Goal: Task Accomplishment & Management: Manage account settings

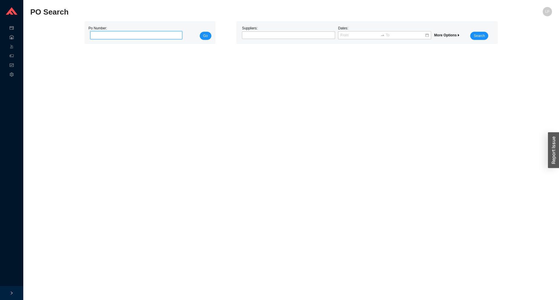
click at [134, 31] on input "tel" at bounding box center [136, 35] width 92 height 8
paste input "986334"
type input "986334"
click at [204, 36] on span "Go" at bounding box center [205, 36] width 5 height 6
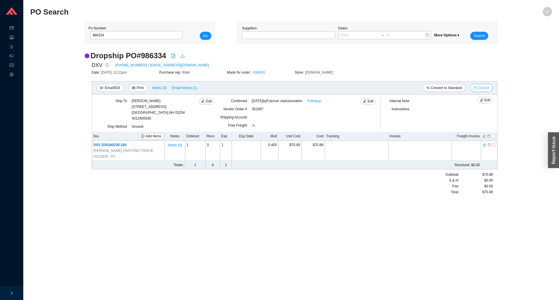
click at [487, 89] on span "Cancel" at bounding box center [484, 88] width 11 height 6
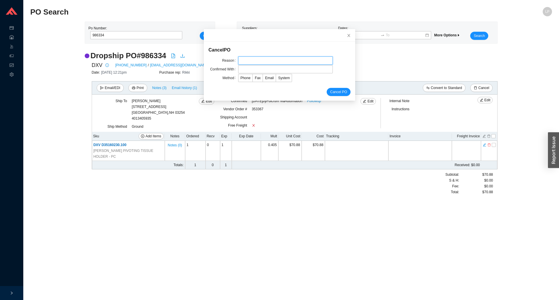
click at [247, 60] on input "text" at bounding box center [285, 61] width 95 height 8
type input "lead time"
click at [241, 64] on input "lead time" at bounding box center [285, 61] width 95 height 8
click at [241, 72] on input "text" at bounding box center [285, 69] width 95 height 8
type input "confirmation"
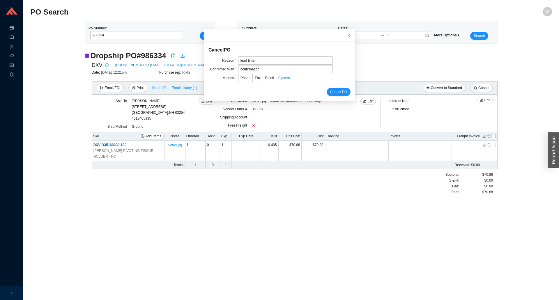
click at [281, 81] on label "System" at bounding box center [284, 78] width 16 height 8
click at [276, 79] on input "System" at bounding box center [276, 79] width 0 height 0
click at [335, 93] on span "Cancel PO" at bounding box center [338, 92] width 17 height 6
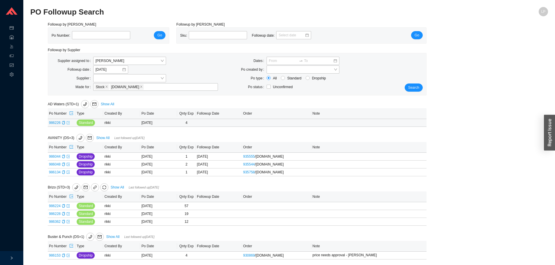
click at [68, 125] on icon "export" at bounding box center [67, 122] width 3 height 3
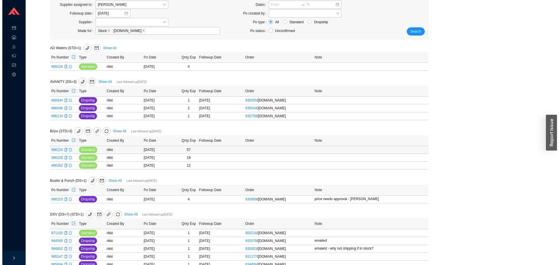
scroll to position [87, 0]
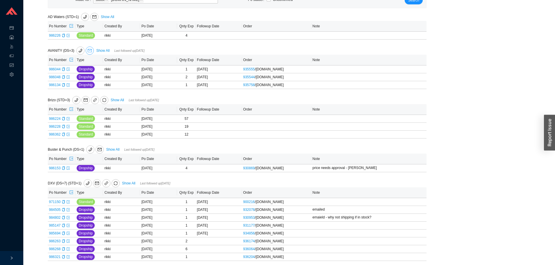
click at [91, 48] on button "button" at bounding box center [90, 51] width 8 height 8
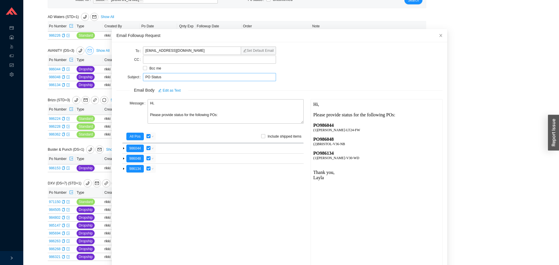
scroll to position [0, 0]
click at [153, 103] on textarea "Hi, Please provide status for the following POs:" at bounding box center [226, 111] width 156 height 24
click at [172, 117] on textarea "Hi Jacky, Please provide status for the following POs:" at bounding box center [226, 111] width 156 height 24
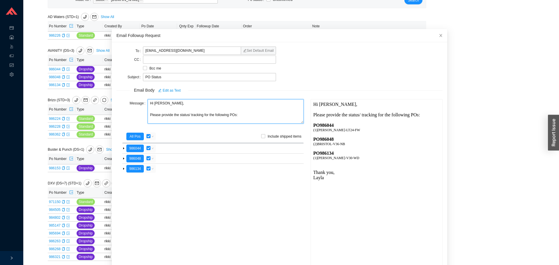
type textarea "Hi Jacky, Please provide the status/ tracking for the following POs:"
click at [146, 135] on button "button" at bounding box center [148, 137] width 5 height 8
click at [148, 138] on input "checkbox" at bounding box center [149, 136] width 4 height 4
checkbox input "false"
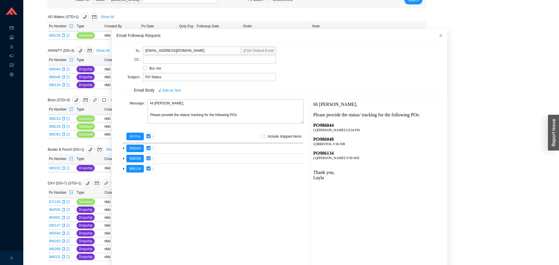
checkbox input "false"
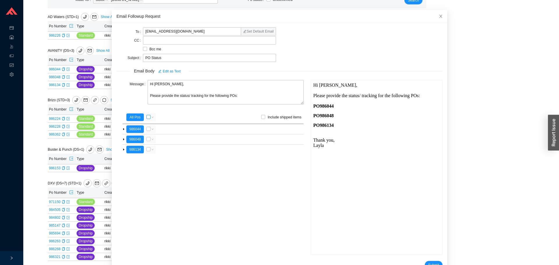
scroll to position [35, 0]
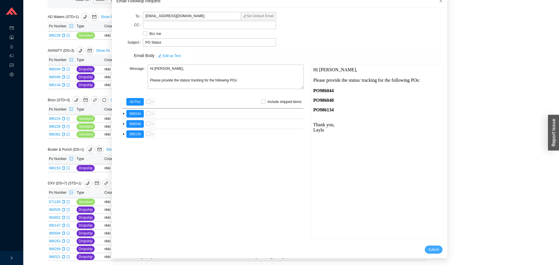
click at [432, 253] on button "Submit" at bounding box center [434, 250] width 18 height 8
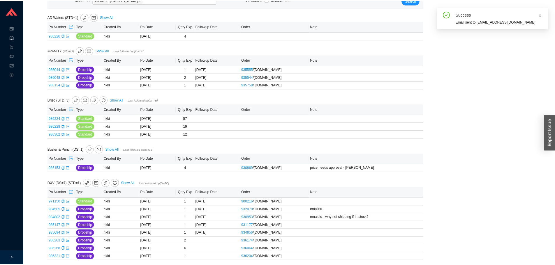
scroll to position [6, 0]
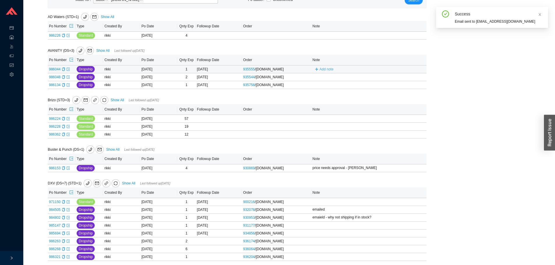
click at [326, 69] on span "Add note" at bounding box center [327, 69] width 14 height 6
click at [327, 73] on input "text" at bounding box center [359, 69] width 91 height 8
type input "emailed"
click at [403, 78] on button "Save" at bounding box center [398, 77] width 13 height 6
click at [326, 77] on span "Add note" at bounding box center [327, 77] width 14 height 6
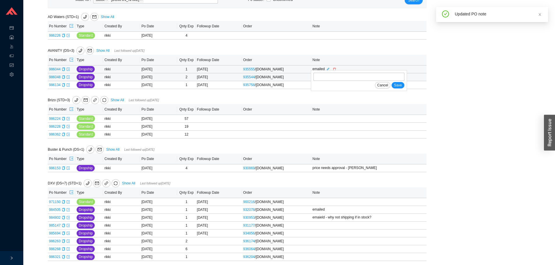
click at [338, 85] on div "Cancel Save" at bounding box center [359, 85] width 91 height 6
click at [343, 78] on input "text" at bounding box center [359, 77] width 91 height 8
type input "emailed"
click at [404, 85] on div "emailed Cancel Save" at bounding box center [359, 80] width 96 height 21
click at [402, 87] on button "Save" at bounding box center [398, 85] width 13 height 6
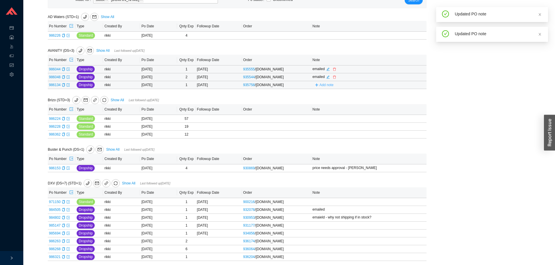
click at [321, 86] on span "Add note" at bounding box center [324, 85] width 23 height 4
click at [323, 89] on input "text" at bounding box center [359, 85] width 91 height 8
type input "emailed"
click at [397, 94] on span "Save" at bounding box center [398, 93] width 8 height 6
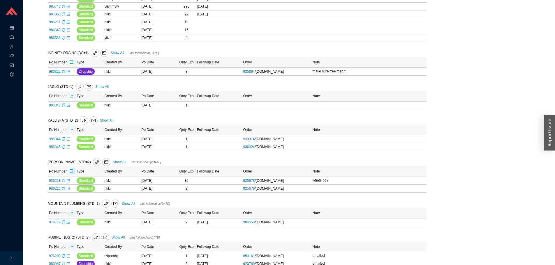
scroll to position [641, 0]
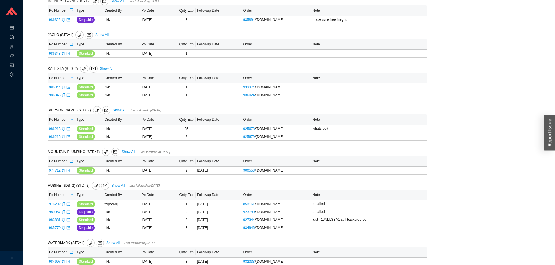
click at [71, 80] on span "export" at bounding box center [71, 78] width 4 height 5
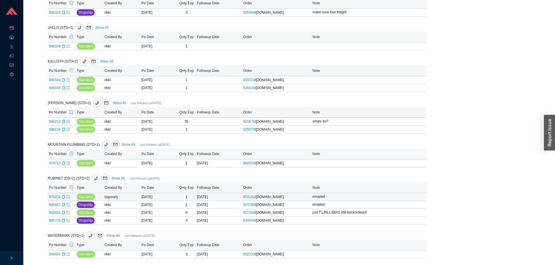
scroll to position [652, 0]
click at [68, 163] on icon "export" at bounding box center [67, 162] width 3 height 3
click at [67, 213] on icon "export" at bounding box center [67, 212] width 3 height 3
click at [68, 222] on icon "export" at bounding box center [67, 220] width 3 height 3
click at [68, 254] on icon "export" at bounding box center [67, 254] width 3 height 3
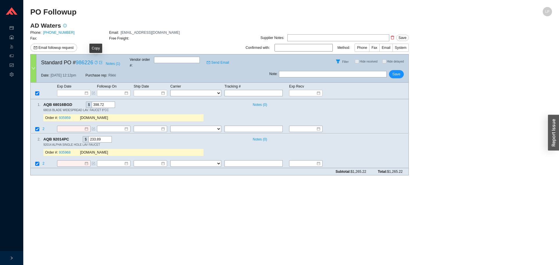
click at [96, 61] on icon "copy" at bounding box center [95, 62] width 3 height 3
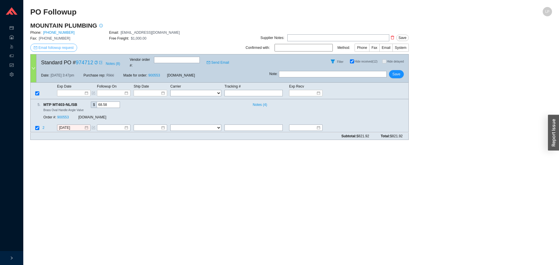
click at [52, 47] on span "Email followup request" at bounding box center [55, 48] width 35 height 6
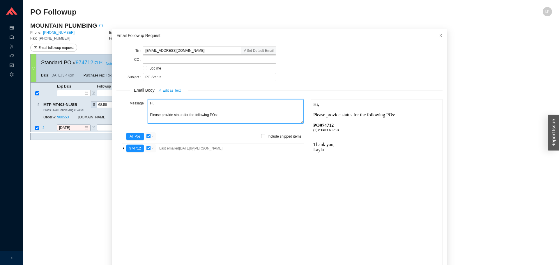
drag, startPoint x: 151, startPoint y: 105, endPoint x: 137, endPoint y: 103, distance: 14.0
click at [137, 103] on div "Message Hi, Please provide status for the following POs:" at bounding box center [210, 112] width 187 height 26
click at [163, 104] on textarea "Good mroning, Please provide status for the following POs:" at bounding box center [226, 111] width 156 height 24
click at [173, 113] on textarea "Good morning, Please provide status for the following POs:" at bounding box center [226, 111] width 156 height 24
click at [171, 116] on textarea "Good morning, Please provide status for the following POs:" at bounding box center [226, 111] width 156 height 24
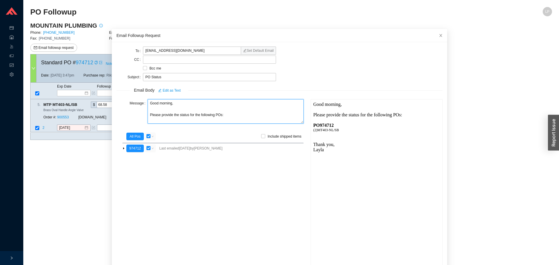
click at [204, 112] on textarea "Good morning, Please provide the status for the following POs:" at bounding box center [226, 111] width 156 height 24
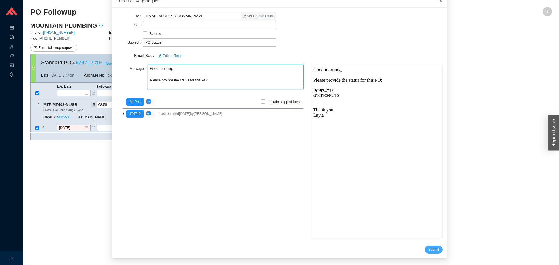
type textarea "Good morning, Please provide the status for this PO:"
click at [431, 249] on span "Submit" at bounding box center [434, 250] width 11 height 6
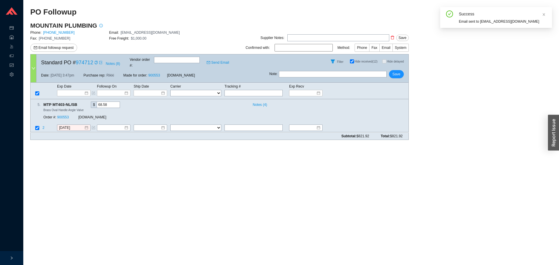
scroll to position [6, 0]
drag, startPoint x: 317, startPoint y: 68, endPoint x: 317, endPoint y: 73, distance: 5.0
click at [317, 71] on input "text" at bounding box center [333, 74] width 108 height 6
type input "emailed"
click at [397, 71] on span "Save" at bounding box center [397, 74] width 8 height 6
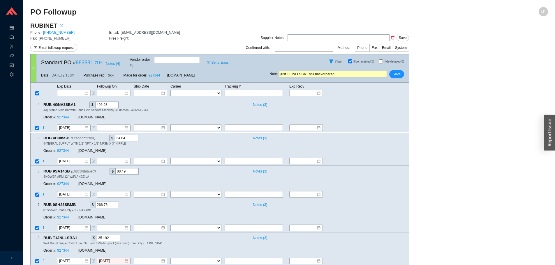
click at [342, 75] on div "Note : just T1JNLLSBA1 still backordered Save" at bounding box center [339, 75] width 139 height 14
click at [345, 71] on input "just T1JNLLSBA1 still backordered" at bounding box center [333, 74] width 108 height 6
type input "just T1JNLLSBA1 still backordered - emaield for eta"
click at [396, 73] on button "Save" at bounding box center [396, 74] width 15 height 8
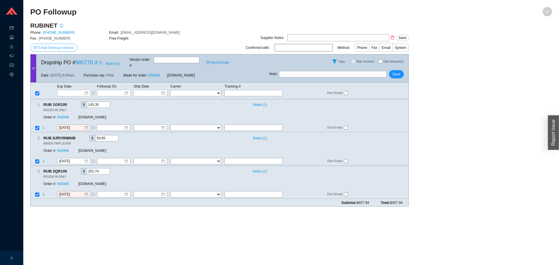
click at [49, 45] on span "Email followup request" at bounding box center [55, 48] width 35 height 6
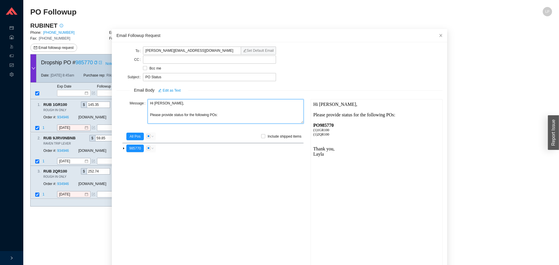
click at [174, 117] on textarea "Hi Melissa, Please provide status for the following POs:" at bounding box center [226, 111] width 156 height 24
click at [172, 118] on textarea "Hi Melissa, Please provide status for the following POs:" at bounding box center [226, 111] width 156 height 24
click at [216, 115] on textarea "Hi Melissa, Please provide the status/ tracking for the following POs:" at bounding box center [226, 111] width 156 height 24
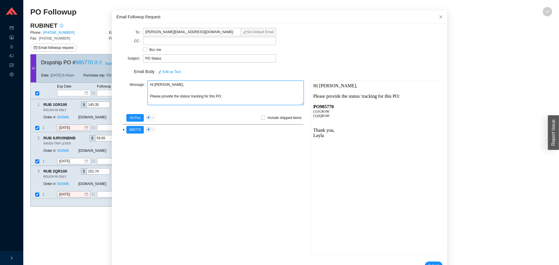
scroll to position [35, 0]
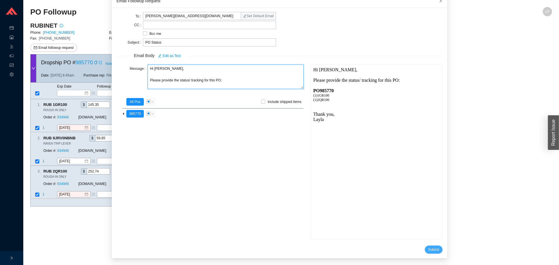
type textarea "Hi Melissa, Please provide the status/ tracking for this PO:"
click at [434, 249] on button "Submit" at bounding box center [434, 250] width 18 height 8
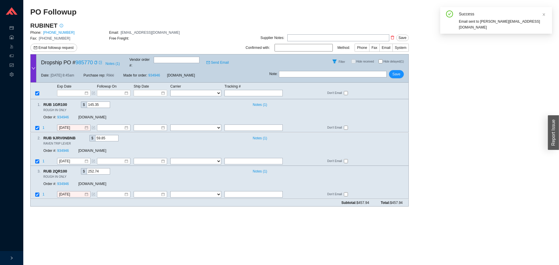
scroll to position [6, 0]
click at [300, 75] on div "Note : Save" at bounding box center [339, 75] width 139 height 14
click at [303, 71] on input "text" at bounding box center [333, 74] width 108 height 6
type input "emailed"
click at [400, 76] on div "Note : emailed Save" at bounding box center [339, 75] width 139 height 14
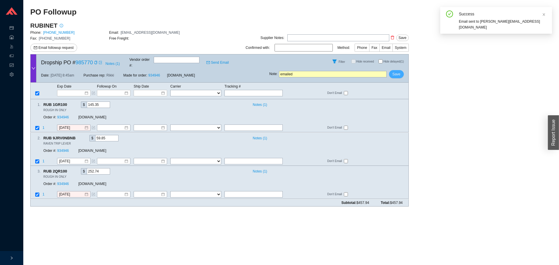
click at [399, 74] on button "Save" at bounding box center [396, 74] width 15 height 8
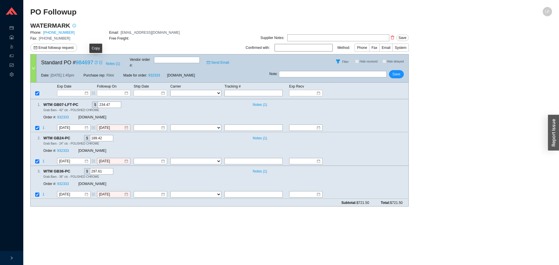
click at [95, 61] on icon "copy" at bounding box center [95, 62] width 3 height 3
click at [53, 48] on span "Email followup request" at bounding box center [55, 48] width 35 height 6
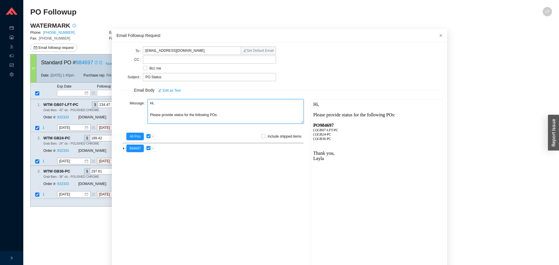
drag, startPoint x: 149, startPoint y: 103, endPoint x: 133, endPoint y: 96, distance: 18.0
click at [133, 103] on div "Message Hi, Please provide status for the following POs:" at bounding box center [210, 112] width 187 height 26
click at [171, 115] on textarea "Good morning, Please provide status for the following POs:" at bounding box center [226, 111] width 156 height 24
click at [213, 115] on textarea "Good morning, Please provide the status for the following POs:" at bounding box center [226, 111] width 156 height 24
click at [214, 116] on textarea "Good morning, Please provide the status for the following POs:" at bounding box center [226, 111] width 156 height 24
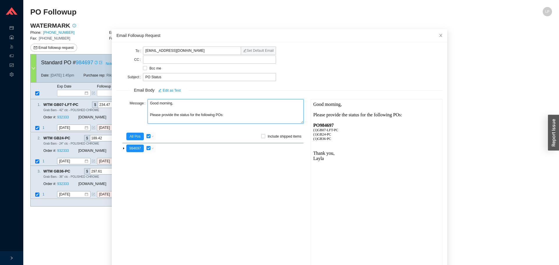
click at [210, 113] on textarea "Good morning, Please provide the status for the following POs:" at bounding box center [226, 111] width 156 height 24
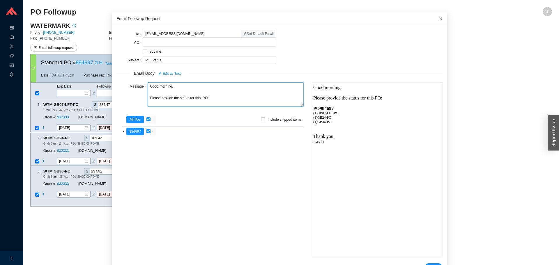
scroll to position [35, 0]
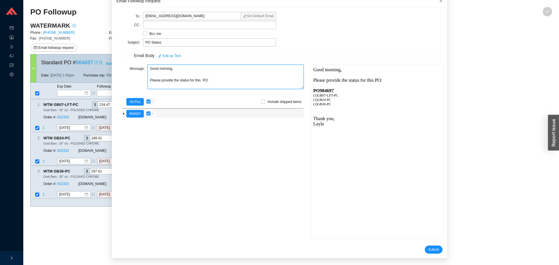
type textarea "Good morning, Please provide the status for this PO:"
click at [147, 114] on input "checkbox" at bounding box center [149, 114] width 4 height 4
checkbox input "false"
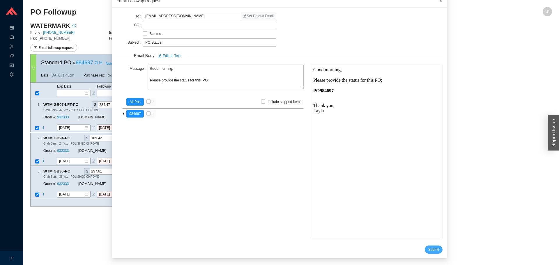
click at [429, 249] on span "Submit" at bounding box center [434, 250] width 11 height 6
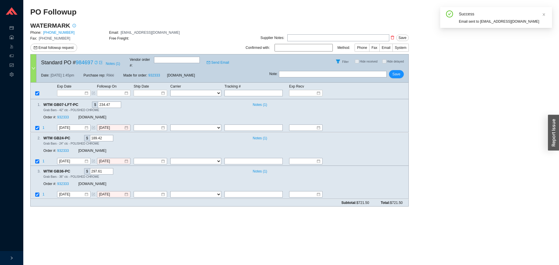
scroll to position [6, 0]
click at [302, 71] on input "text" at bounding box center [333, 74] width 108 height 6
type input "emailed"
click at [394, 71] on span "Save" at bounding box center [397, 74] width 8 height 6
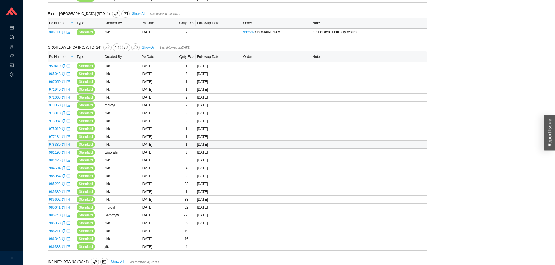
scroll to position [437, 0]
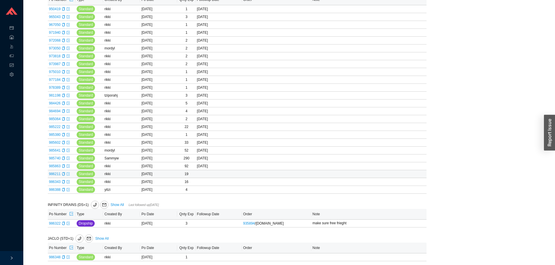
click at [68, 176] on icon "export" at bounding box center [67, 173] width 3 height 3
drag, startPoint x: 68, startPoint y: 183, endPoint x: 68, endPoint y: 188, distance: 5.0
click at [68, 183] on icon "export" at bounding box center [67, 181] width 3 height 3
click at [69, 192] on icon "export" at bounding box center [67, 189] width 3 height 3
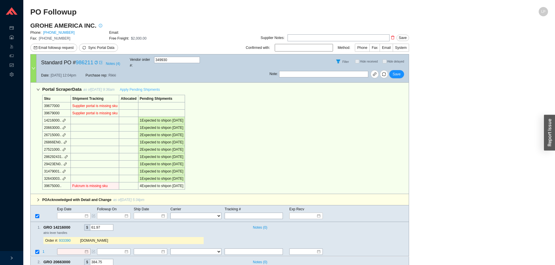
click at [135, 87] on span "Apply Pending Shipments" at bounding box center [140, 90] width 40 height 6
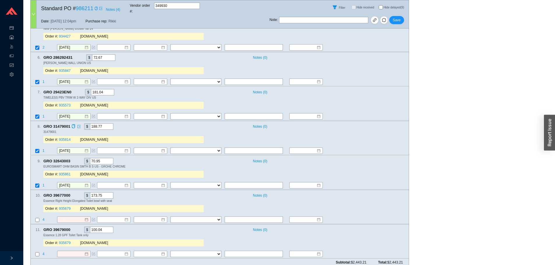
scroll to position [80, 0]
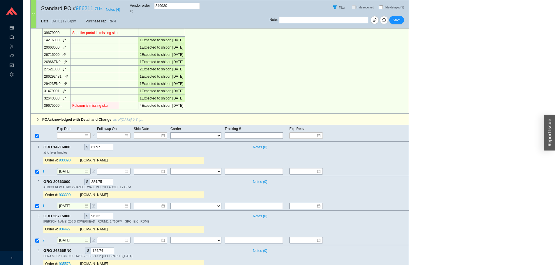
click at [49, 102] on td "39675000.." at bounding box center [57, 105] width 28 height 7
copy td "39675000"
click at [339, 96] on div "Portal Scraper Data as of 8/27/25 9:36am Apply Pending Shipments Sku Shipment T…" at bounding box center [219, 58] width 379 height 112
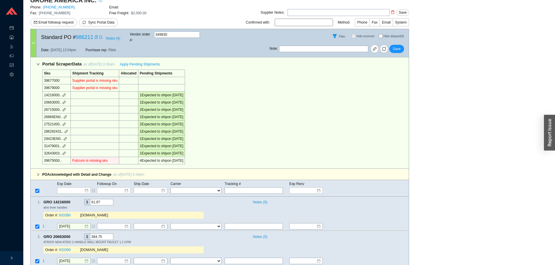
scroll to position [0, 0]
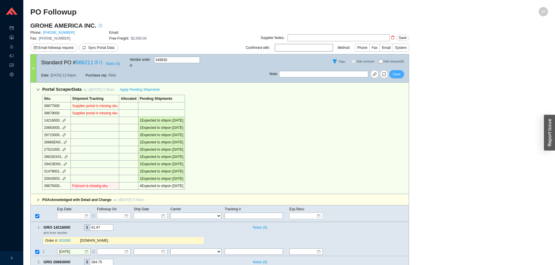
click at [395, 71] on span "Save" at bounding box center [397, 74] width 8 height 6
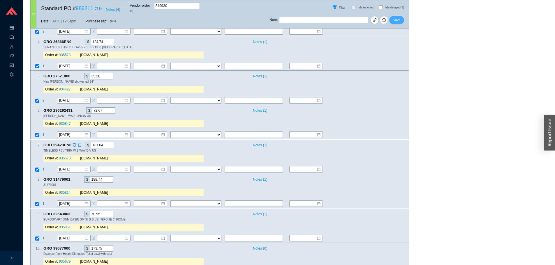
scroll to position [342, 0]
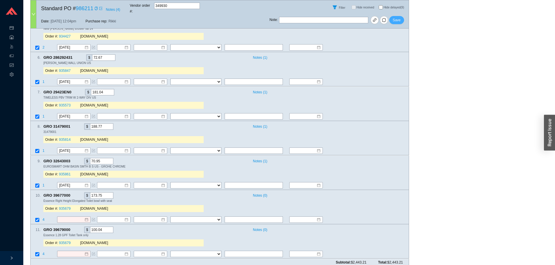
click at [400, 17] on span "Save" at bounding box center [397, 20] width 8 height 6
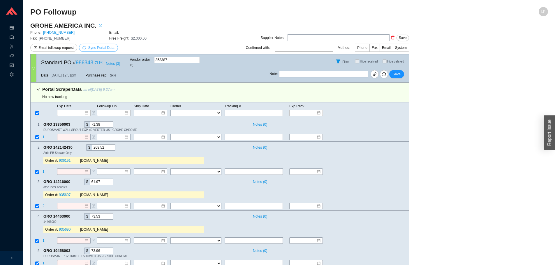
click at [106, 46] on span "Sync Portal Data" at bounding box center [101, 48] width 26 height 4
click at [131, 30] on span "OK" at bounding box center [129, 32] width 5 height 6
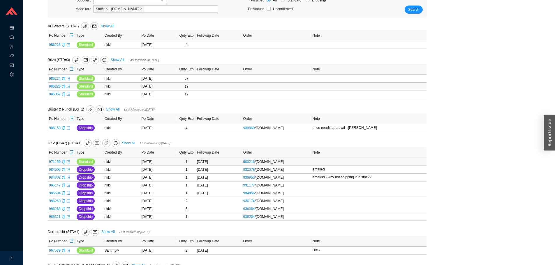
scroll to position [117, 0]
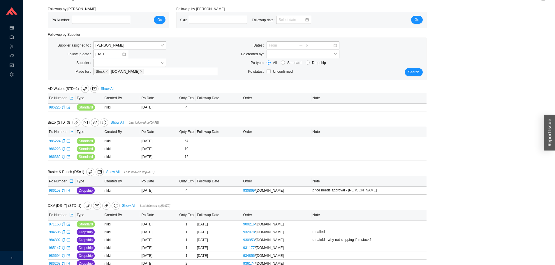
scroll to position [29, 0]
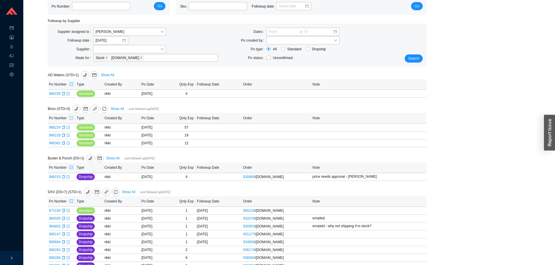
click at [72, 118] on icon "export" at bounding box center [71, 117] width 3 height 3
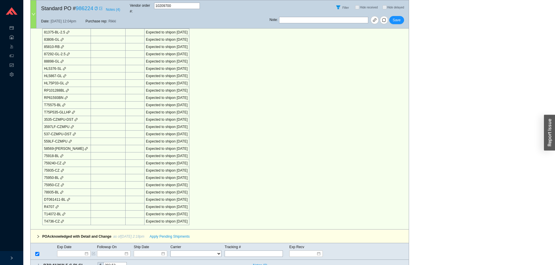
scroll to position [291, 0]
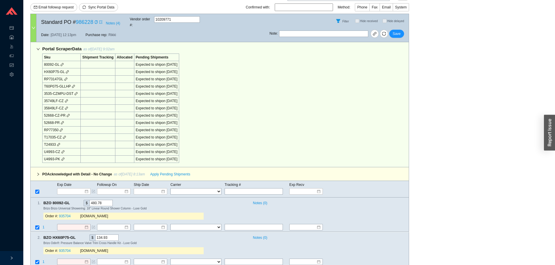
scroll to position [146, 0]
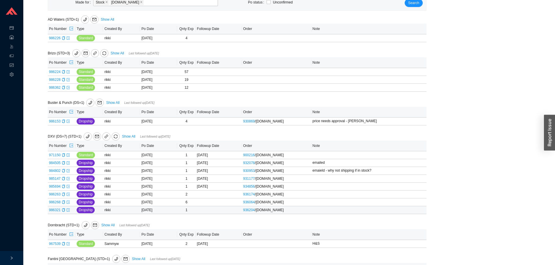
scroll to position [117, 0]
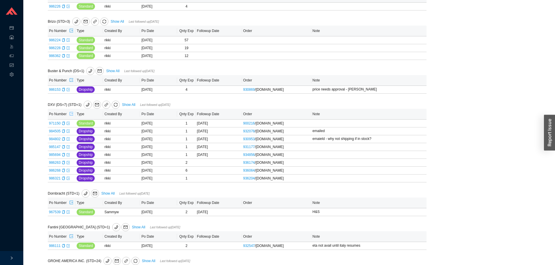
click at [72, 116] on icon "export" at bounding box center [71, 114] width 4 height 4
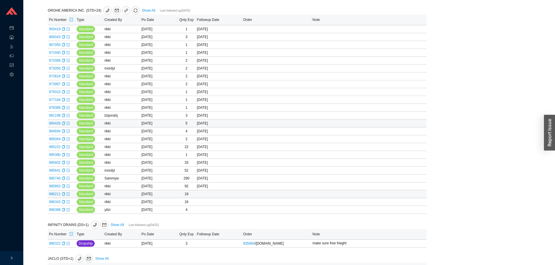
scroll to position [437, 0]
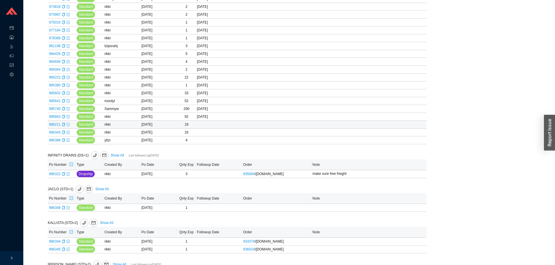
click at [67, 125] on icon "export" at bounding box center [68, 124] width 3 height 3
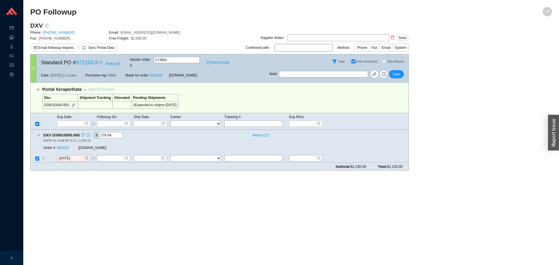
click at [83, 133] on icon "copy" at bounding box center [83, 135] width 4 height 4
click at [65, 146] on link "900216" at bounding box center [63, 148] width 12 height 4
click at [392, 70] on button "Save" at bounding box center [396, 74] width 15 height 8
click at [65, 146] on link "931177" at bounding box center [63, 148] width 12 height 4
click at [96, 61] on icon "copy" at bounding box center [95, 62] width 3 height 3
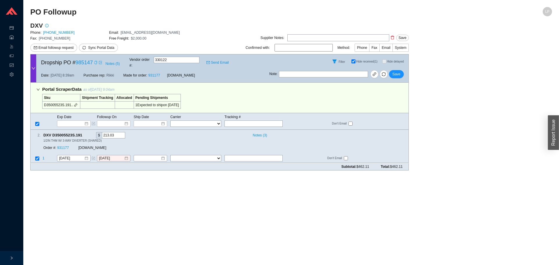
click at [355, 62] on input "Hide received (1)" at bounding box center [354, 61] width 4 height 4
checkbox input "false"
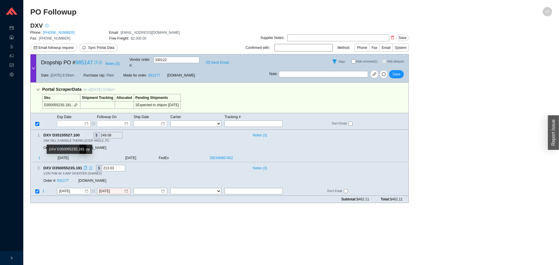
click at [85, 166] on icon "copy" at bounding box center [85, 168] width 4 height 4
click at [302, 73] on input "text" at bounding box center [323, 74] width 89 height 6
type input "emailed"
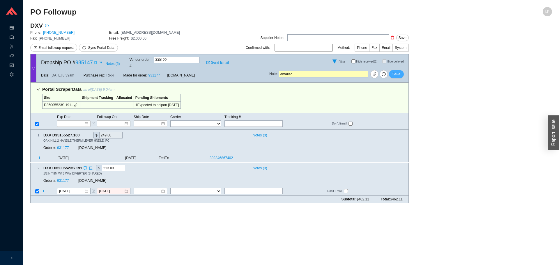
click at [393, 70] on button "Save" at bounding box center [396, 74] width 15 height 8
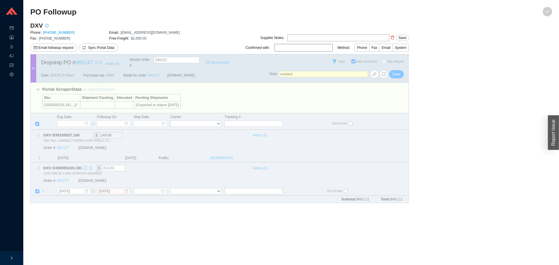
checkbox input "true"
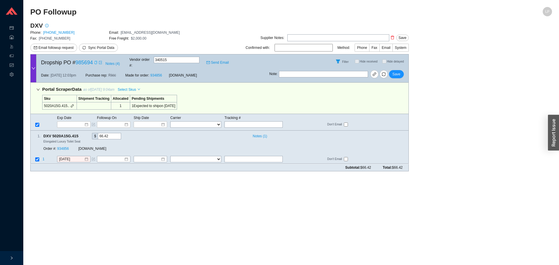
click at [96, 63] on icon "copy" at bounding box center [95, 62] width 3 height 3
click at [96, 62] on icon "copy" at bounding box center [95, 62] width 3 height 3
click at [66, 147] on link "934856" at bounding box center [63, 149] width 12 height 4
click at [64, 157] on input "[DATE]" at bounding box center [71, 160] width 25 height 6
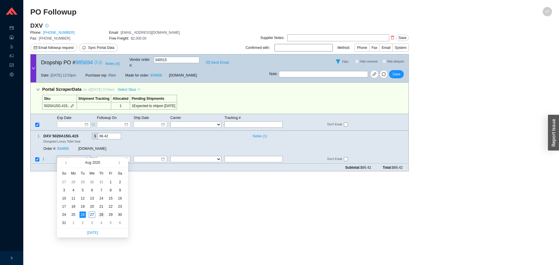
type input "[DATE]"
click at [100, 215] on div "28" at bounding box center [101, 215] width 6 height 6
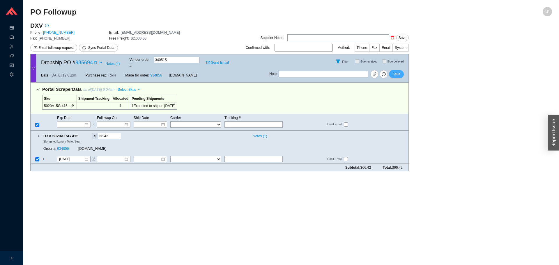
click at [402, 72] on button "Save" at bounding box center [396, 74] width 15 height 8
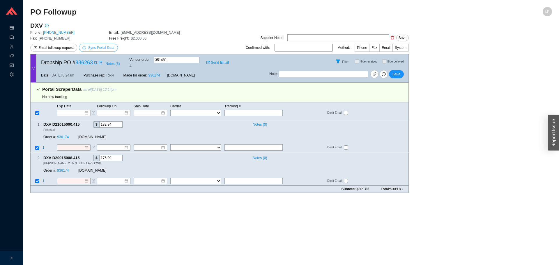
click at [99, 45] on span "Sync Portal Data" at bounding box center [98, 48] width 32 height 6
click at [131, 34] on button "OK" at bounding box center [129, 31] width 10 height 6
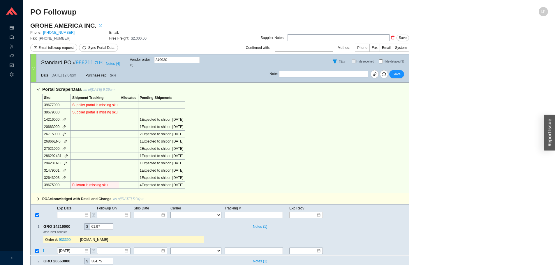
scroll to position [175, 0]
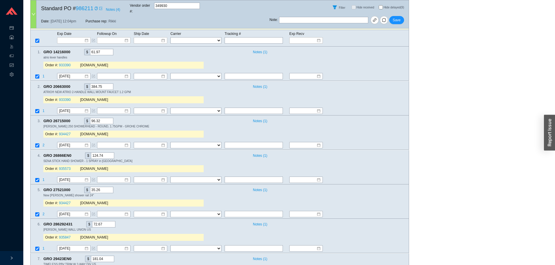
click at [381, 7] on input "Hide delayed (9)" at bounding box center [381, 7] width 4 height 4
checkbox input "true"
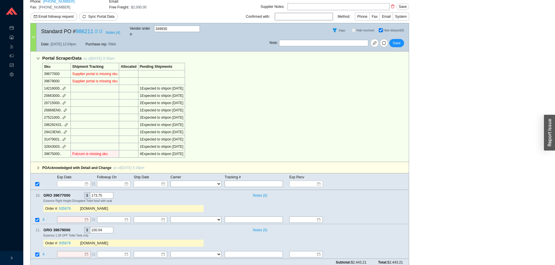
click at [95, 30] on icon "copy" at bounding box center [96, 31] width 3 height 3
click at [276, 162] on div "PO Acknowledged with Detail and Change as of 8/25/25 5:34pm Sku Status Status Q…" at bounding box center [219, 167] width 379 height 11
click at [70, 193] on span "GRO 39677000" at bounding box center [59, 196] width 32 height 6
click at [73, 194] on icon "copy" at bounding box center [73, 196] width 4 height 4
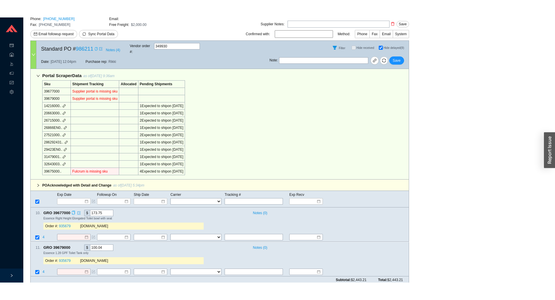
scroll to position [0, 0]
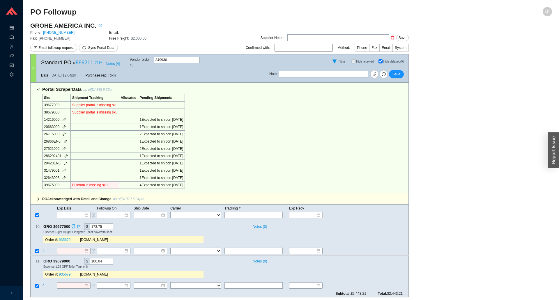
click at [66, 238] on link "935679" at bounding box center [65, 240] width 12 height 4
click at [363, 233] on div "10 . GRO 39677000 $ 173.75 Notes ( 0 ) Essence Right Height Elongated Toilet bo…" at bounding box center [218, 235] width 374 height 22
click at [94, 250] on icon "form" at bounding box center [93, 251] width 3 height 3
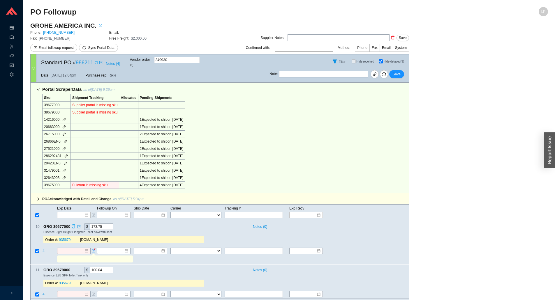
click at [71, 256] on input "text" at bounding box center [95, 259] width 74 height 6
paste input "39675000"
type input "39675000 is full sku"
click at [94, 265] on icon "form" at bounding box center [93, 294] width 3 height 3
click at [91, 265] on div at bounding box center [95, 302] width 76 height 7
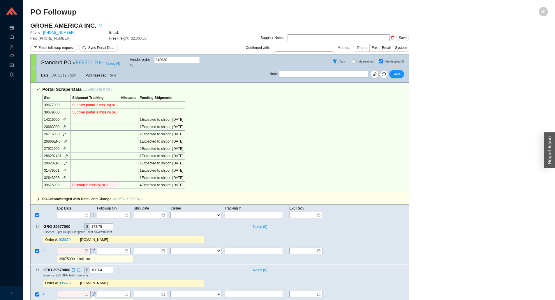
paste input "39675000"
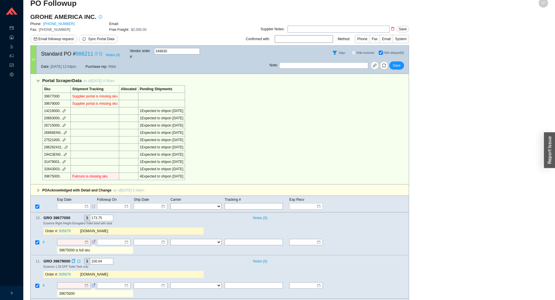
scroll to position [14, 0]
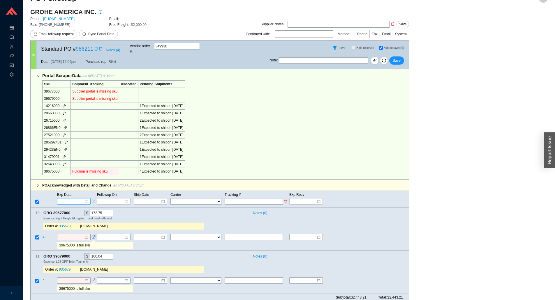
type input "39675000 is full sku"
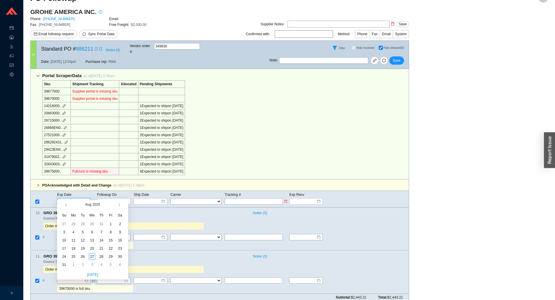
click at [72, 199] on input at bounding box center [71, 202] width 25 height 6
type input "9/4/2025"
type input "9/1/2025"
click at [71, 264] on div "1" at bounding box center [73, 265] width 6 height 6
type input "9/1/2025"
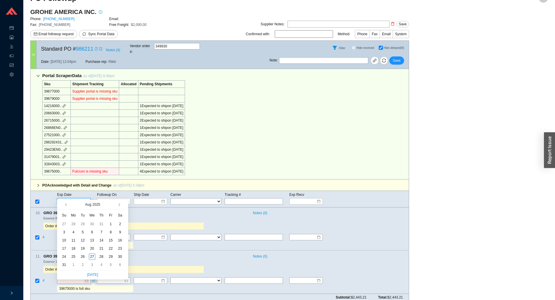
type input "9/1/2025"
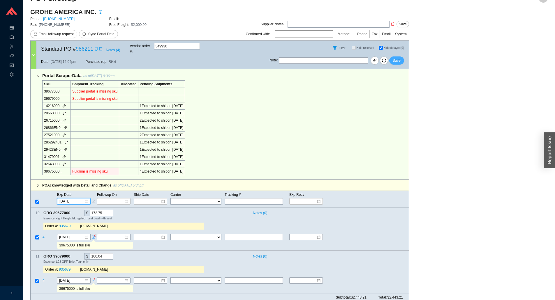
click at [397, 58] on span "Save" at bounding box center [397, 61] width 8 height 6
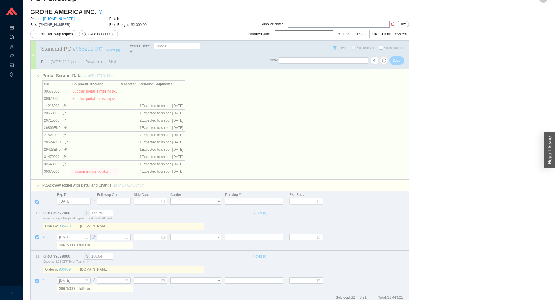
checkbox input "false"
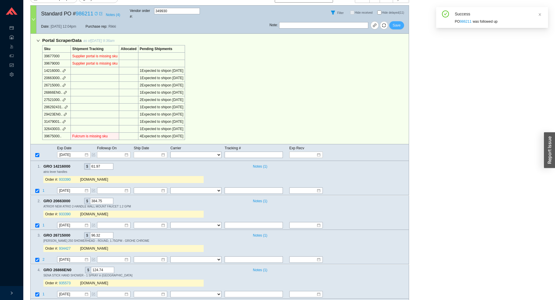
scroll to position [101, 0]
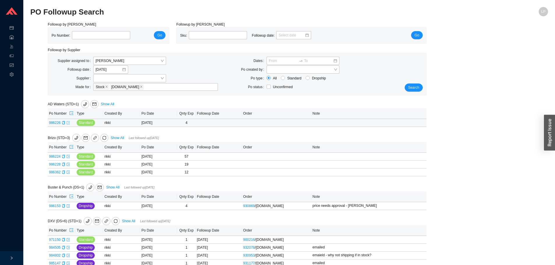
click at [68, 123] on icon "export" at bounding box center [68, 122] width 3 height 3
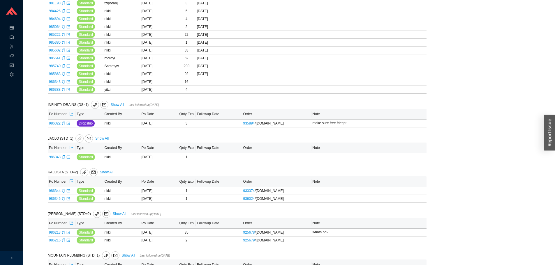
scroll to position [553, 0]
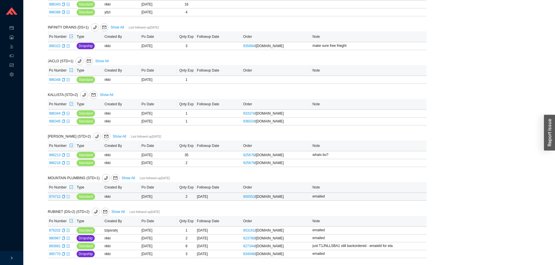
click at [67, 196] on icon "export" at bounding box center [67, 196] width 3 height 3
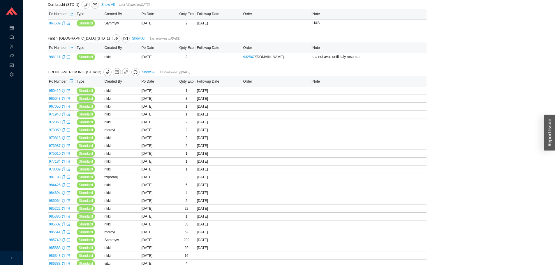
scroll to position [291, 0]
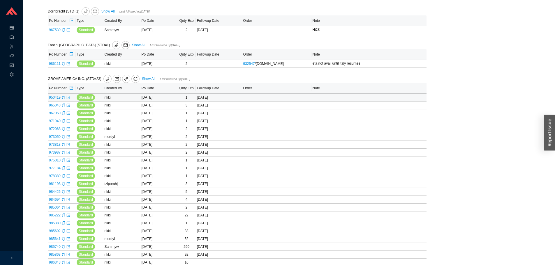
click at [69, 99] on icon "export" at bounding box center [67, 97] width 3 height 3
click at [69, 106] on icon "export" at bounding box center [67, 105] width 3 height 3
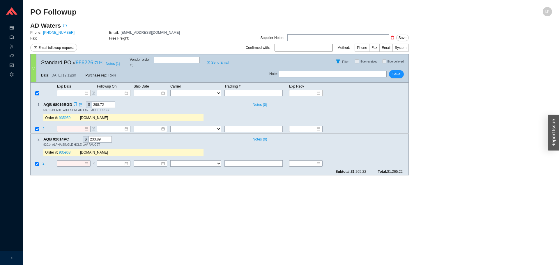
click at [63, 116] on link "935959" at bounding box center [65, 118] width 12 height 4
click at [61, 151] on link "935968" at bounding box center [65, 153] width 12 height 4
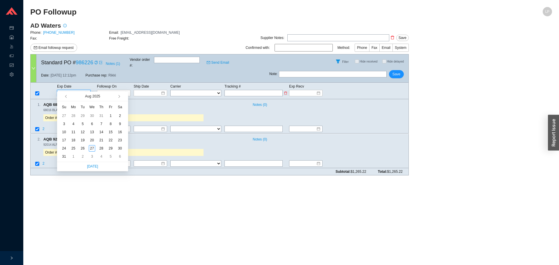
click at [71, 90] on input at bounding box center [71, 93] width 25 height 6
type input "8/28/2025"
click at [102, 149] on div "28" at bounding box center [101, 148] width 6 height 6
type input "8/28/2025"
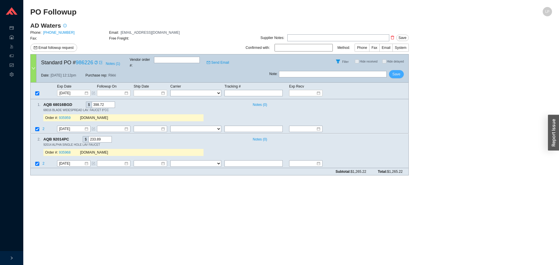
click at [395, 71] on span "Save" at bounding box center [397, 74] width 8 height 6
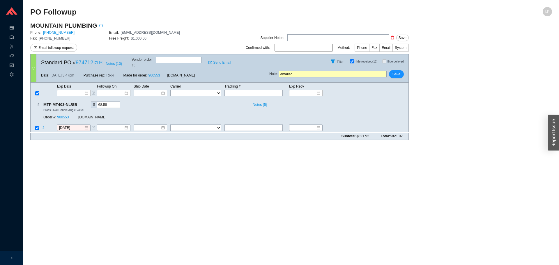
click at [258, 133] on div "Subtotal: $821.92 Total: $821.92" at bounding box center [219, 136] width 379 height 7
click at [262, 125] on input "text" at bounding box center [254, 128] width 58 height 6
type input "9/12 ship following"
click at [80, 103] on icon "copy" at bounding box center [80, 105] width 4 height 4
click at [66, 125] on input "[DATE]" at bounding box center [71, 128] width 25 height 6
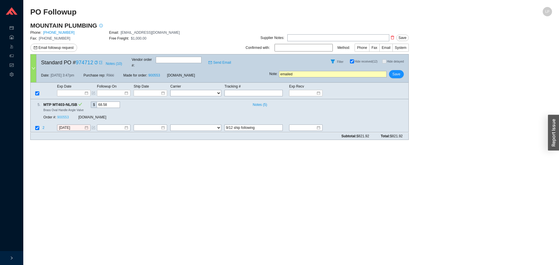
click at [62, 116] on link "900553" at bounding box center [63, 118] width 12 height 4
click at [76, 125] on input "[DATE]" at bounding box center [71, 128] width 25 height 6
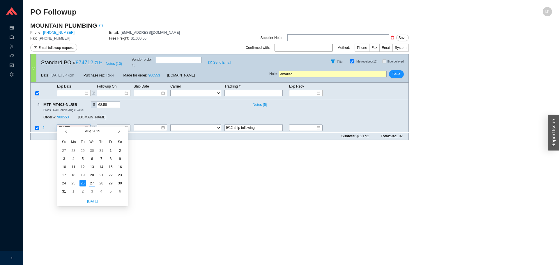
click at [120, 132] on span "button" at bounding box center [118, 131] width 3 height 3
type input "[DATE]"
click at [110, 169] on div "19" at bounding box center [111, 167] width 6 height 6
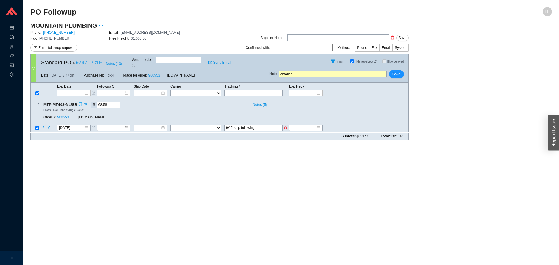
drag, startPoint x: 178, startPoint y: 119, endPoint x: 174, endPoint y: 121, distance: 4.2
click at [174, 125] on tr "2 [DATE] FedEx UPS ---------------- 2 Day Transportation INC A&B Freight A. [PE…" at bounding box center [220, 129] width 378 height 8
click at [399, 71] on span "Save" at bounding box center [397, 74] width 8 height 6
click at [406, 55] on span "No" at bounding box center [406, 54] width 4 height 6
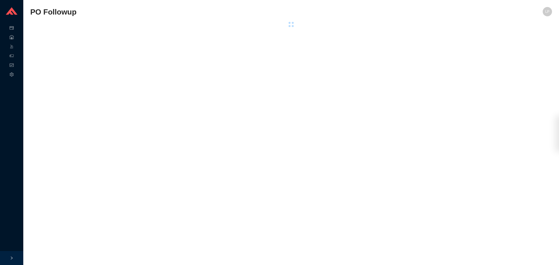
select select "20"
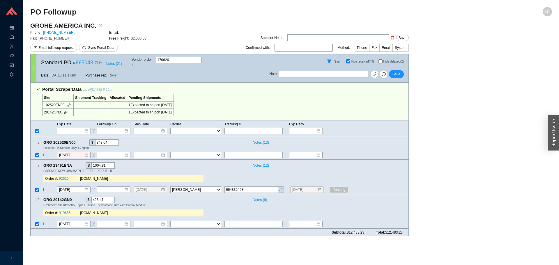
click at [380, 59] on input "Hide delayed (2)" at bounding box center [381, 61] width 4 height 4
checkbox input "true"
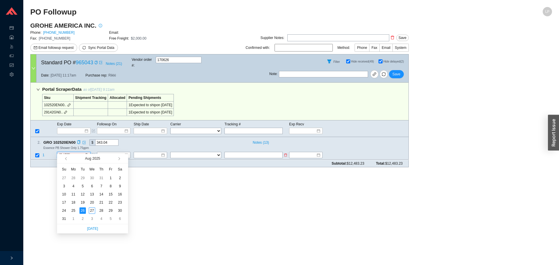
click at [75, 153] on input "8/26/2025" at bounding box center [71, 156] width 25 height 6
click at [118, 162] on button "button" at bounding box center [119, 158] width 6 height 9
click at [70, 193] on div "15" at bounding box center [73, 194] width 6 height 6
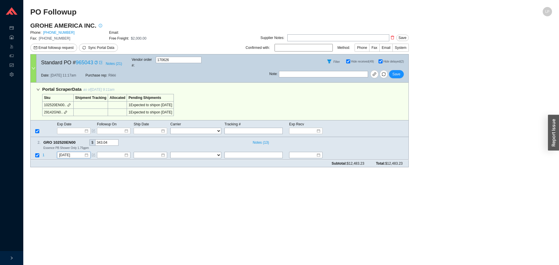
drag, startPoint x: 74, startPoint y: 149, endPoint x: 80, endPoint y: 169, distance: 20.5
click at [73, 153] on input "9/15/2025" at bounding box center [71, 156] width 25 height 6
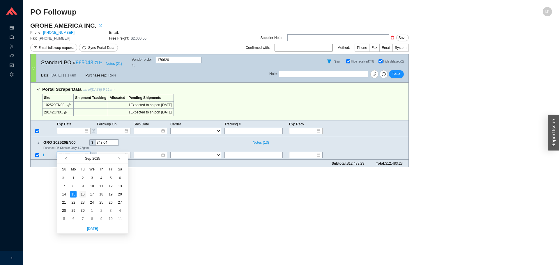
click at [84, 195] on div "16" at bounding box center [83, 194] width 6 height 6
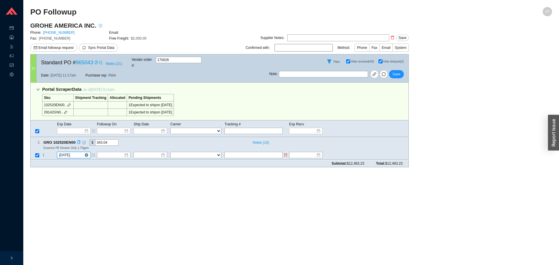
click at [70, 153] on input "9/16/2025" at bounding box center [71, 156] width 25 height 6
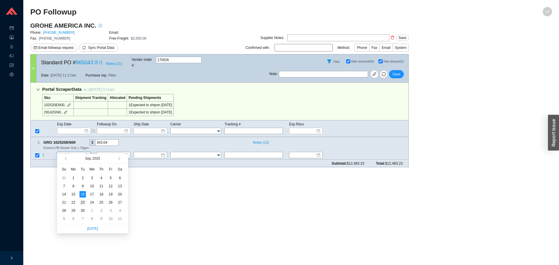
type input "9/23/2025"
click at [84, 202] on div "23" at bounding box center [83, 203] width 6 height 6
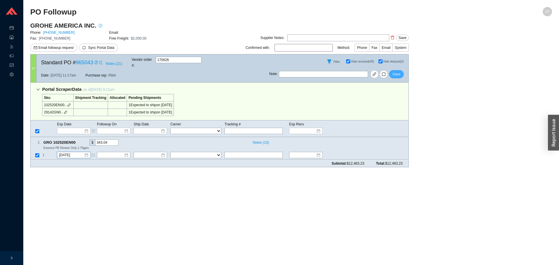
click at [398, 72] on span "Save" at bounding box center [397, 74] width 8 height 6
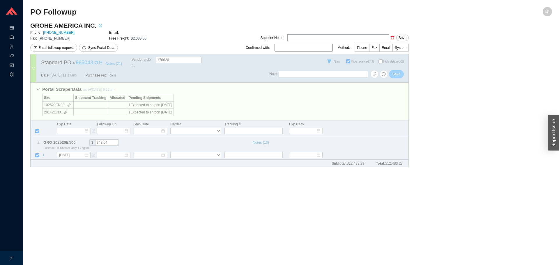
checkbox input "false"
select select "20"
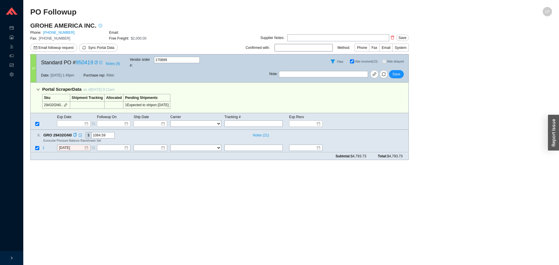
click at [70, 138] on div "6 . GRO 29432GN0 $ 1084.59 Notes ( 21 ) Eurocube Pressure Balance Rainshower Se…" at bounding box center [219, 141] width 379 height 23
click at [76, 145] on input "[DATE]" at bounding box center [71, 148] width 25 height 6
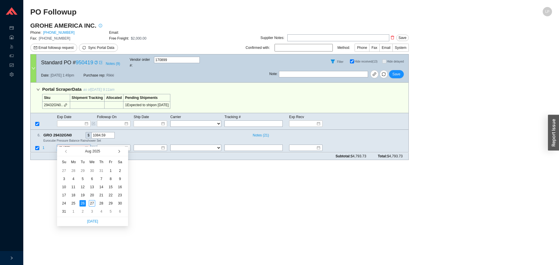
click at [119, 152] on span "button" at bounding box center [118, 151] width 3 height 3
type input "[DATE]"
click at [82, 198] on div "23" at bounding box center [83, 195] width 6 height 6
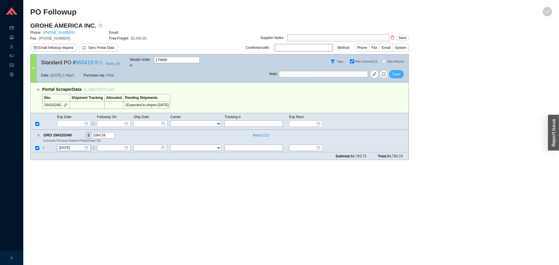
click at [402, 73] on div "Note : Save" at bounding box center [339, 75] width 139 height 14
click at [400, 73] on span "Save" at bounding box center [397, 74] width 8 height 6
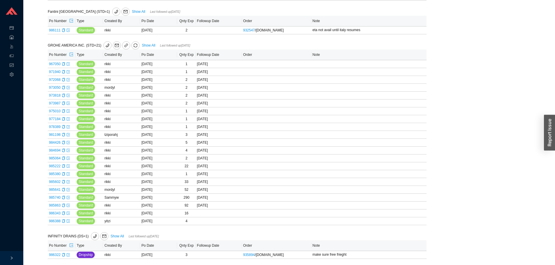
scroll to position [291, 0]
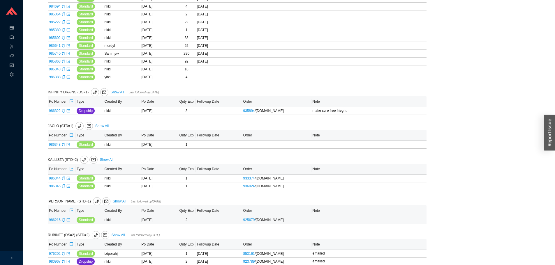
scroll to position [462, 0]
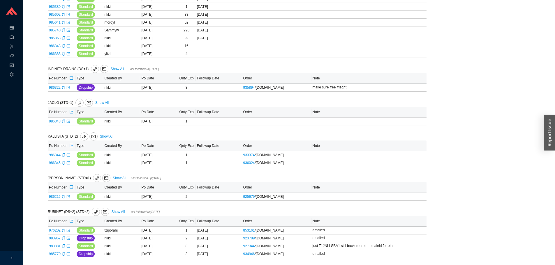
click at [70, 144] on icon "export" at bounding box center [71, 145] width 3 height 3
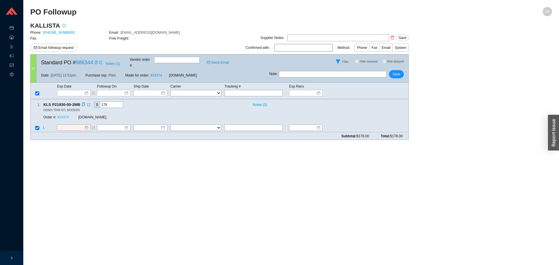
click at [64, 116] on link "933374" at bounding box center [63, 118] width 12 height 4
click at [85, 103] on icon "copy" at bounding box center [84, 105] width 4 height 4
click at [85, 103] on icon "check" at bounding box center [83, 104] width 3 height 3
click at [71, 125] on input at bounding box center [71, 128] width 25 height 6
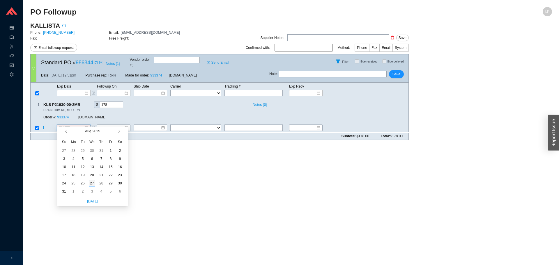
type input "[DATE]"
click at [91, 183] on div "27" at bounding box center [92, 183] width 6 height 6
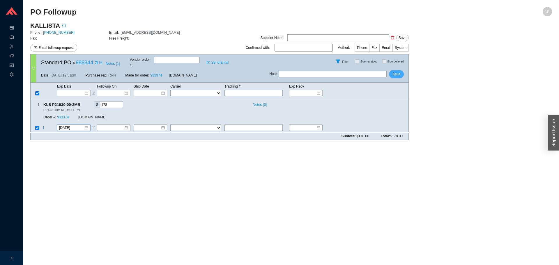
click at [395, 71] on span "Save" at bounding box center [397, 74] width 8 height 6
click at [78, 102] on span "KLS P26274-00-CP" at bounding box center [62, 105] width 39 height 6
click at [79, 103] on icon "copy" at bounding box center [80, 105] width 3 height 4
click at [63, 116] on link "936024" at bounding box center [63, 118] width 12 height 4
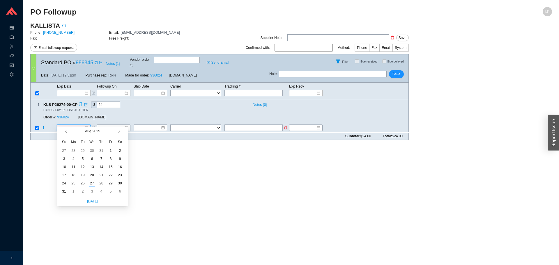
click at [60, 125] on input at bounding box center [71, 128] width 25 height 6
type input "[DATE]"
click at [91, 185] on div "27" at bounding box center [92, 183] width 6 height 6
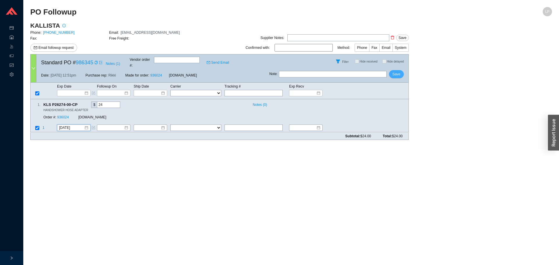
click at [396, 71] on span "Save" at bounding box center [397, 74] width 8 height 6
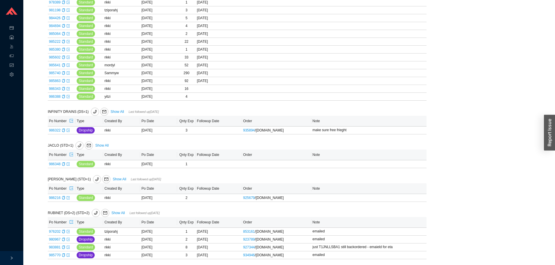
scroll to position [420, 0]
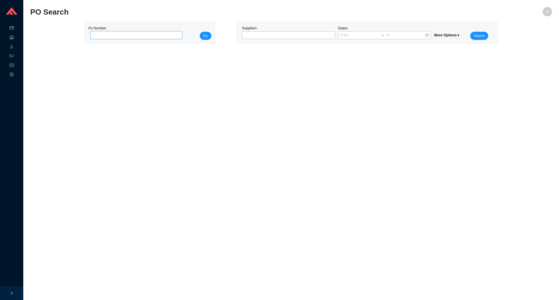
click at [134, 37] on input "tel" at bounding box center [136, 35] width 92 height 8
type input "986392"
click at [205, 37] on span "Go" at bounding box center [205, 36] width 5 height 6
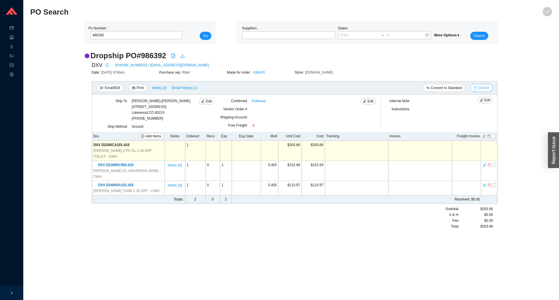
click at [480, 89] on span "Cancel" at bounding box center [484, 88] width 11 height 6
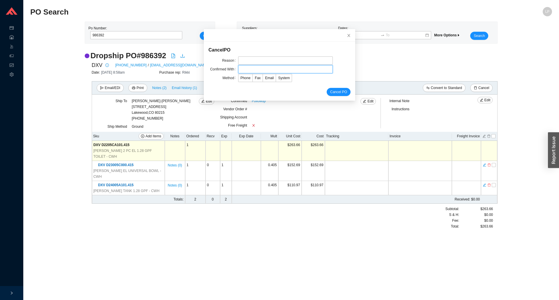
click at [249, 67] on input "text" at bounding box center [285, 69] width 95 height 8
click at [253, 63] on input "text" at bounding box center [285, 61] width 95 height 8
type input "lead time"
click at [256, 73] on input "text" at bounding box center [285, 69] width 95 height 8
type input "confirmation"
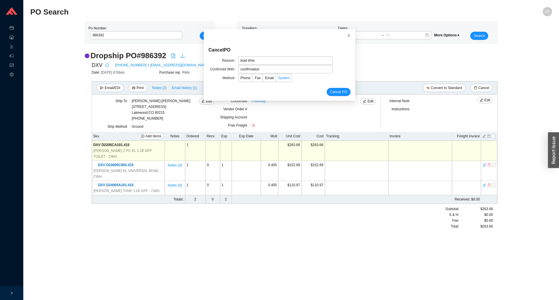
click at [278, 81] on label "System" at bounding box center [284, 78] width 16 height 8
click at [276, 79] on input "System" at bounding box center [276, 79] width 0 height 0
click at [326, 87] on form "Cancel PO Reason lead time Confirmed With confirmation Method Phone Fax Email S…" at bounding box center [280, 71] width 142 height 50
click at [330, 91] on span "Cancel PO" at bounding box center [338, 92] width 17 height 6
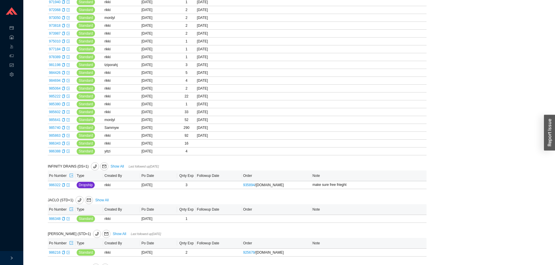
scroll to position [420, 0]
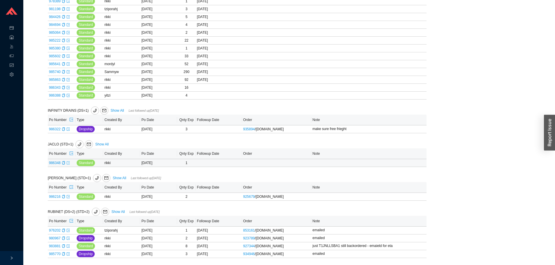
click at [67, 163] on icon "export" at bounding box center [68, 162] width 3 height 3
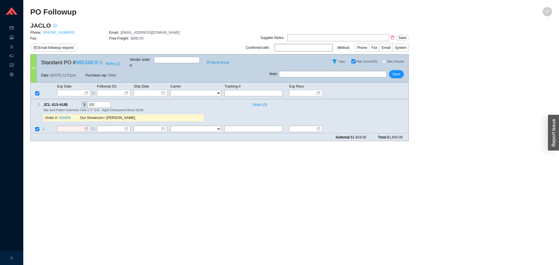
click at [58, 32] on link "[PHONE_NUMBER]" at bounding box center [58, 33] width 31 height 4
click at [73, 126] on input at bounding box center [71, 129] width 25 height 6
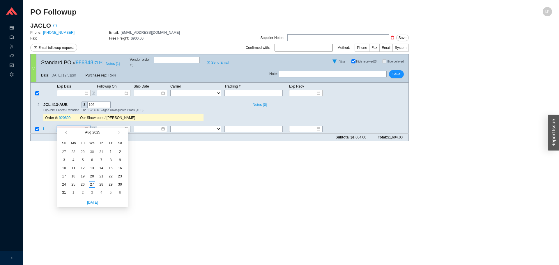
click at [122, 133] on span "button" at bounding box center [125, 132] width 6 height 9
type input "8/1/2025"
click at [117, 134] on button "button" at bounding box center [119, 132] width 6 height 9
type input "9/30/2025"
click at [85, 186] on div "30" at bounding box center [83, 185] width 6 height 6
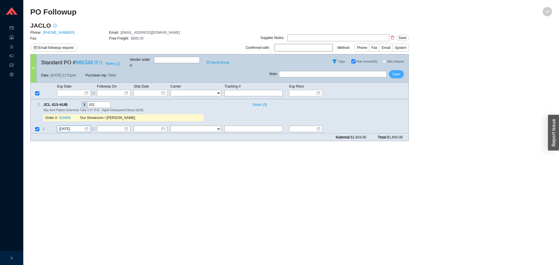
click at [397, 72] on span "Save" at bounding box center [397, 74] width 8 height 6
click at [397, 70] on button "Save" at bounding box center [396, 74] width 15 height 8
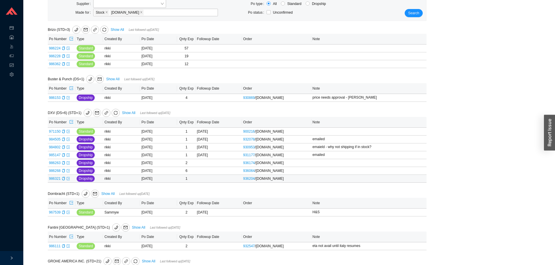
scroll to position [175, 0]
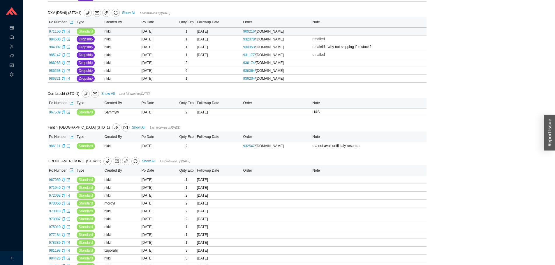
click at [68, 33] on icon "export" at bounding box center [67, 31] width 3 height 3
click at [69, 64] on icon "export" at bounding box center [67, 62] width 3 height 3
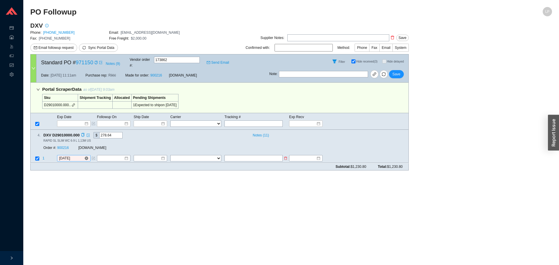
click at [68, 156] on input "[DATE]" at bounding box center [71, 159] width 25 height 6
click at [66, 146] on link "900216" at bounding box center [63, 148] width 12 height 4
click at [84, 133] on icon "copy" at bounding box center [83, 135] width 4 height 4
click at [64, 156] on input "[DATE]" at bounding box center [71, 159] width 25 height 6
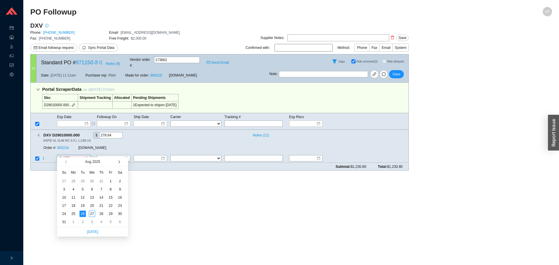
click at [121, 164] on button "button" at bounding box center [119, 161] width 6 height 9
click at [75, 198] on div "15" at bounding box center [73, 198] width 6 height 6
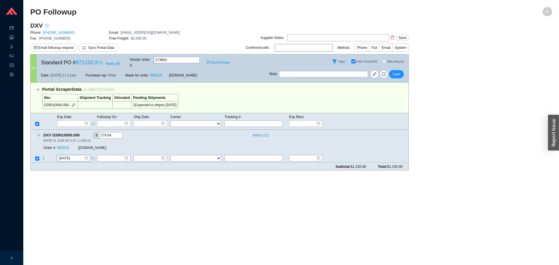
drag, startPoint x: 73, startPoint y: 156, endPoint x: 75, endPoint y: 159, distance: 3.7
click at [73, 156] on div "9/15/2025" at bounding box center [74, 159] width 34 height 6
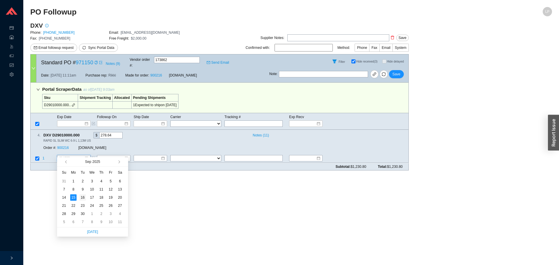
type input "9/16/2025"
click at [82, 198] on div "16" at bounding box center [83, 198] width 6 height 6
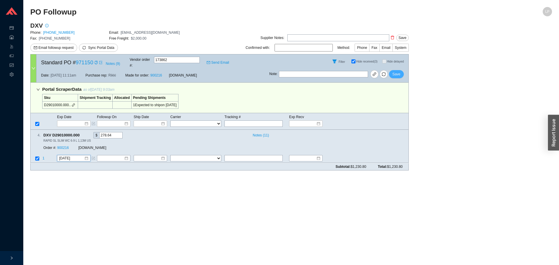
click at [401, 70] on button "Save" at bounding box center [396, 74] width 15 height 8
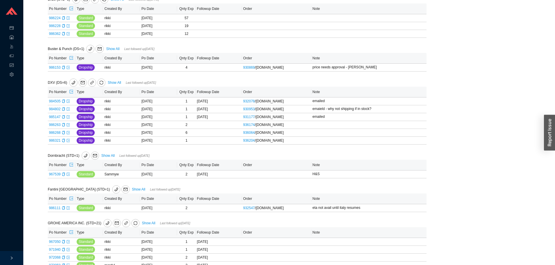
scroll to position [262, 0]
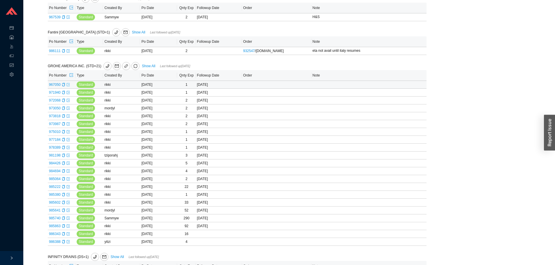
click at [68, 86] on icon "export" at bounding box center [67, 84] width 3 height 3
click at [68, 94] on icon "export" at bounding box center [67, 92] width 3 height 3
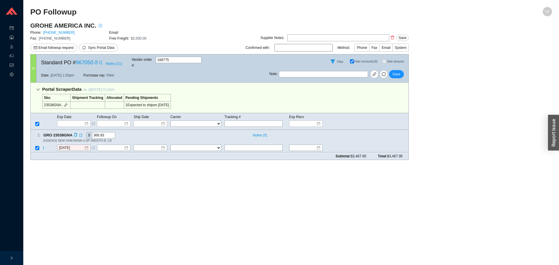
click at [66, 138] on div "2 . GRO 23538GNA $ 366.93 Notes ( 5 ) ESSENCE NEW OHM BASIN U-SP SMOOTH B. US 1…" at bounding box center [219, 141] width 379 height 23
click at [66, 145] on input "[DATE]" at bounding box center [71, 148] width 25 height 6
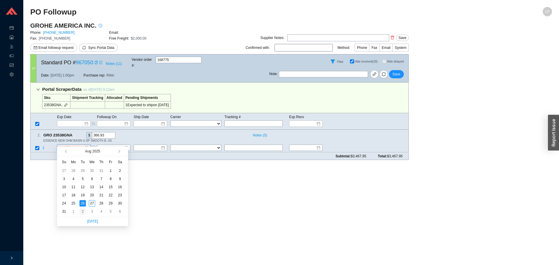
type input "[DATE]"
click at [81, 212] on div "2" at bounding box center [83, 212] width 6 height 6
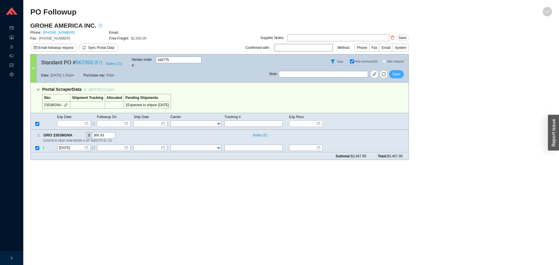
click at [398, 71] on span "Save" at bounding box center [397, 74] width 8 height 6
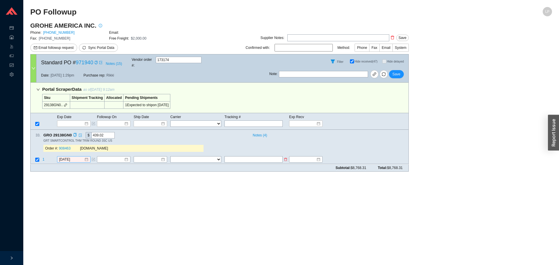
click at [68, 157] on div "[DATE]" at bounding box center [74, 160] width 34 height 6
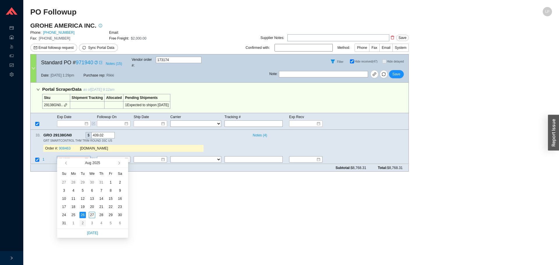
type input "[DATE]"
click at [83, 224] on div "2" at bounding box center [83, 223] width 6 height 6
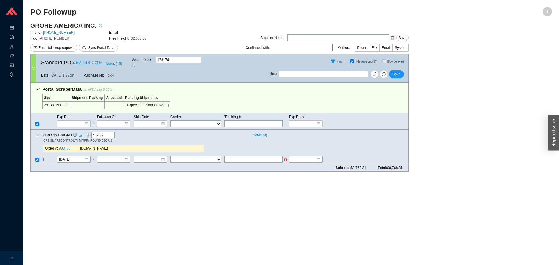
click at [43, 158] on span "1" at bounding box center [44, 160] width 2 height 4
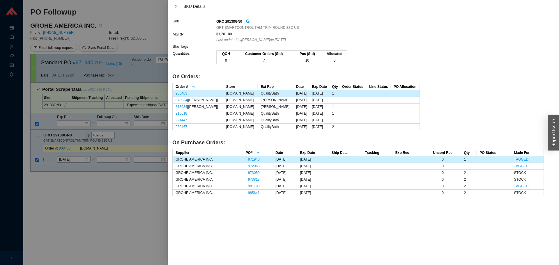
click at [78, 167] on div at bounding box center [279, 132] width 559 height 265
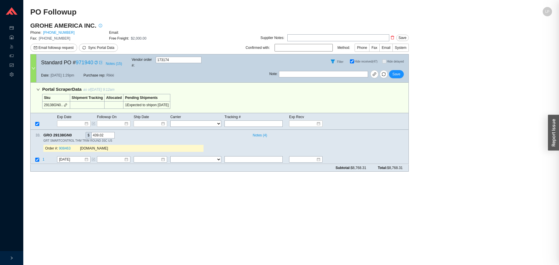
click at [78, 167] on div at bounding box center [279, 132] width 559 height 265
click at [397, 70] on button "Save" at bounding box center [396, 74] width 15 height 8
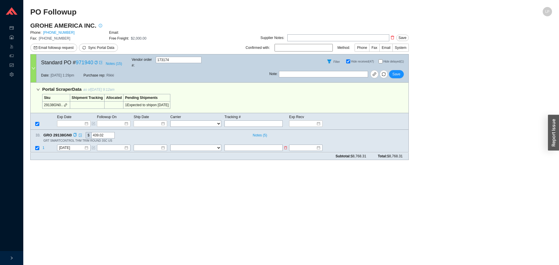
click at [41, 145] on td at bounding box center [37, 149] width 12 height 8
click at [43, 146] on span "1" at bounding box center [44, 148] width 2 height 4
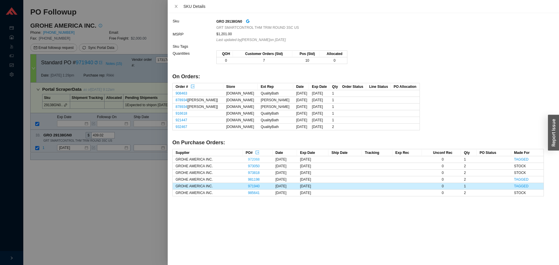
click at [248, 159] on link "972068" at bounding box center [254, 160] width 12 height 4
drag, startPoint x: 61, startPoint y: 170, endPoint x: 70, endPoint y: 132, distance: 38.9
click at [63, 164] on div at bounding box center [279, 132] width 559 height 265
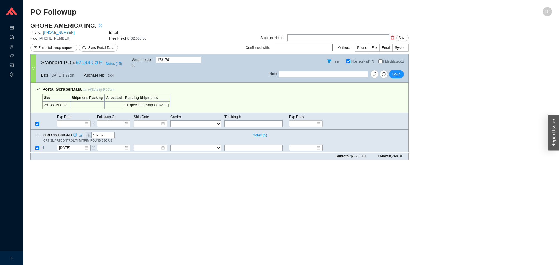
click at [74, 133] on icon "copy" at bounding box center [75, 135] width 4 height 4
click at [399, 70] on button "Save" at bounding box center [396, 74] width 15 height 8
click at [43, 146] on span "1" at bounding box center [44, 148] width 2 height 4
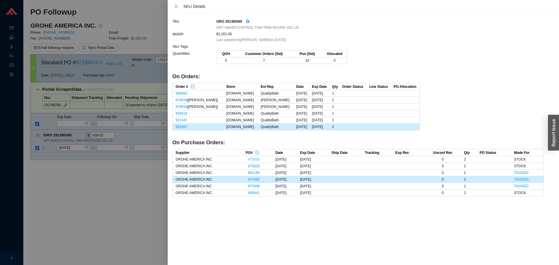
click at [248, 159] on link "973050" at bounding box center [254, 160] width 12 height 4
click at [249, 165] on link "973818" at bounding box center [254, 166] width 12 height 4
click at [250, 173] on link "981198" at bounding box center [254, 173] width 12 height 4
drag, startPoint x: 78, startPoint y: 184, endPoint x: 50, endPoint y: 151, distance: 43.0
click at [78, 181] on div at bounding box center [279, 132] width 559 height 265
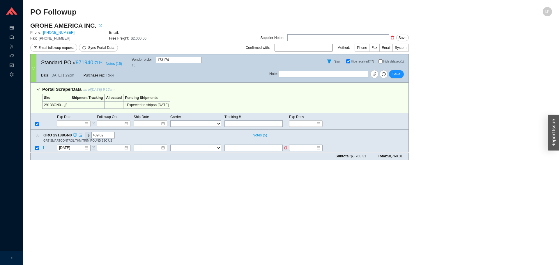
click at [44, 146] on span "1" at bounding box center [44, 148] width 2 height 4
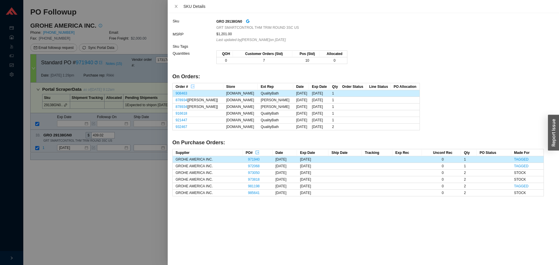
drag, startPoint x: 193, startPoint y: 86, endPoint x: 241, endPoint y: 202, distance: 125.2
click at [239, 214] on div "Sku GRO 29138GN0 GRT SMARTCONTROL THM TRIM ROUND 3SC US MSRP $1,201.00 Last upd…" at bounding box center [364, 139] width 392 height 252
click at [248, 192] on link "985641" at bounding box center [254, 193] width 12 height 4
click at [193, 87] on icon "export" at bounding box center [193, 87] width 4 height 4
drag, startPoint x: 116, startPoint y: 197, endPoint x: 168, endPoint y: 146, distance: 73.2
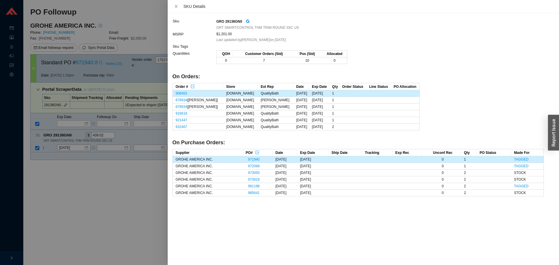
click at [118, 192] on div at bounding box center [279, 132] width 559 height 265
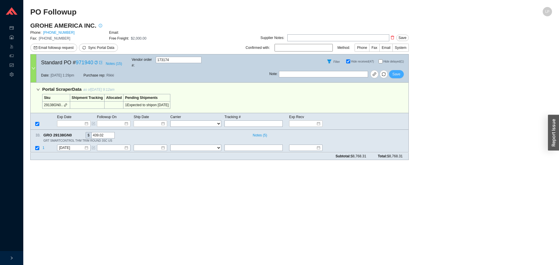
click at [398, 71] on span "Save" at bounding box center [397, 74] width 8 height 6
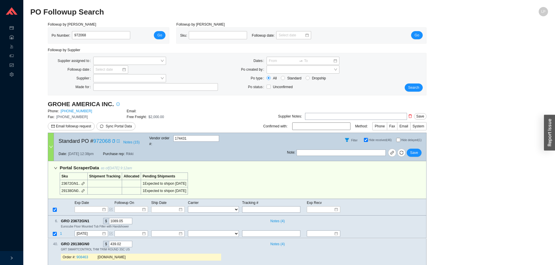
click at [399, 140] on input "Hide delayed (1)" at bounding box center [398, 140] width 4 height 4
checkbox input "true"
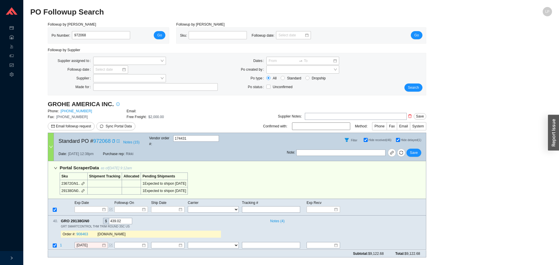
click at [375, 153] on div "Note : Save" at bounding box center [356, 154] width 139 height 14
click at [86, 243] on input "[DATE]" at bounding box center [89, 246] width 25 height 6
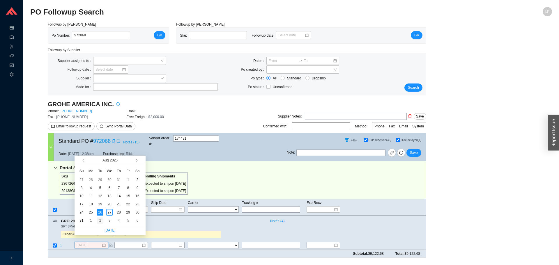
type input "[DATE]"
click at [101, 219] on div "2" at bounding box center [100, 221] width 6 height 6
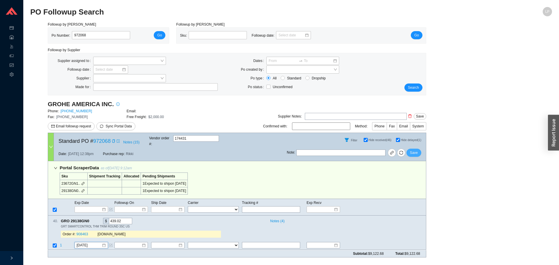
drag, startPoint x: 414, startPoint y: 150, endPoint x: 418, endPoint y: 146, distance: 5.2
click at [414, 150] on span "Save" at bounding box center [414, 153] width 8 height 6
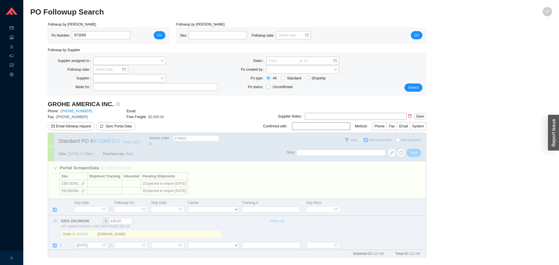
checkbox input "false"
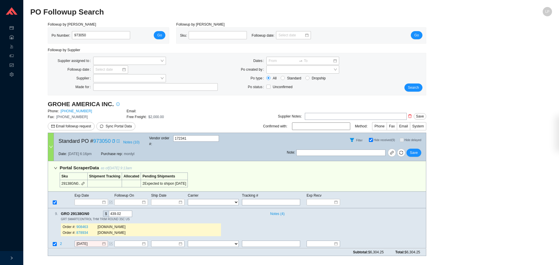
click at [243, 173] on div "Portal Scraper Data as of [DATE] 9:13am Sku Shipment Tracking Allocated Pending…" at bounding box center [237, 176] width 379 height 31
click at [79, 242] on input "[DATE]" at bounding box center [89, 245] width 25 height 6
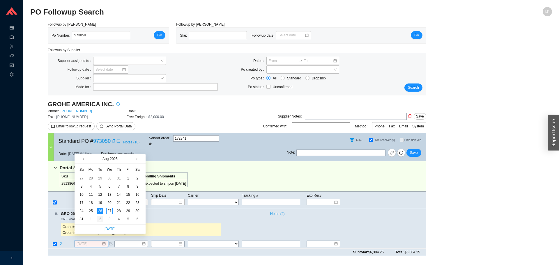
type input "[DATE]"
drag, startPoint x: 101, startPoint y: 217, endPoint x: 341, endPoint y: 168, distance: 245.1
click at [101, 217] on div "2" at bounding box center [100, 219] width 6 height 6
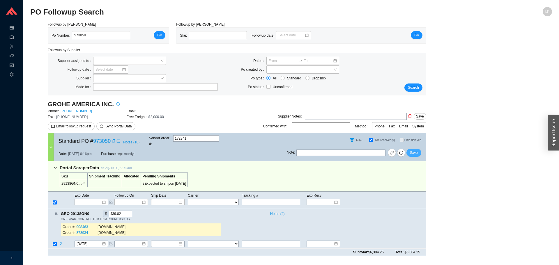
click at [415, 150] on span "Save" at bounding box center [414, 153] width 8 height 6
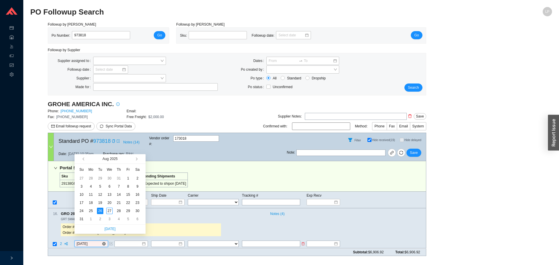
click at [85, 242] on input "[DATE]" at bounding box center [89, 245] width 25 height 6
type input "[DATE]"
click at [98, 217] on div "2" at bounding box center [100, 219] width 6 height 6
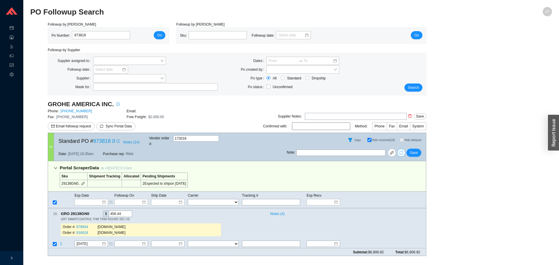
click at [403, 151] on icon "sync" at bounding box center [401, 153] width 4 height 4
click at [413, 150] on span "Save" at bounding box center [414, 153] width 8 height 6
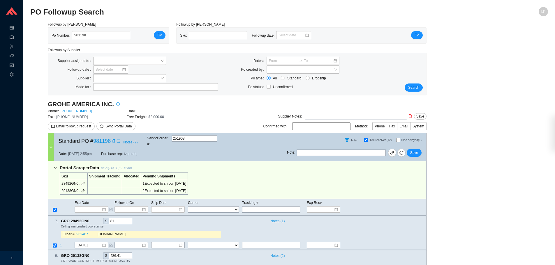
click at [417, 172] on div "Portal Scraper Data as of [DATE] 9:15am Sku Shipment Tracking Allocated Pending…" at bounding box center [237, 180] width 379 height 38
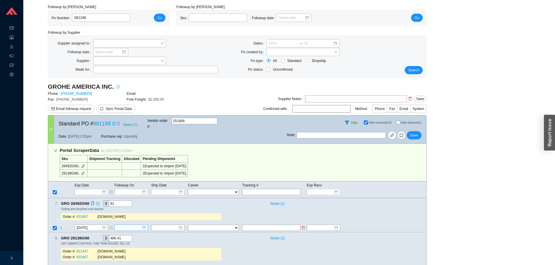
scroll to position [31, 0]
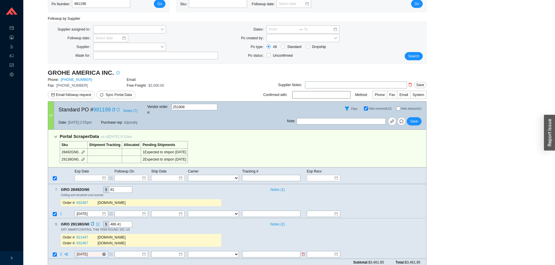
click at [87, 252] on input "[DATE]" at bounding box center [89, 255] width 25 height 6
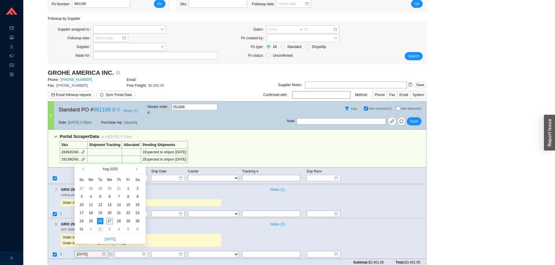
type input "9/2/2025"
click at [101, 230] on div "2" at bounding box center [100, 229] width 6 height 6
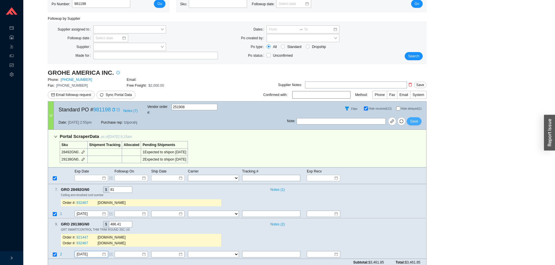
click at [420, 118] on button "Save" at bounding box center [414, 121] width 15 height 8
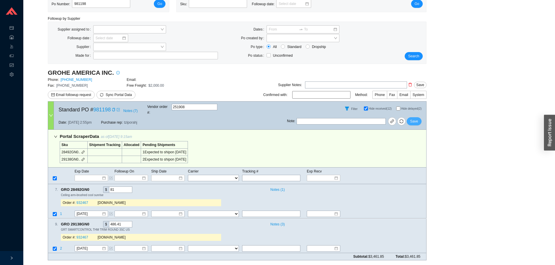
scroll to position [26, 0]
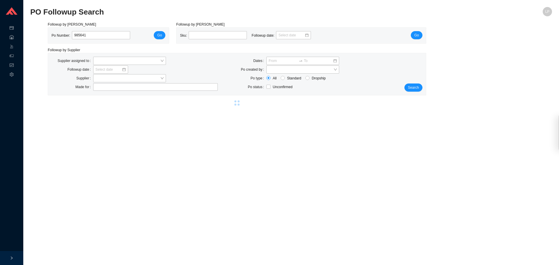
click at [324, 174] on main "PO Followup Search LP Followup by PO Po Number: 985641 Go Followup by Sku Sku: …" at bounding box center [291, 136] width 522 height 258
select select "20"
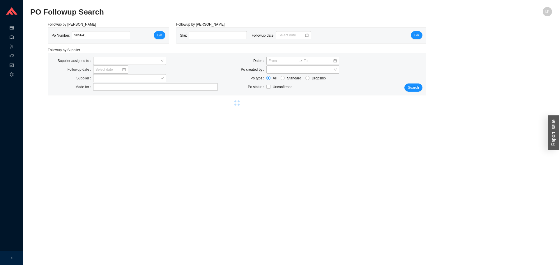
select select "20"
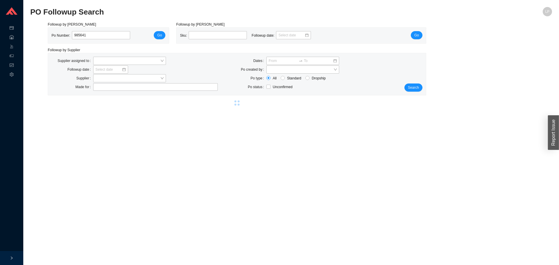
select select "20"
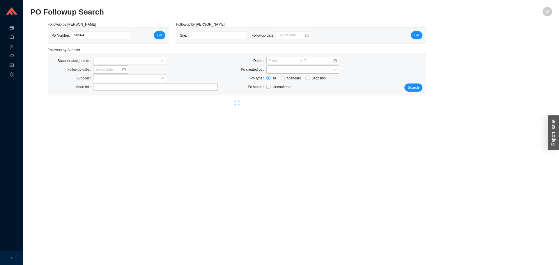
select select "1"
select select "20"
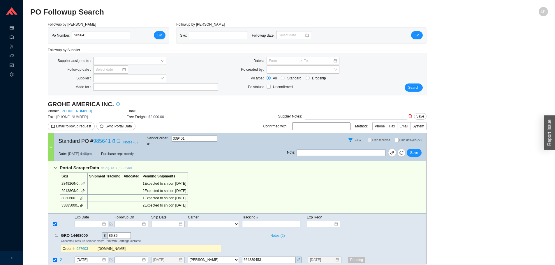
click at [324, 174] on div "Portal Scraper Data as of 8/27/25 9:35am Sku Shipment Tracking Allocated Pendin…" at bounding box center [237, 187] width 379 height 52
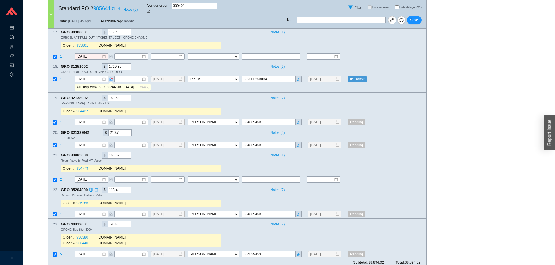
scroll to position [494, 0]
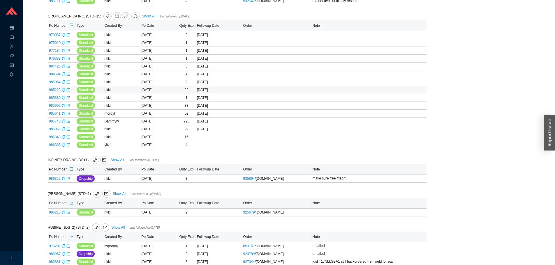
scroll to position [302, 0]
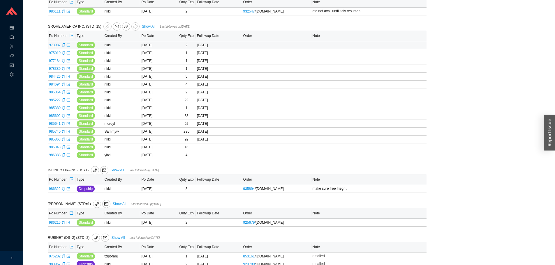
click at [68, 46] on icon "export" at bounding box center [67, 44] width 3 height 3
click at [68, 53] on icon "export" at bounding box center [67, 52] width 3 height 3
click at [68, 62] on icon "export" at bounding box center [68, 60] width 3 height 3
click at [68, 70] on icon "export" at bounding box center [68, 68] width 3 height 3
click at [67, 78] on icon "export" at bounding box center [67, 76] width 3 height 3
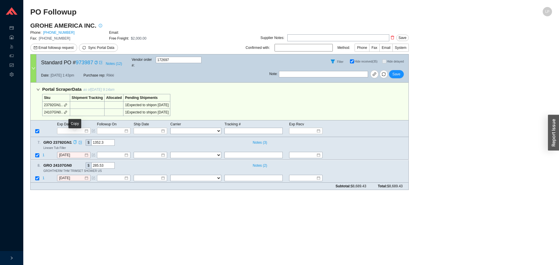
click at [76, 141] on icon "copy" at bounding box center [74, 143] width 3 height 4
drag, startPoint x: 77, startPoint y: 176, endPoint x: 75, endPoint y: 154, distance: 21.3
click at [77, 176] on div "[DATE]" at bounding box center [74, 178] width 34 height 6
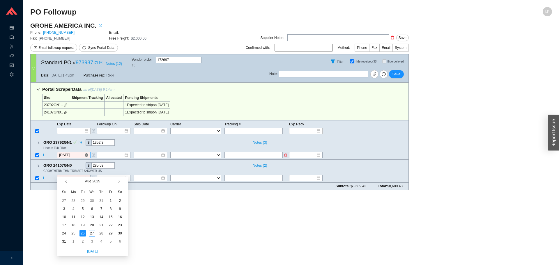
click at [74, 153] on input "[DATE]" at bounding box center [71, 156] width 25 height 6
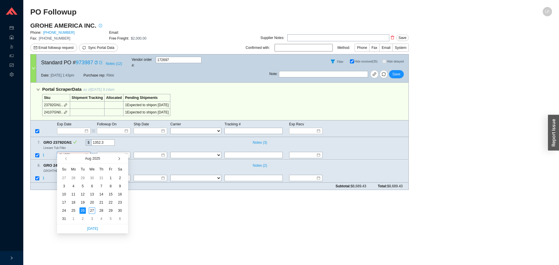
click at [117, 158] on button "button" at bounding box center [119, 158] width 6 height 9
type input "[DATE]"
click at [81, 187] on div "9" at bounding box center [83, 186] width 6 height 6
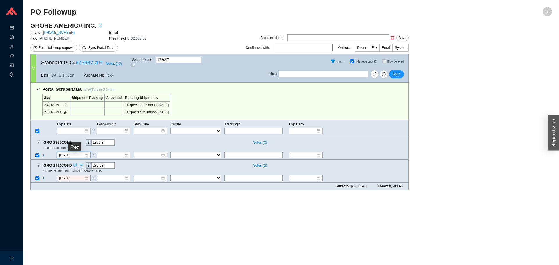
click at [74, 163] on icon "copy" at bounding box center [75, 165] width 4 height 4
click at [85, 207] on main "PO Followup LP GROHE AMERICA INC. Phone: 800-444-7643 Email: Fax: 800-225-2778 …" at bounding box center [291, 136] width 522 height 258
click at [67, 175] on input "[DATE]" at bounding box center [71, 178] width 25 height 6
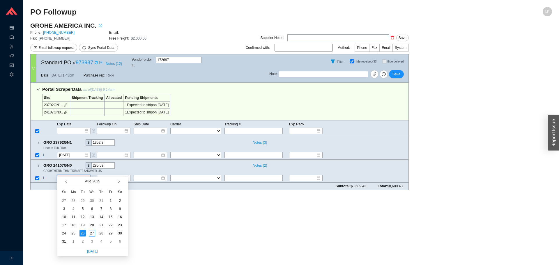
click at [118, 184] on button "button" at bounding box center [119, 181] width 6 height 9
type input "9/23/2025"
click at [83, 225] on div "23" at bounding box center [83, 225] width 6 height 6
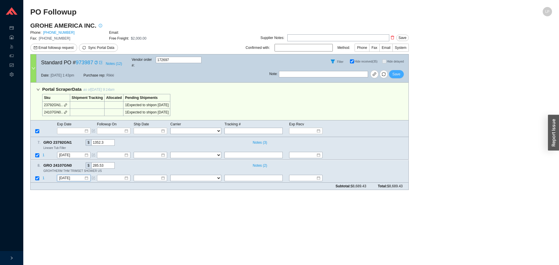
click at [402, 73] on button "Save" at bounding box center [396, 74] width 15 height 8
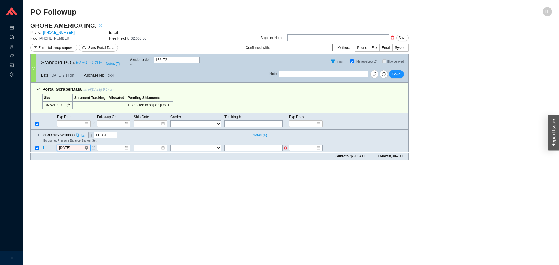
click at [72, 145] on input "[DATE]" at bounding box center [71, 148] width 25 height 6
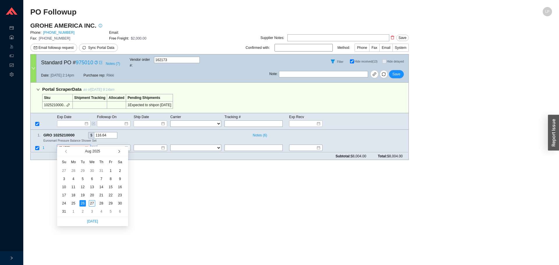
click at [118, 153] on span "button" at bounding box center [118, 151] width 3 height 3
type input "[DATE]"
click at [79, 188] on td "16" at bounding box center [82, 187] width 9 height 8
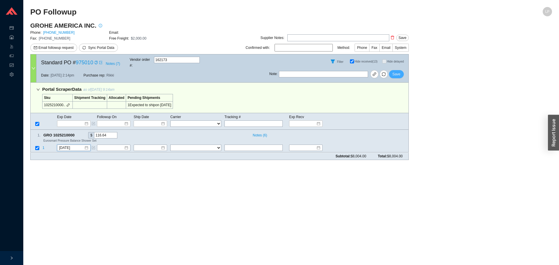
click at [393, 72] on span "Save" at bounding box center [397, 74] width 8 height 6
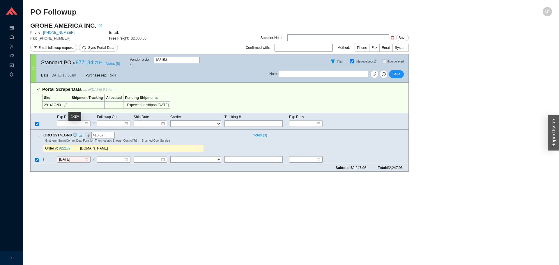
click at [74, 133] on icon "copy" at bounding box center [75, 135] width 4 height 4
click at [64, 192] on main "PO Followup LP GROHE AMERICA INC. Phone: [PHONE_NUMBER] Email: Fax: [PHONE_NUMB…" at bounding box center [291, 136] width 522 height 258
click at [71, 165] on div "Subtotal: $2,247.96 Total: $2,247.96" at bounding box center [219, 168] width 379 height 7
click at [73, 157] on input "[DATE]" at bounding box center [71, 160] width 25 height 6
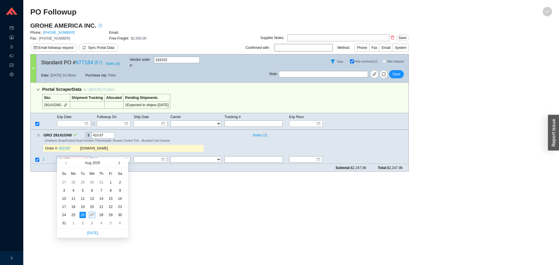
click at [120, 163] on button "button" at bounding box center [119, 163] width 6 height 9
type input "9/9/2025"
drag, startPoint x: 82, startPoint y: 199, endPoint x: 84, endPoint y: 187, distance: 12.4
click at [84, 187] on tbody "31 1 2 3 4 5 6 7 8 9 10 11 12 13 14 15 16 17 18 19 20 21 22 23 24 25 26 27 28 2…" at bounding box center [91, 203] width 65 height 49
drag, startPoint x: 84, startPoint y: 187, endPoint x: 81, endPoint y: 185, distance: 3.6
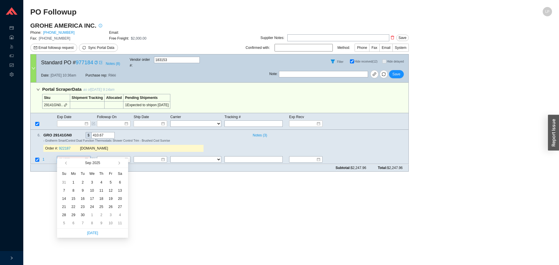
click at [84, 188] on div "9" at bounding box center [83, 191] width 6 height 6
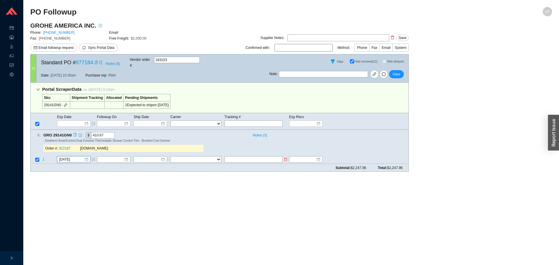
click at [44, 158] on span "1" at bounding box center [44, 160] width 2 height 4
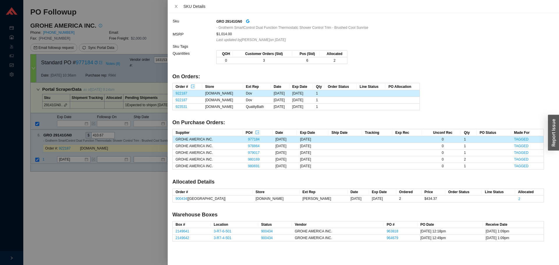
drag, startPoint x: 99, startPoint y: 209, endPoint x: 99, endPoint y: 203, distance: 5.3
click at [99, 207] on div at bounding box center [279, 132] width 559 height 265
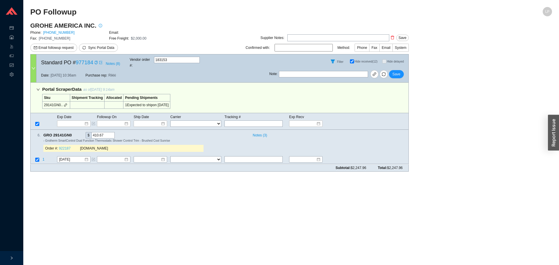
click at [68, 147] on link "922187" at bounding box center [65, 149] width 12 height 4
click at [476, 199] on main "PO Followup LP GROHE AMERICA INC. Phone: 800-444-7643 Email: Fax: 800-225-2778 …" at bounding box center [291, 136] width 522 height 258
click at [45, 156] on td "1" at bounding box center [49, 160] width 15 height 8
click at [44, 158] on span "1" at bounding box center [44, 160] width 2 height 4
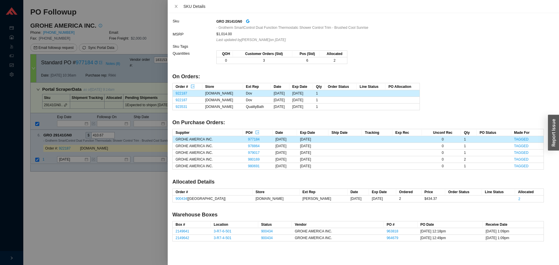
click at [246, 149] on td "978864" at bounding box center [258, 146] width 30 height 7
click at [248, 148] on link "978864" at bounding box center [254, 146] width 12 height 4
click at [109, 184] on div at bounding box center [279, 132] width 559 height 265
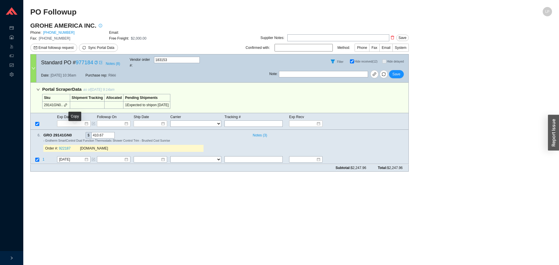
drag, startPoint x: 74, startPoint y: 131, endPoint x: 86, endPoint y: 124, distance: 14.6
click at [74, 133] on icon "copy" at bounding box center [74, 135] width 3 height 4
drag, startPoint x: 223, startPoint y: 181, endPoint x: 212, endPoint y: 182, distance: 10.6
click at [222, 180] on main "PO Followup LP GROHE AMERICA INC. Phone: 800-444-7643 Email: Fax: 800-225-2778 …" at bounding box center [291, 136] width 522 height 258
click at [136, 205] on main "PO Followup LP GROHE AMERICA INC. Phone: 800-444-7643 Email: Fax: 800-225-2778 …" at bounding box center [291, 136] width 522 height 258
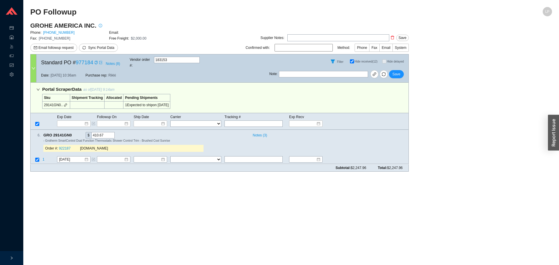
click at [399, 75] on div "Note : Save" at bounding box center [339, 75] width 139 height 14
click at [399, 71] on span "Save" at bounding box center [397, 74] width 8 height 6
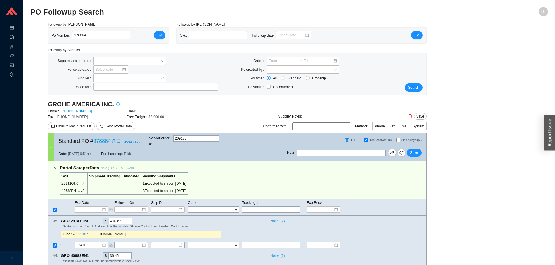
click at [255, 209] on div "Exp Date Followup On Ship Date Carrier Tracking # Exp Recv FedEx UPS ----------…" at bounding box center [237, 207] width 379 height 17
click at [378, 232] on div "35 . GRO 29141GN0 $ 410.67 Notes ( 2 ) - Grotherm SmartControl Dual Function Th…" at bounding box center [235, 229] width 374 height 22
click at [413, 208] on div "Exp Date Followup On Ship Date Carrier Tracking # Exp Recv FedEx UPS ----------…" at bounding box center [237, 207] width 379 height 17
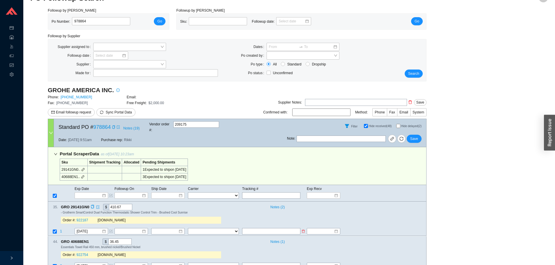
scroll to position [26, 0]
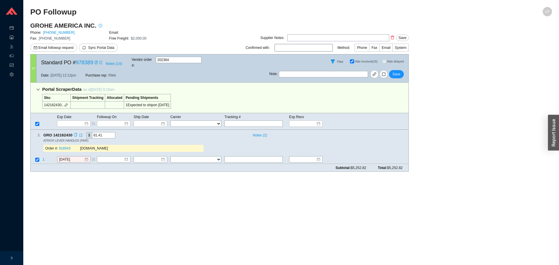
click at [77, 133] on icon "copy" at bounding box center [76, 135] width 4 height 4
click at [161, 132] on div "GRO 142162430 $ 81.41" at bounding box center [145, 135] width 204 height 6
click at [64, 157] on input "[DATE]" at bounding box center [71, 160] width 25 height 6
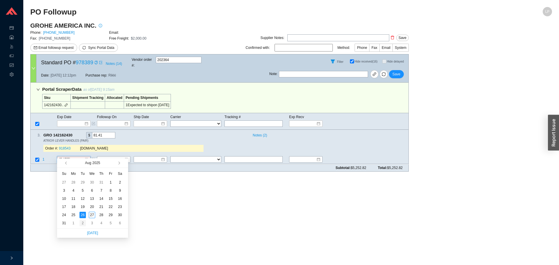
type input "[DATE]"
click at [82, 222] on div "2" at bounding box center [83, 223] width 6 height 6
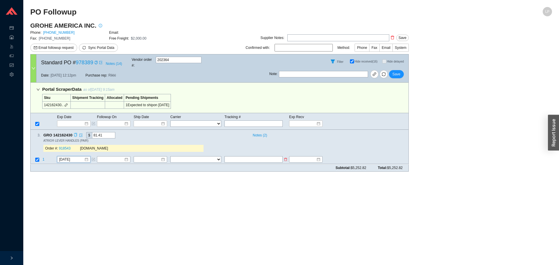
click at [44, 158] on span "1" at bounding box center [44, 160] width 2 height 4
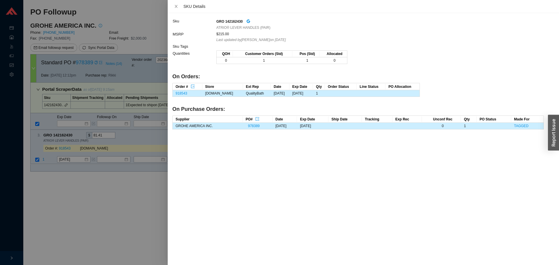
click at [59, 187] on div at bounding box center [279, 132] width 559 height 265
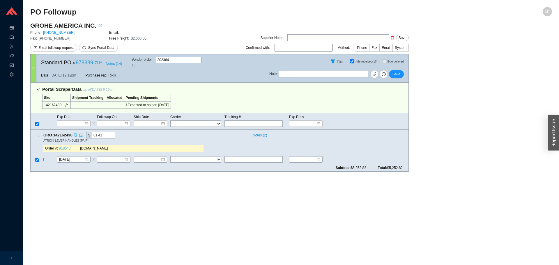
click at [63, 147] on link "918543" at bounding box center [65, 149] width 12 height 4
click at [395, 72] on span "Save" at bounding box center [397, 74] width 8 height 6
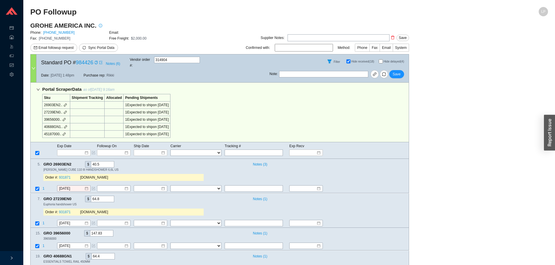
click at [380, 59] on input "Hide delayed (4)" at bounding box center [381, 61] width 4 height 4
checkbox input "true"
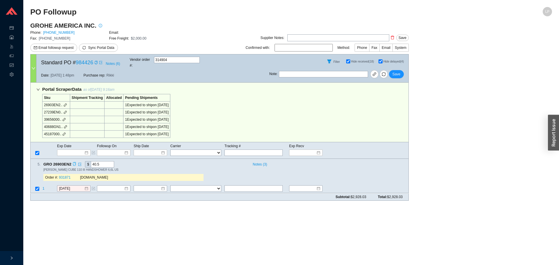
click at [75, 163] on icon "copy" at bounding box center [75, 165] width 4 height 4
click at [216, 118] on div "Portal Scraper Data as of [DATE] 9:16am Sku Shipment Tracking Allocated Pending…" at bounding box center [219, 113] width 379 height 60
click at [63, 177] on div "Order #: 931871 QualityBath.com" at bounding box center [123, 178] width 160 height 12
click at [62, 186] on input "8/25/2025" at bounding box center [71, 189] width 25 height 6
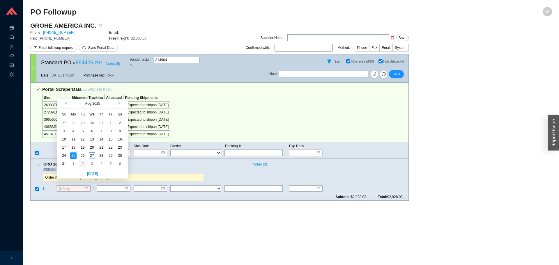
type input "9/2/2025"
click at [82, 164] on div "2" at bounding box center [83, 164] width 6 height 6
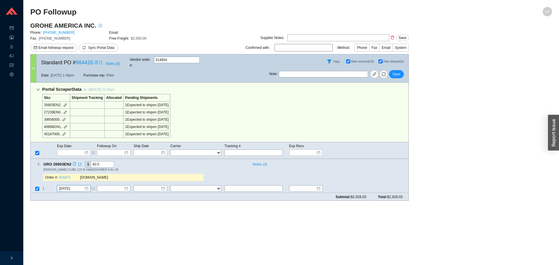
click at [61, 176] on link "931871" at bounding box center [65, 178] width 12 height 4
click at [69, 186] on input "9/2/2025" at bounding box center [71, 189] width 25 height 6
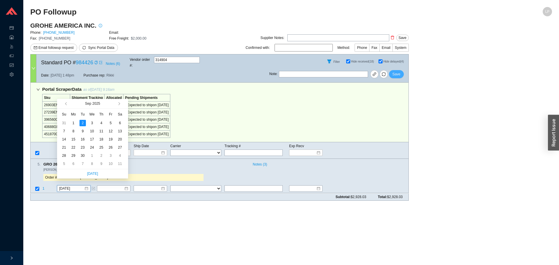
click at [400, 71] on span "Save" at bounding box center [397, 74] width 8 height 6
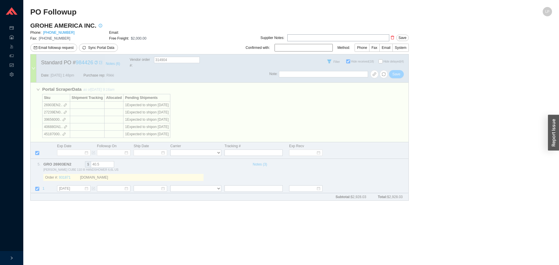
checkbox input "false"
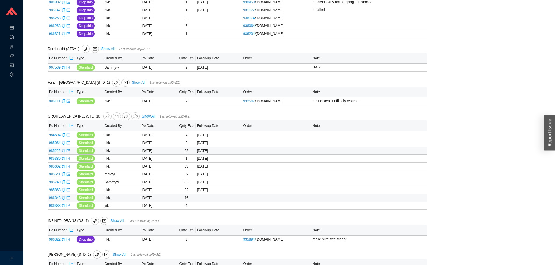
scroll to position [262, 0]
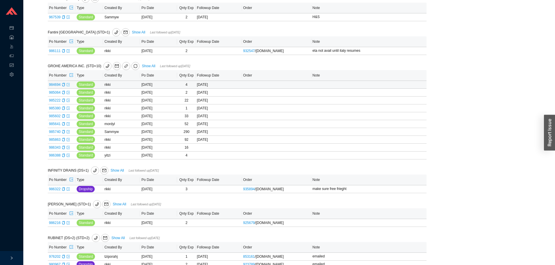
click at [69, 87] on icon "export" at bounding box center [67, 84] width 3 height 3
click at [67, 94] on icon "export" at bounding box center [67, 92] width 3 height 3
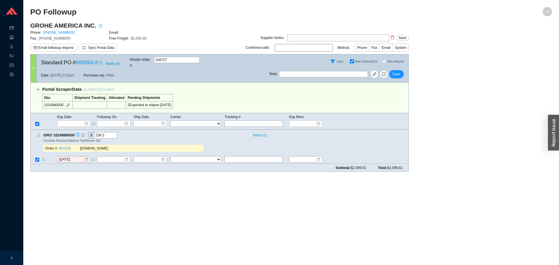
drag, startPoint x: 77, startPoint y: 130, endPoint x: 87, endPoint y: 211, distance: 81.6
click at [77, 133] on icon "copy" at bounding box center [78, 135] width 4 height 4
click at [87, 211] on main "PO Followup LP GROHE AMERICA INC. Phone: 800-444-7643 Email: Fax: 800-225-2778 …" at bounding box center [291, 136] width 522 height 258
click at [42, 156] on td at bounding box center [37, 160] width 12 height 8
click at [42, 156] on td "2" at bounding box center [49, 160] width 15 height 8
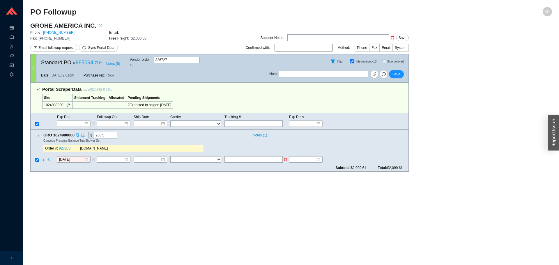
click at [44, 158] on span "2" at bounding box center [44, 160] width 3 height 4
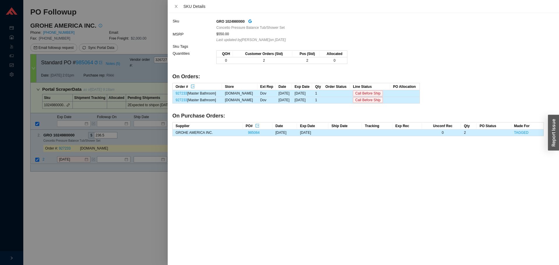
click at [49, 161] on div at bounding box center [279, 132] width 559 height 265
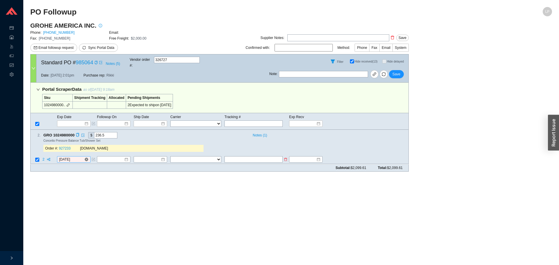
click at [69, 157] on input "[DATE]" at bounding box center [71, 160] width 25 height 6
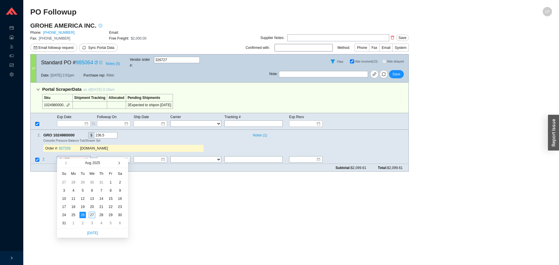
click at [119, 163] on span "button" at bounding box center [118, 163] width 3 height 3
type input "9/16/2025"
click at [83, 199] on div "16" at bounding box center [83, 199] width 6 height 6
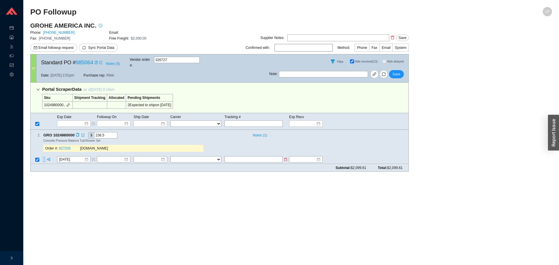
drag, startPoint x: 46, startPoint y: 154, endPoint x: 43, endPoint y: 154, distance: 2.9
click at [43, 156] on td "2" at bounding box center [49, 160] width 15 height 8
click at [43, 158] on span "2" at bounding box center [44, 160] width 3 height 4
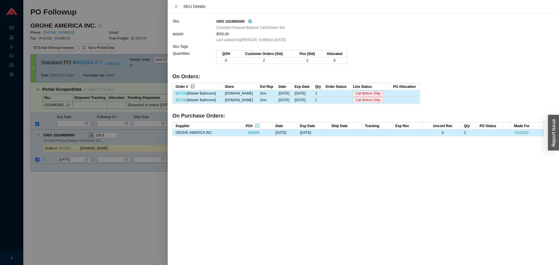
click at [193, 86] on icon "export" at bounding box center [193, 87] width 4 height 4
click at [78, 192] on div at bounding box center [279, 132] width 559 height 265
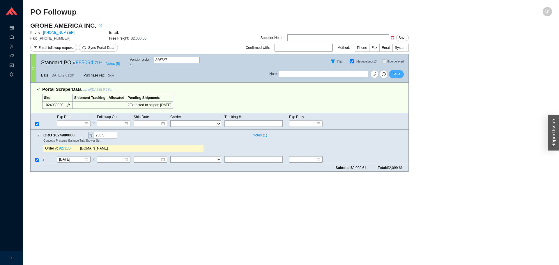
click at [396, 72] on span "Save" at bounding box center [397, 74] width 8 height 6
click at [394, 71] on span "Save" at bounding box center [397, 74] width 8 height 6
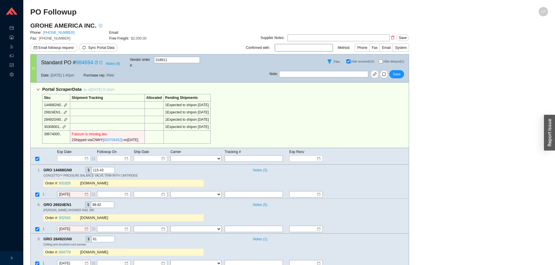
click at [380, 59] on input "Hide delayed (1)" at bounding box center [381, 61] width 4 height 4
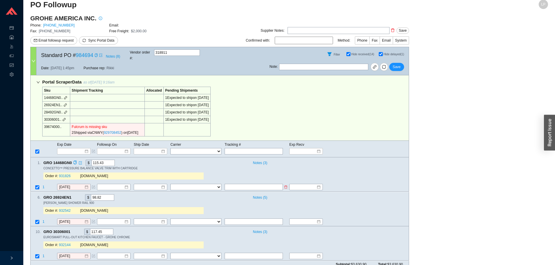
scroll to position [9, 0]
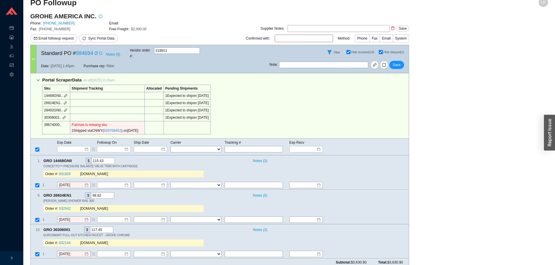
click at [380, 51] on input "Hide delayed (1)" at bounding box center [381, 52] width 4 height 4
checkbox input "false"
checkbox input "true"
click at [380, 51] on input "Hide delayed (1)" at bounding box center [381, 52] width 4 height 4
checkbox input "true"
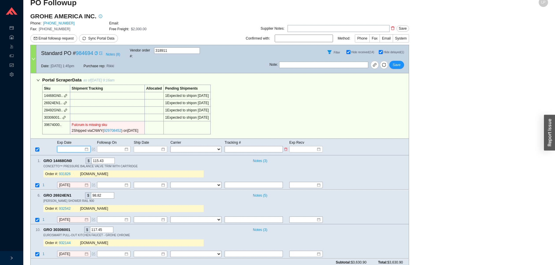
click at [72, 147] on input at bounding box center [71, 150] width 25 height 6
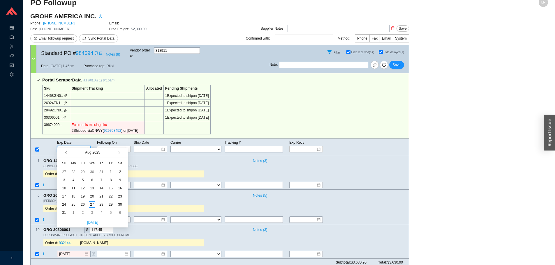
type input "[DATE]"
click at [83, 213] on div "2" at bounding box center [83, 213] width 6 height 6
type input "[DATE]"
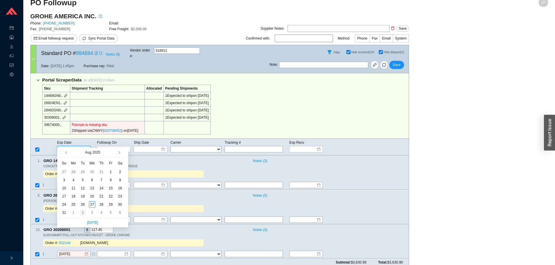
type input "[DATE]"
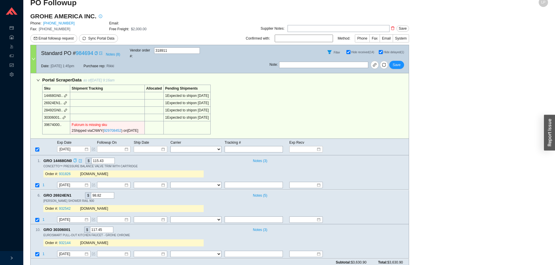
click at [73, 159] on icon "copy" at bounding box center [75, 161] width 4 height 4
click at [68, 172] on link "931826" at bounding box center [65, 174] width 12 height 4
click at [74, 159] on icon "copy" at bounding box center [75, 161] width 4 height 4
click at [376, 182] on td at bounding box center [368, 186] width 82 height 8
click at [264, 158] on span "Notes ( 3 )" at bounding box center [260, 161] width 14 height 6
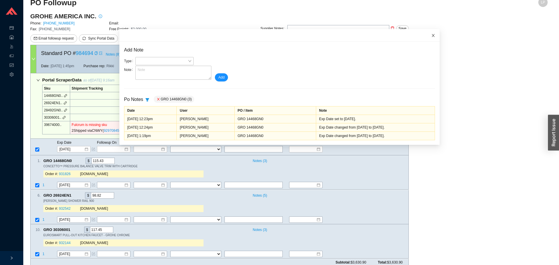
click at [427, 38] on span "Close" at bounding box center [433, 35] width 13 height 13
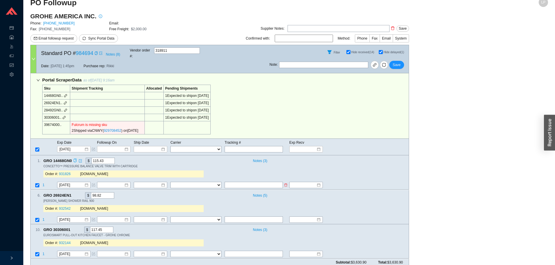
click at [43, 184] on span "1" at bounding box center [44, 186] width 2 height 4
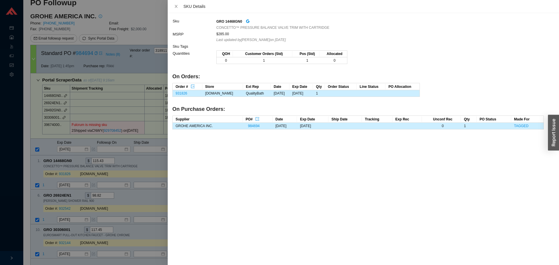
click at [110, 160] on div at bounding box center [279, 132] width 559 height 265
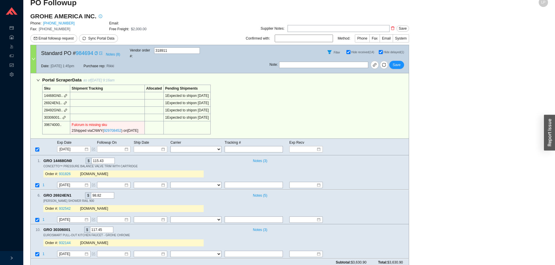
click at [76, 159] on icon "copy" at bounding box center [75, 161] width 4 height 4
click at [93, 182] on span at bounding box center [93, 185] width 3 height 6
click at [92, 184] on icon "form" at bounding box center [93, 185] width 3 height 3
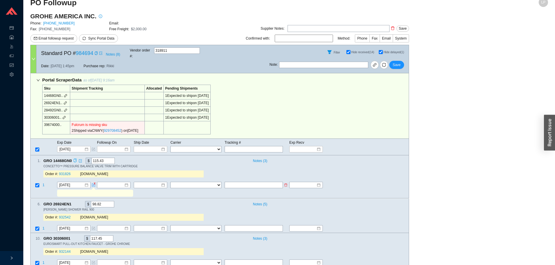
click at [92, 190] on div at bounding box center [95, 193] width 76 height 7
type input "emailed"
click at [94, 53] on icon "copy" at bounding box center [95, 53] width 3 height 3
click at [74, 159] on icon "copy" at bounding box center [74, 161] width 3 height 4
click at [76, 158] on div "Copy" at bounding box center [75, 161] width 4 height 6
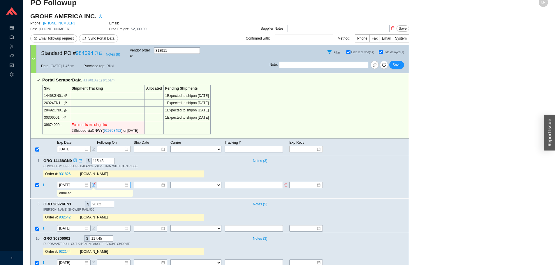
click at [115, 183] on input at bounding box center [111, 186] width 25 height 6
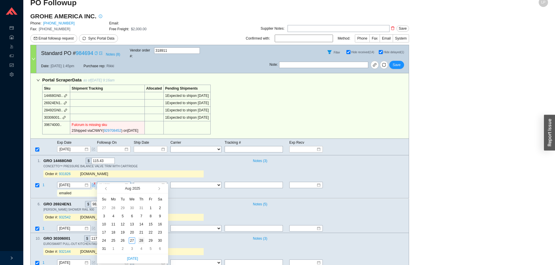
type input "8/28/2025"
click at [142, 242] on div "28" at bounding box center [141, 241] width 6 height 6
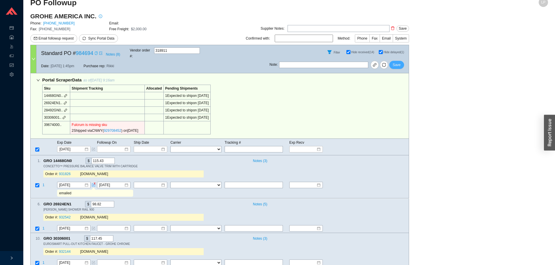
click at [398, 62] on span "Save" at bounding box center [397, 65] width 8 height 6
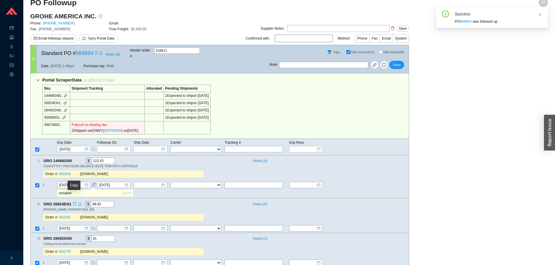
click at [73, 202] on icon "copy" at bounding box center [74, 204] width 3 height 4
drag, startPoint x: 143, startPoint y: 204, endPoint x: 111, endPoint y: 218, distance: 35.1
click at [143, 208] on div "TEMPESTA SHOWER RAIL 900" at bounding box center [223, 210] width 361 height 4
click at [43, 227] on span "1" at bounding box center [44, 229] width 2 height 4
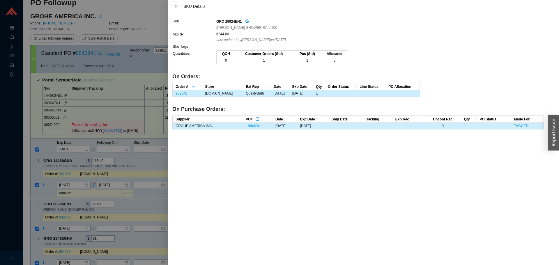
drag, startPoint x: 38, startPoint y: 211, endPoint x: 48, endPoint y: 207, distance: 11.5
click at [39, 210] on div at bounding box center [279, 132] width 559 height 265
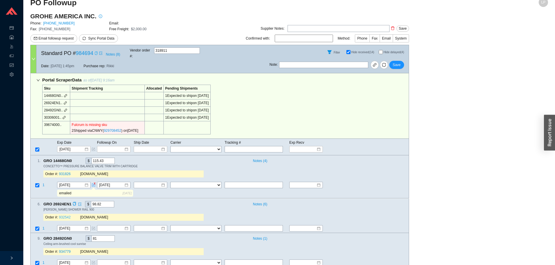
click at [64, 216] on link "932542" at bounding box center [65, 218] width 12 height 4
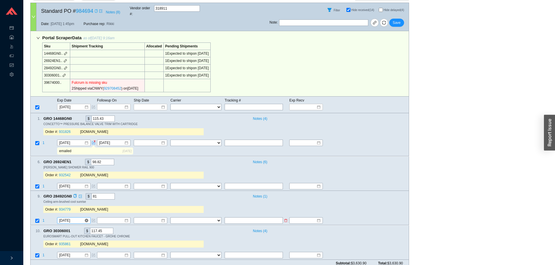
scroll to position [52, 0]
click at [74, 194] on icon "copy" at bounding box center [75, 196] width 4 height 4
click at [199, 206] on div "Order #: 934779 QualityBath.com" at bounding box center [123, 209] width 160 height 7
drag, startPoint x: 73, startPoint y: 225, endPoint x: 191, endPoint y: 226, distance: 117.7
click at [74, 228] on icon "copy" at bounding box center [73, 230] width 4 height 4
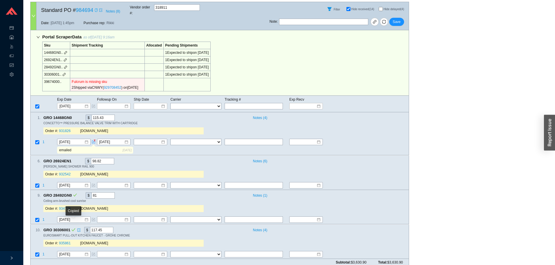
click at [191, 227] on div "GRO 30306001 $ 117.45" at bounding box center [145, 230] width 204 height 6
click at [69, 252] on input "[DATE]" at bounding box center [71, 255] width 25 height 6
click at [44, 253] on span "1" at bounding box center [44, 255] width 2 height 4
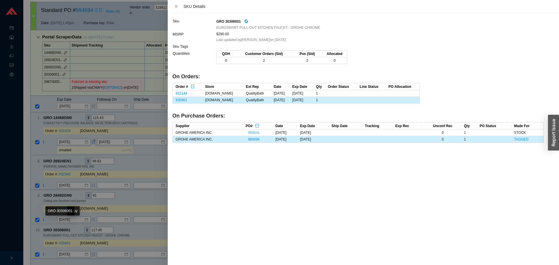
click at [249, 133] on link "985641" at bounding box center [254, 133] width 12 height 4
click at [137, 212] on div at bounding box center [279, 132] width 559 height 265
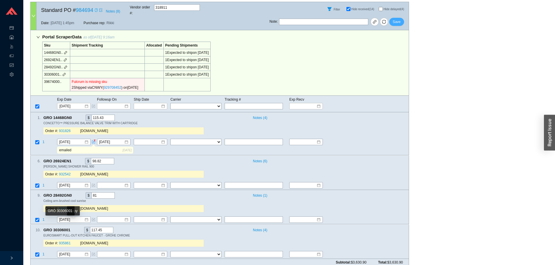
drag, startPoint x: 403, startPoint y: 18, endPoint x: 404, endPoint y: 12, distance: 6.6
click at [403, 18] on button "Save" at bounding box center [396, 22] width 15 height 8
click at [44, 253] on span "1" at bounding box center [44, 255] width 2 height 4
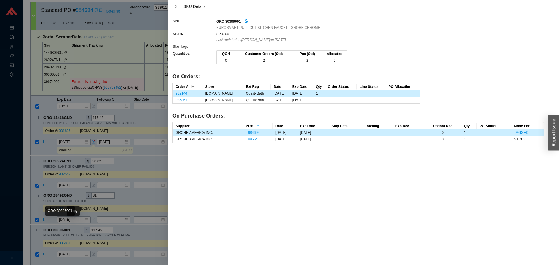
click at [192, 87] on icon "export" at bounding box center [193, 87] width 4 height 4
drag, startPoint x: 143, startPoint y: 190, endPoint x: 144, endPoint y: 185, distance: 4.5
click at [143, 190] on div at bounding box center [279, 132] width 559 height 265
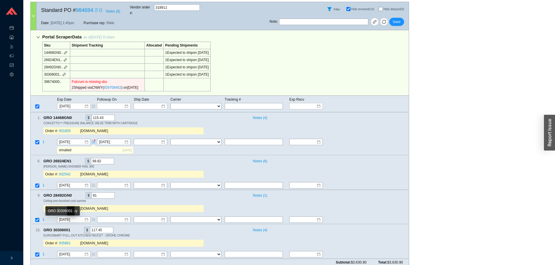
click at [398, 24] on div "Note : Save" at bounding box center [339, 23] width 139 height 14
click at [397, 19] on span "Save" at bounding box center [397, 22] width 8 height 6
click at [382, 7] on input "Hide delayed (4)" at bounding box center [381, 9] width 4 height 4
checkbox input "true"
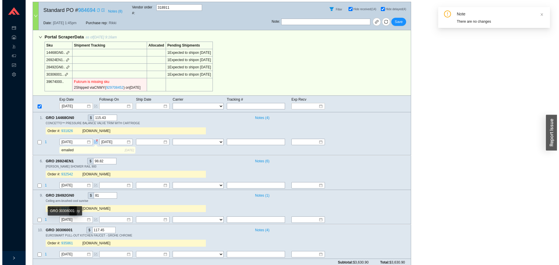
scroll to position [0, 0]
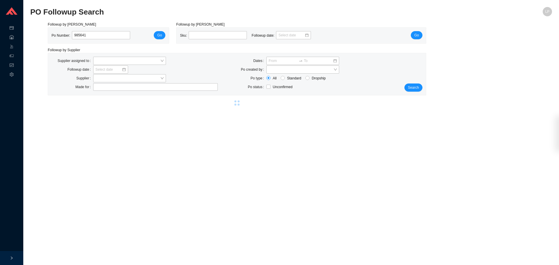
select select "20"
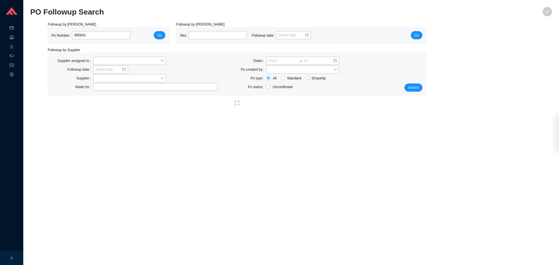
select select "20"
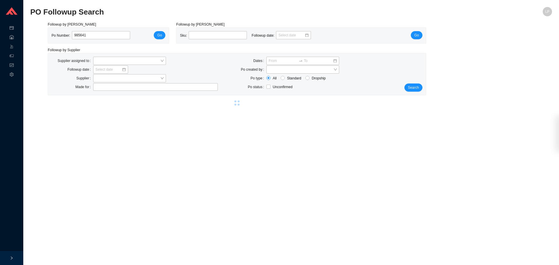
select select "20"
select select "1"
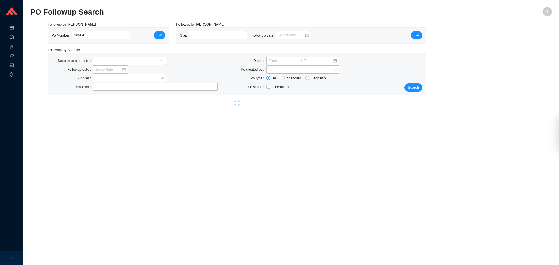
select select "20"
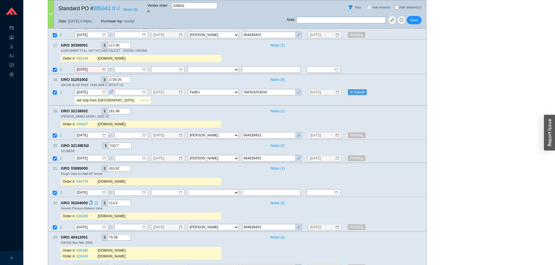
scroll to position [668, 0]
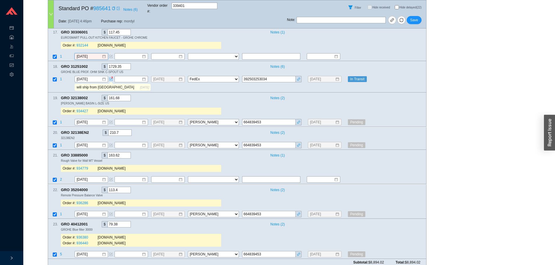
drag, startPoint x: 88, startPoint y: 52, endPoint x: 107, endPoint y: 73, distance: 27.6
click at [88, 54] on input "8/25/2025" at bounding box center [89, 57] width 25 height 6
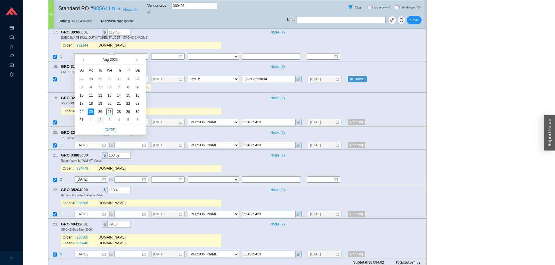
type input "9/2/2025"
click at [99, 123] on div "2" at bounding box center [100, 120] width 6 height 6
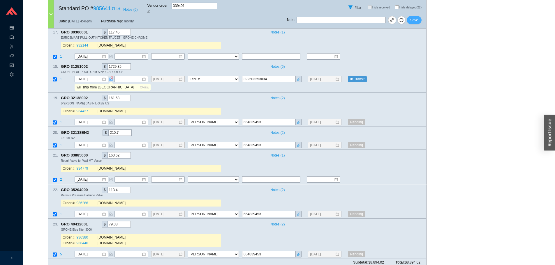
click at [421, 16] on button "Save" at bounding box center [414, 20] width 15 height 8
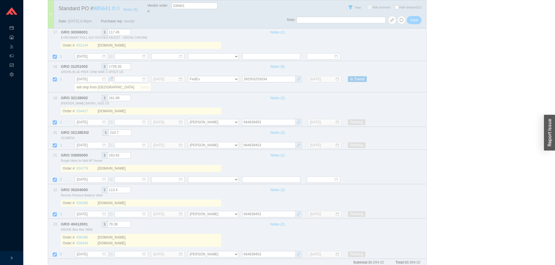
select select "20"
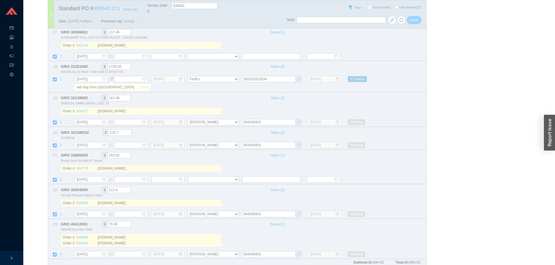
select select "20"
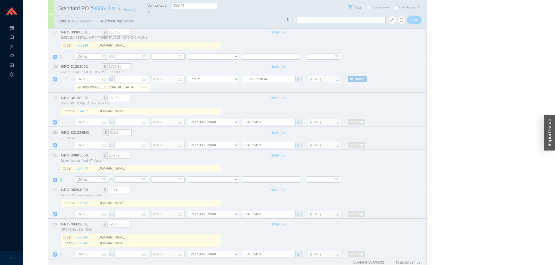
select select "20"
select select "1"
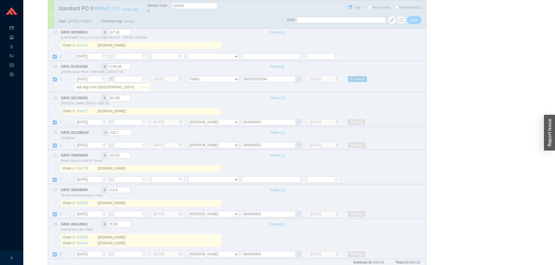
select select "20"
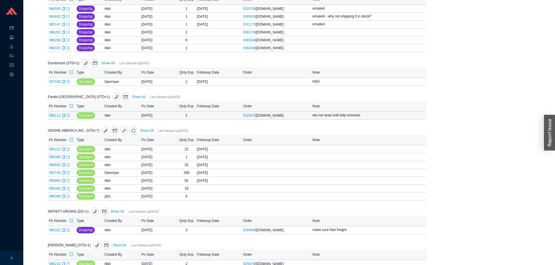
scroll to position [262, 0]
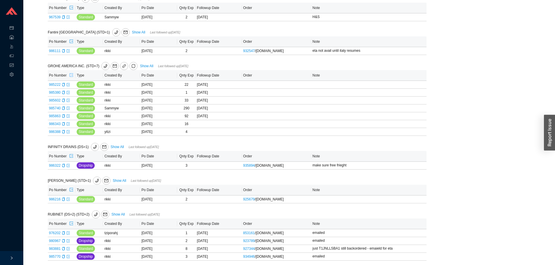
click at [71, 76] on icon "export" at bounding box center [71, 75] width 4 height 4
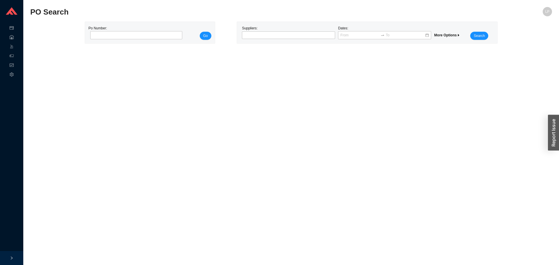
click at [32, 58] on main "PO Search LP Po Number: Go Suppliers: Dates: More Options Search" at bounding box center [291, 136] width 522 height 258
click at [143, 38] on input "tel" at bounding box center [136, 35] width 92 height 8
paste input "986395"
type input "986395"
click at [211, 34] on button "Go" at bounding box center [206, 36] width 12 height 8
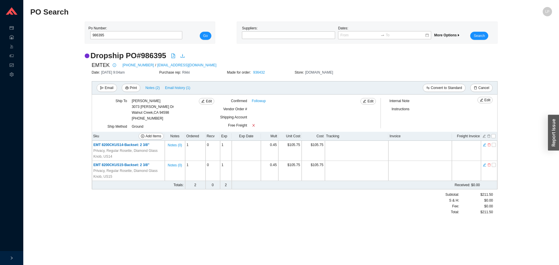
click at [376, 61] on div "EMTEK 800-356-2741 / orders@emtek.com" at bounding box center [295, 65] width 406 height 9
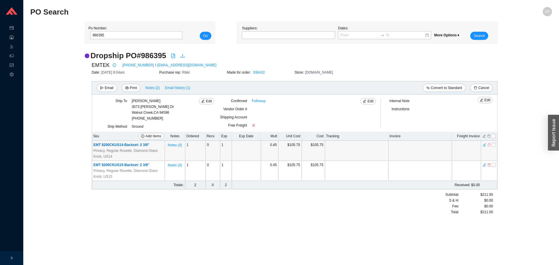
click at [490, 146] on icon "delete" at bounding box center [489, 145] width 3 height 4
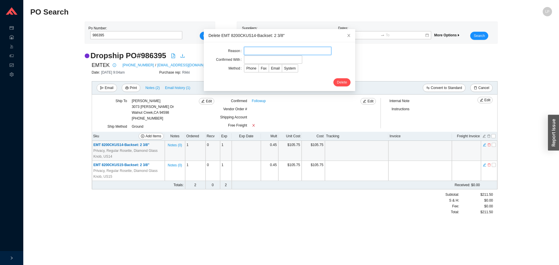
click at [257, 49] on input "text" at bounding box center [287, 51] width 87 height 8
type input "c"
type input "switched to sn"
click at [244, 63] on input "text" at bounding box center [273, 60] width 58 height 8
type input "jonathon"
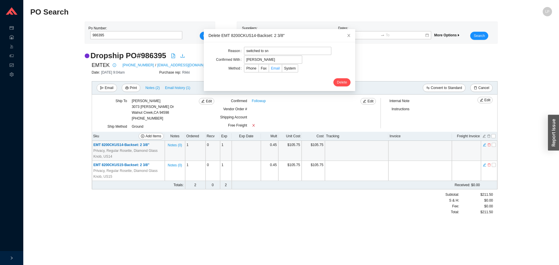
click at [271, 68] on span "Email" at bounding box center [275, 68] width 9 height 4
click at [269, 70] on input "Email" at bounding box center [269, 70] width 0 height 0
click at [271, 68] on span "Email" at bounding box center [275, 68] width 9 height 4
click at [269, 70] on input "Email" at bounding box center [269, 70] width 0 height 0
click at [247, 68] on span "Phone" at bounding box center [252, 68] width 10 height 4
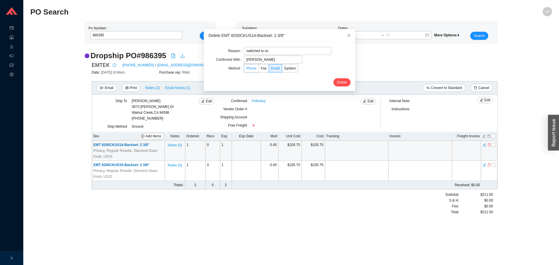
click at [244, 70] on input "Phone" at bounding box center [244, 70] width 0 height 0
click at [334, 76] on form "Reason switched to sn Confirmed With jonathon Method Phone Fax Email System Del…" at bounding box center [280, 67] width 142 height 40
click at [334, 79] on button "Delete" at bounding box center [342, 82] width 17 height 8
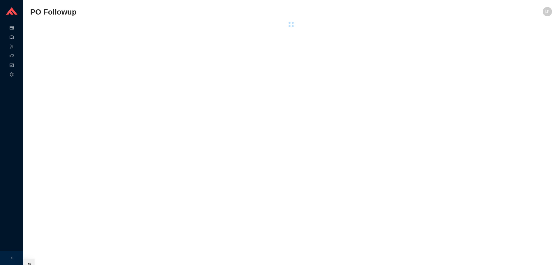
select select "20"
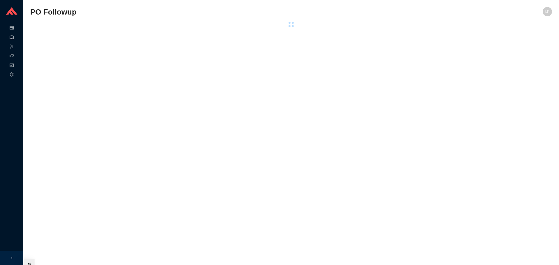
select select "20"
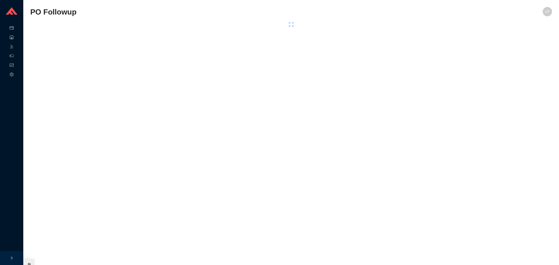
select select "20"
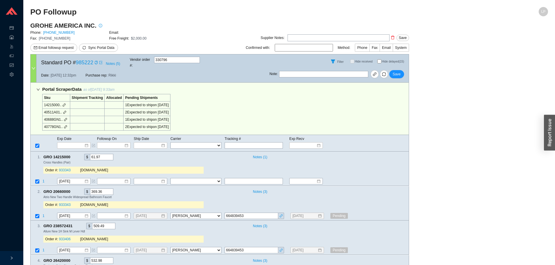
click at [379, 59] on input "Hide delayed (15)" at bounding box center [379, 61] width 4 height 4
checkbox input "true"
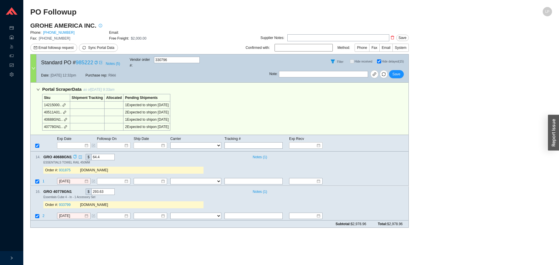
click at [73, 155] on icon "copy" at bounding box center [75, 157] width 4 height 4
click at [74, 155] on icon "check" at bounding box center [75, 157] width 4 height 4
click at [184, 165] on div "Order #: 931875 [DOMAIN_NAME]" at bounding box center [123, 171] width 160 height 12
click at [63, 170] on div "Order #: 931875 [DOMAIN_NAME]" at bounding box center [123, 171] width 160 height 12
click at [45, 178] on td "1" at bounding box center [49, 182] width 15 height 8
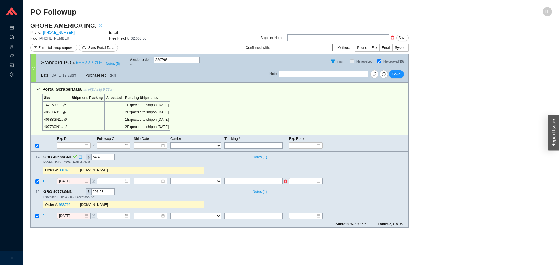
click at [43, 180] on span "1" at bounding box center [44, 182] width 2 height 4
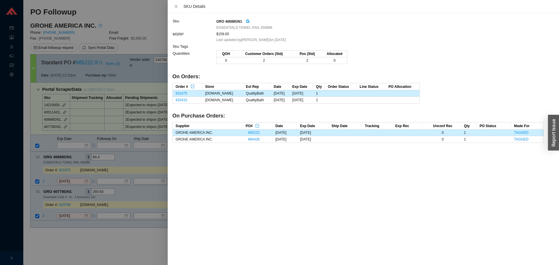
click at [74, 173] on div at bounding box center [279, 132] width 559 height 265
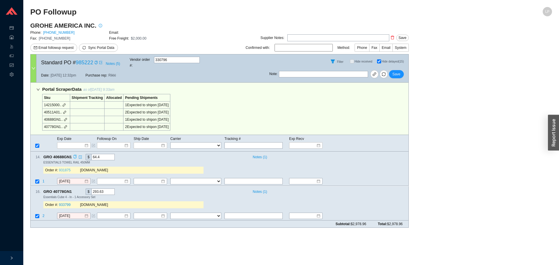
click at [67, 169] on link "931875" at bounding box center [65, 171] width 12 height 4
click at [73, 179] on div "8/26/2025" at bounding box center [74, 182] width 34 height 6
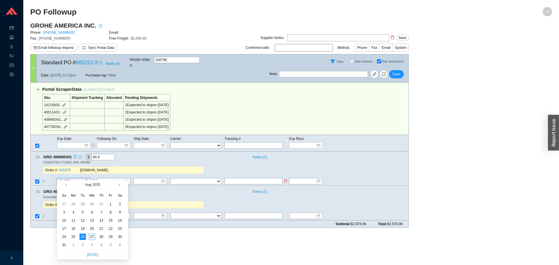
click at [71, 179] on input "8/26/2025" at bounding box center [71, 182] width 25 height 6
click at [117, 185] on button "button" at bounding box center [119, 184] width 6 height 9
click at [109, 220] on div "17" at bounding box center [111, 221] width 6 height 6
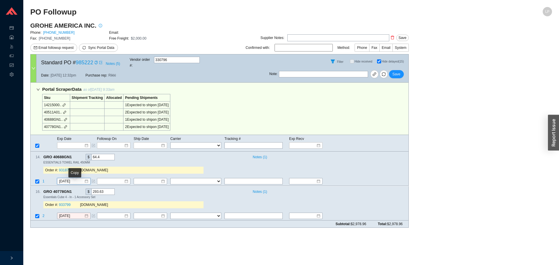
click at [75, 170] on div "Copy" at bounding box center [74, 172] width 13 height 9
click at [69, 173] on div "Copy" at bounding box center [74, 172] width 13 height 9
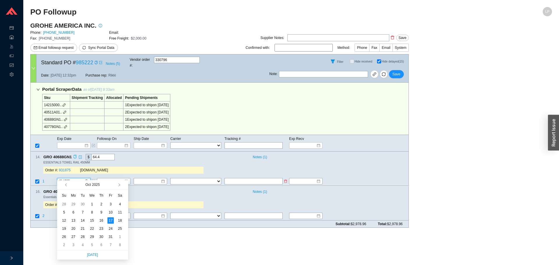
click at [81, 179] on input "10/17/2025" at bounding box center [71, 182] width 25 height 6
click at [119, 183] on button "button" at bounding box center [119, 184] width 6 height 9
click at [76, 228] on div "17" at bounding box center [73, 229] width 6 height 6
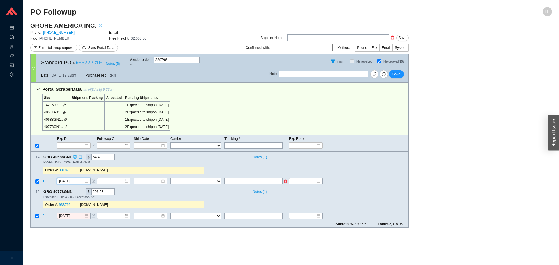
click at [57, 178] on td "1" at bounding box center [49, 182] width 15 height 8
click at [63, 179] on input "11/17/2025" at bounding box center [71, 182] width 25 height 6
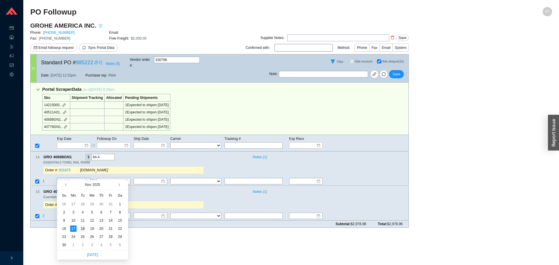
type input "11/18/2025"
click at [83, 230] on div "18" at bounding box center [83, 229] width 6 height 6
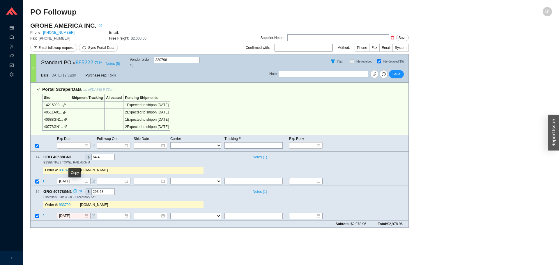
click at [74, 190] on icon "copy" at bounding box center [75, 192] width 4 height 4
click at [213, 189] on div "GRO 40778GN1 $ 293.63" at bounding box center [145, 192] width 204 height 6
click at [43, 214] on span "2" at bounding box center [44, 216] width 3 height 4
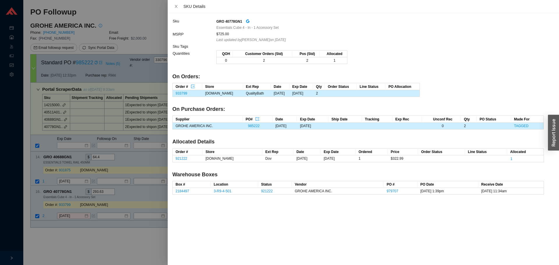
click at [45, 226] on div at bounding box center [279, 132] width 559 height 265
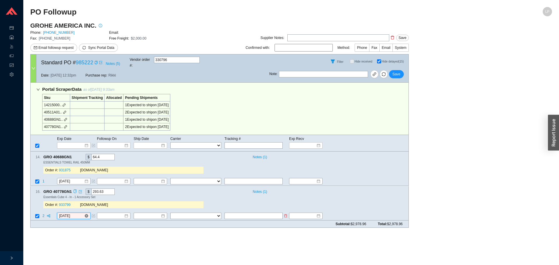
click at [78, 213] on input "[DATE]" at bounding box center [71, 216] width 25 height 6
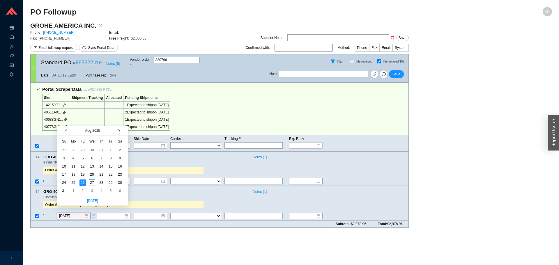
click at [119, 131] on span "button" at bounding box center [118, 131] width 3 height 3
type input "9/23/2025"
drag, startPoint x: 73, startPoint y: 174, endPoint x: 79, endPoint y: 174, distance: 6.1
click at [79, 174] on tr "21 22 23 24 25 26 27" at bounding box center [91, 175] width 65 height 8
click at [79, 174] on td "23" at bounding box center [82, 175] width 9 height 8
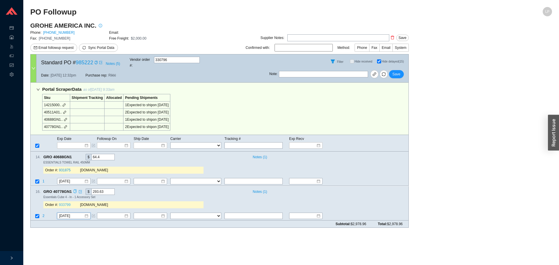
click at [62, 203] on link "933799" at bounding box center [65, 205] width 12 height 4
drag, startPoint x: 396, startPoint y: 66, endPoint x: 395, endPoint y: 58, distance: 8.1
click at [396, 70] on button "Save" at bounding box center [396, 74] width 15 height 8
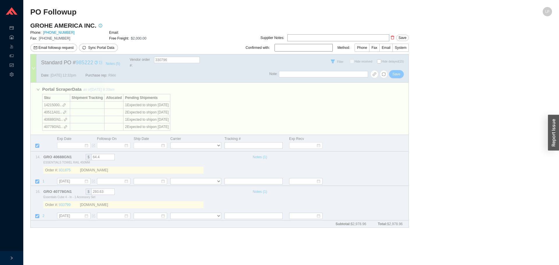
checkbox input "false"
select select "20"
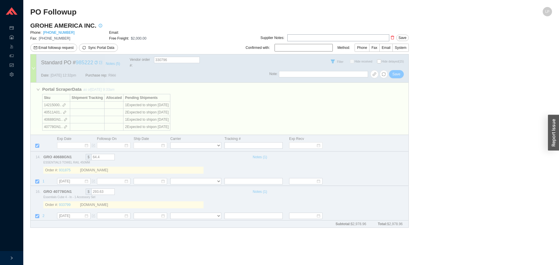
select select "20"
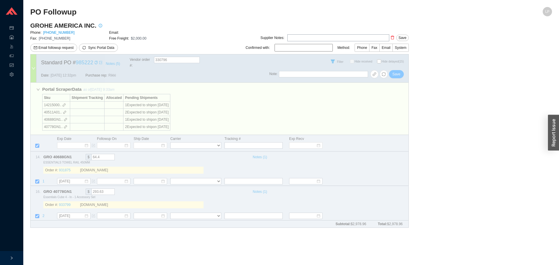
select select "20"
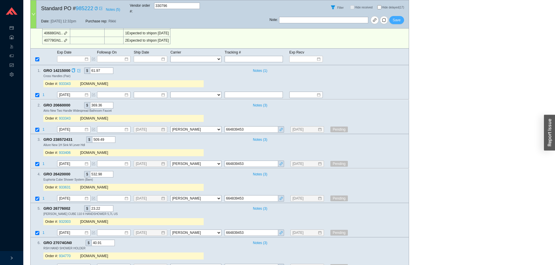
scroll to position [87, 0]
click at [395, 17] on span "Save" at bounding box center [397, 20] width 8 height 6
click at [380, 7] on input "Hide delayed (17)" at bounding box center [379, 7] width 4 height 4
checkbox input "true"
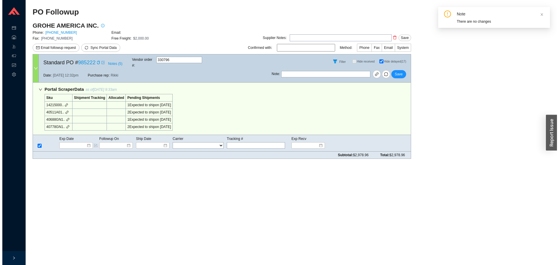
scroll to position [0, 0]
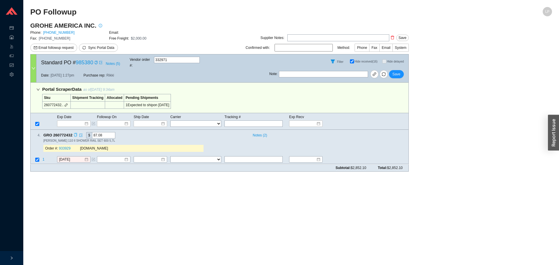
click at [76, 133] on icon "copy" at bounding box center [76, 135] width 4 height 4
click at [78, 169] on div "GROHE AMERICA INC. Phone: [PHONE_NUMBER] Email: Fax: [PHONE_NUMBER] Free Freigh…" at bounding box center [219, 99] width 379 height 155
click at [43, 158] on span "1" at bounding box center [44, 160] width 2 height 4
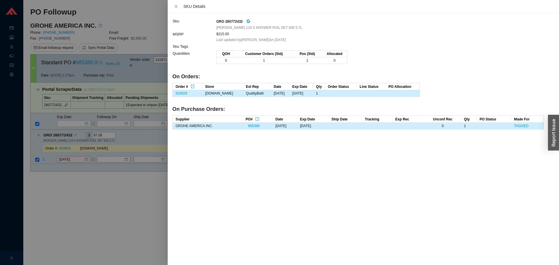
drag, startPoint x: 47, startPoint y: 191, endPoint x: 64, endPoint y: 161, distance: 35.1
click at [48, 186] on div at bounding box center [279, 132] width 559 height 265
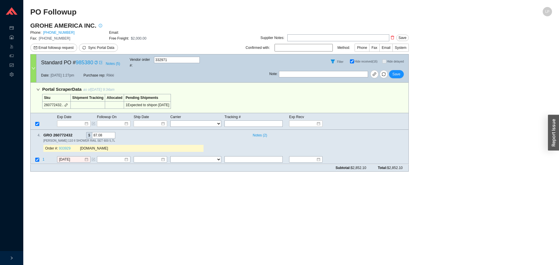
click at [67, 147] on link "933929" at bounding box center [65, 149] width 12 height 4
drag, startPoint x: 70, startPoint y: 149, endPoint x: 68, endPoint y: 153, distance: 4.1
click at [70, 149] on div "4 . GRO 260772432 $ 87.08 Notes ( 2 ) [PERSON_NAME] 110 II SHOWER RAIL SET 600 …" at bounding box center [219, 147] width 379 height 34
drag, startPoint x: 68, startPoint y: 153, endPoint x: 68, endPoint y: 158, distance: 5.0
click at [68, 157] on input "[DATE]" at bounding box center [71, 160] width 25 height 6
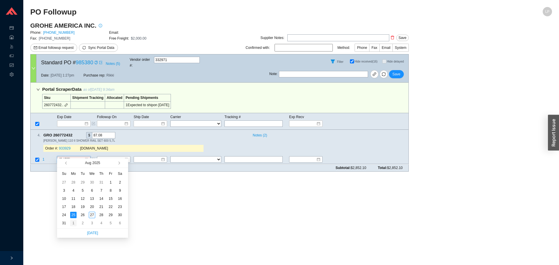
type input "[DATE]"
click at [72, 223] on div "1" at bounding box center [73, 223] width 6 height 6
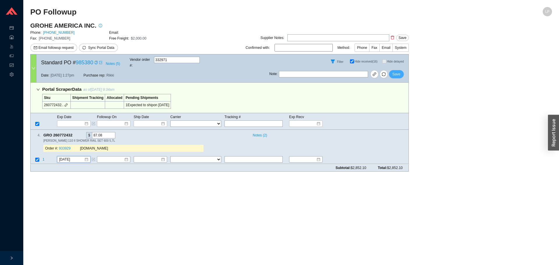
click at [397, 71] on span "Save" at bounding box center [397, 74] width 8 height 6
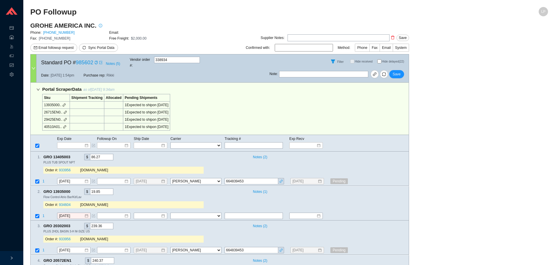
select select "20"
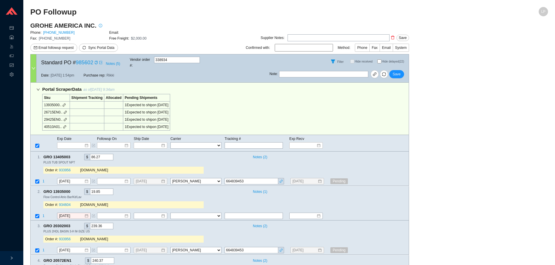
select select "20"
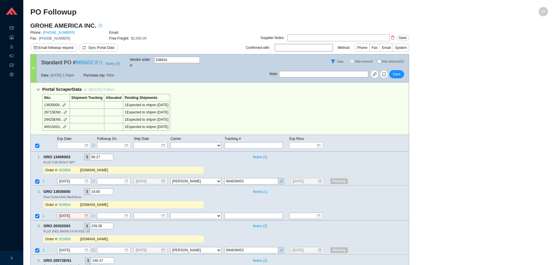
select select "20"
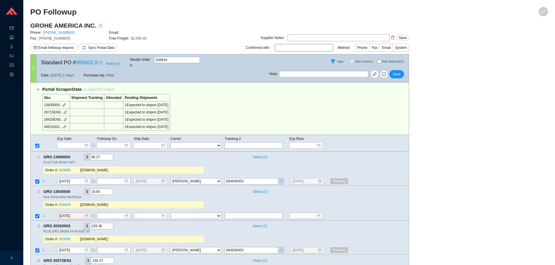
select select "20"
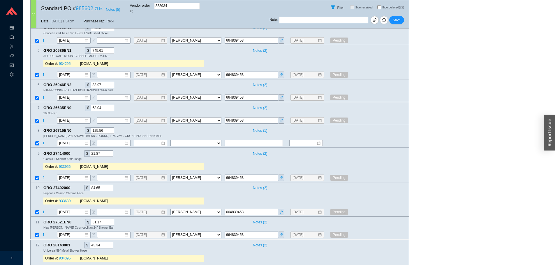
click at [377, 5] on input "Hide delayed (22)" at bounding box center [379, 7] width 4 height 4
checkbox input "true"
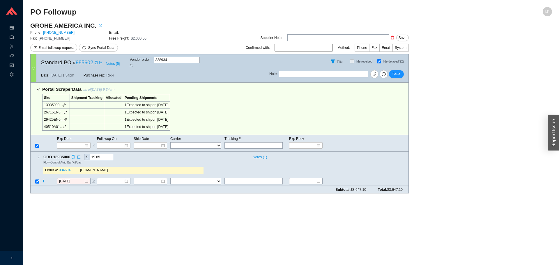
click at [73, 155] on icon "copy" at bounding box center [73, 157] width 4 height 4
click at [134, 168] on div "[DOMAIN_NAME]" at bounding box center [138, 171] width 117 height 6
click at [73, 179] on input "8/25/2025" at bounding box center [71, 182] width 25 height 6
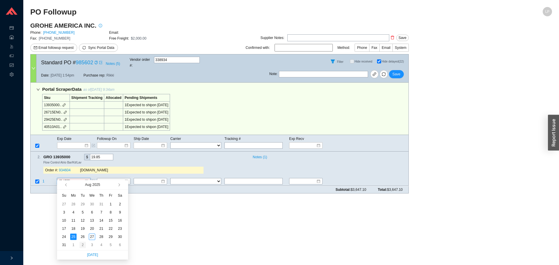
type input "9/2/2025"
click at [80, 243] on div "2" at bounding box center [83, 245] width 6 height 6
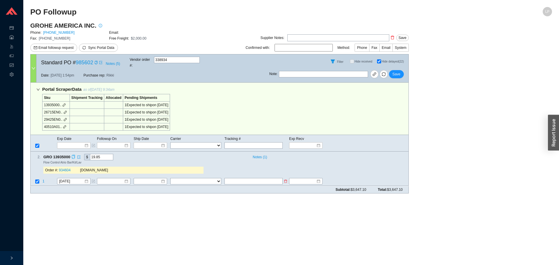
click at [43, 180] on span "1" at bounding box center [44, 182] width 2 height 4
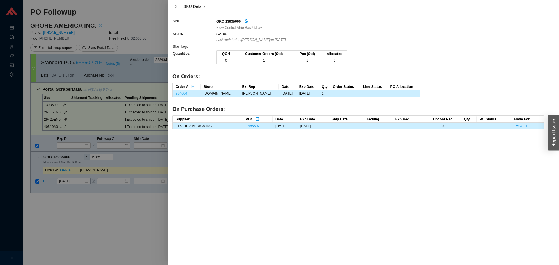
click at [181, 93] on link "934604" at bounding box center [182, 93] width 12 height 4
drag, startPoint x: 67, startPoint y: 201, endPoint x: 153, endPoint y: 172, distance: 90.8
click at [70, 198] on div at bounding box center [279, 132] width 559 height 265
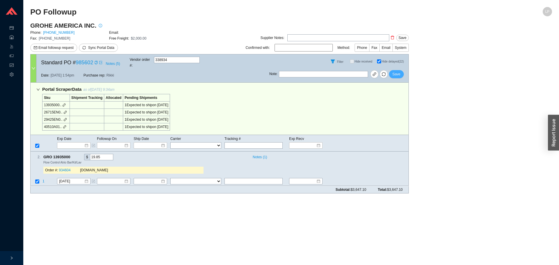
click at [402, 70] on button "Save" at bounding box center [396, 74] width 15 height 8
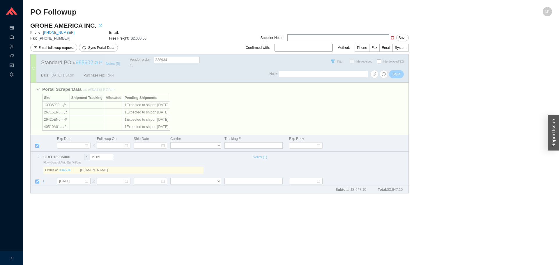
checkbox input "false"
select select "20"
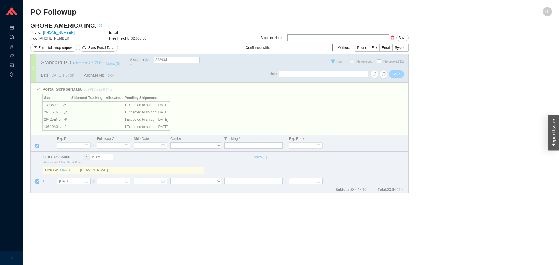
select select "20"
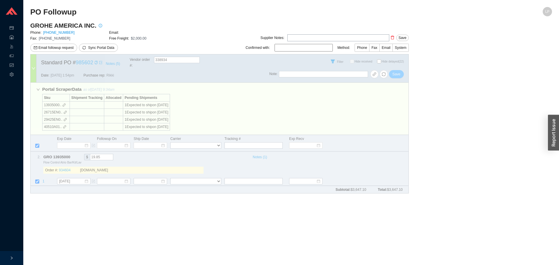
select select "20"
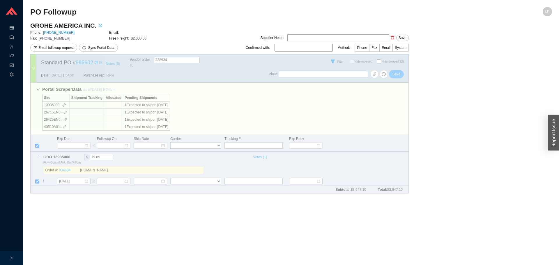
select select "20"
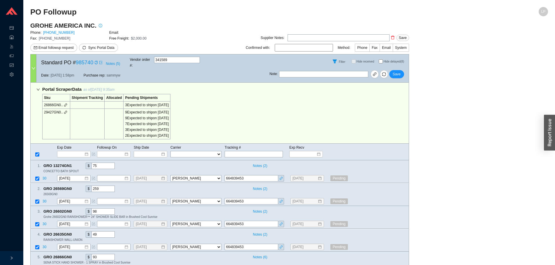
select select "20"
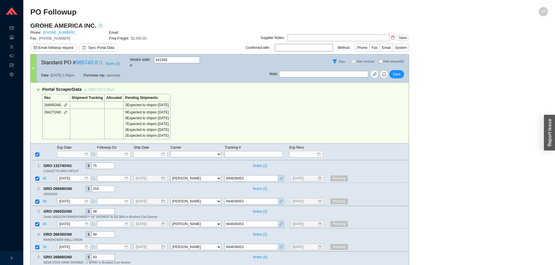
select select "20"
click at [381, 59] on input "Hide delayed (8)" at bounding box center [381, 61] width 4 height 4
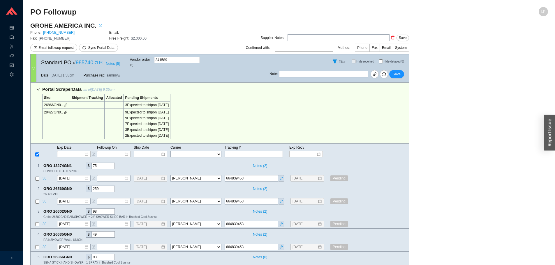
checkbox input "true"
checkbox input "false"
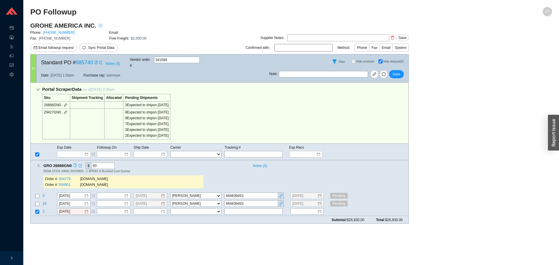
click at [76, 163] on div "GRO 26866GN0 $ 93" at bounding box center [145, 166] width 204 height 6
click at [75, 163] on div "Copy" at bounding box center [75, 166] width 4 height 6
click at [175, 169] on div "SENA STICK HAND SHOWER - 1 SPRAY in Brushed Cool Sunrise" at bounding box center [223, 171] width 361 height 4
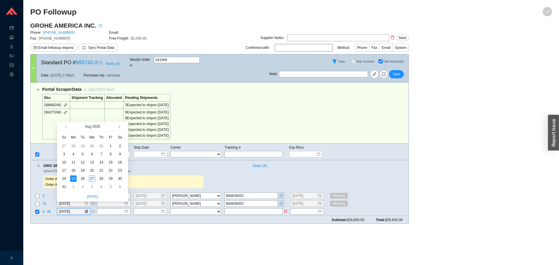
click at [68, 209] on input "[DATE]" at bounding box center [71, 212] width 25 height 6
click at [118, 126] on button "button" at bounding box center [119, 126] width 6 height 9
click at [82, 154] on div "9" at bounding box center [83, 154] width 6 height 6
type input "[DATE]"
click at [398, 71] on span "Save" at bounding box center [397, 74] width 8 height 6
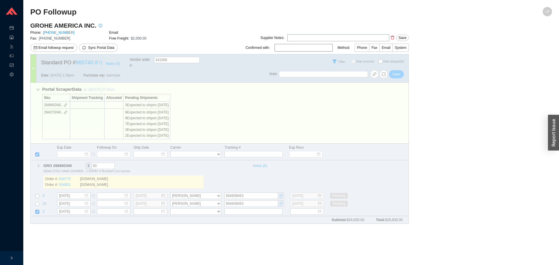
checkbox input "false"
select select "20"
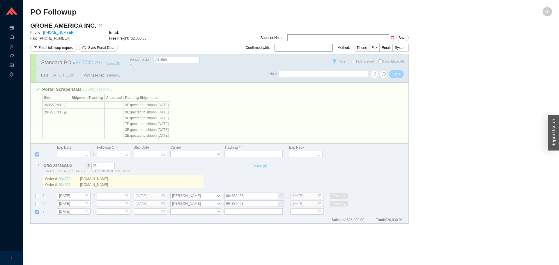
select select "20"
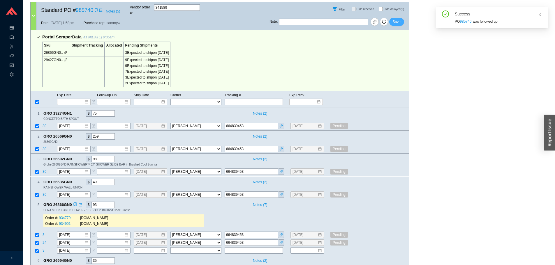
scroll to position [117, 0]
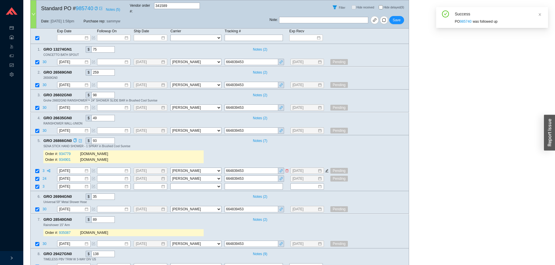
click at [44, 169] on span "3" at bounding box center [44, 171] width 3 height 4
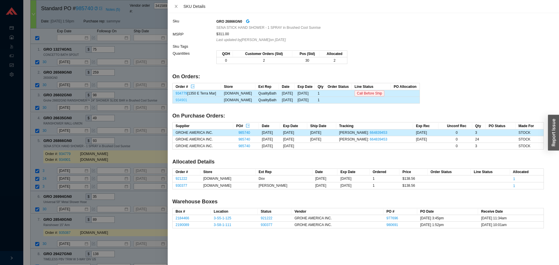
click at [177, 99] on link "934901" at bounding box center [182, 100] width 12 height 4
click at [125, 137] on div at bounding box center [279, 132] width 559 height 265
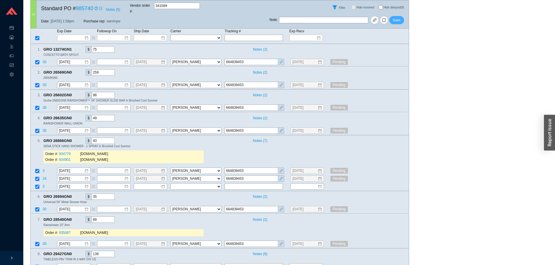
click at [396, 19] on button "Save" at bounding box center [396, 20] width 15 height 8
click at [396, 18] on span "Save" at bounding box center [397, 20] width 8 height 6
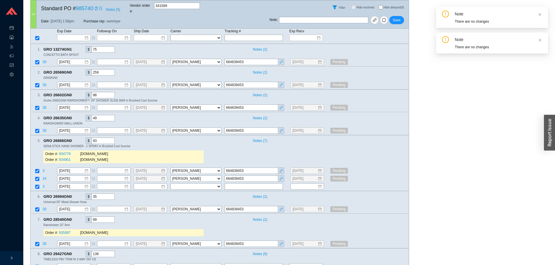
click at [383, 6] on span "Hide delayed (9)" at bounding box center [395, 8] width 25 height 4
click at [383, 6] on input "Hide delayed (9)" at bounding box center [381, 7] width 4 height 4
checkbox input "true"
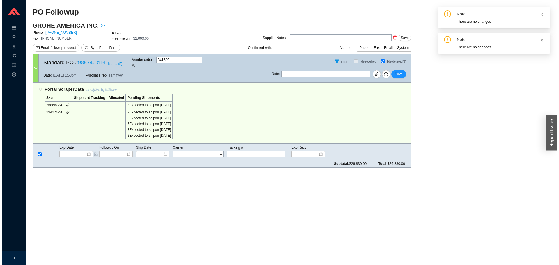
scroll to position [0, 0]
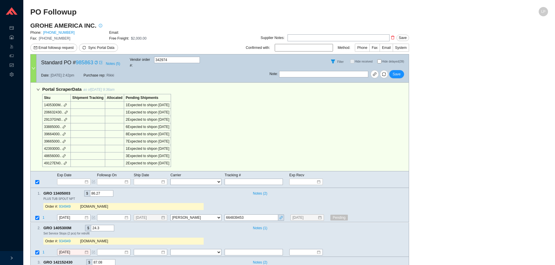
select select "20"
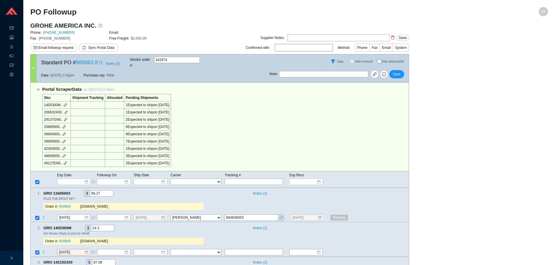
select select "20"
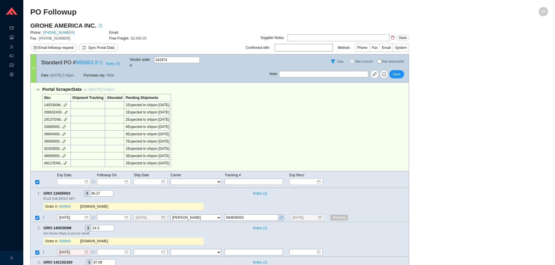
select select "20"
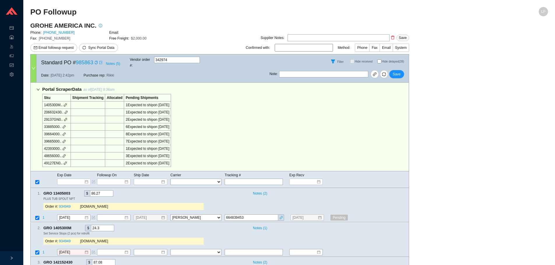
select select "20"
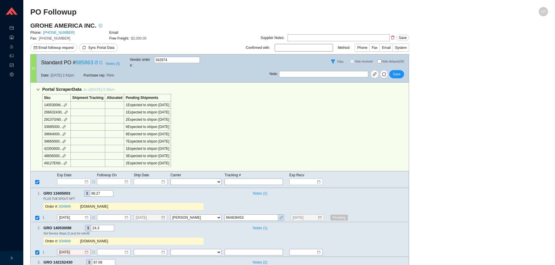
select select "20"
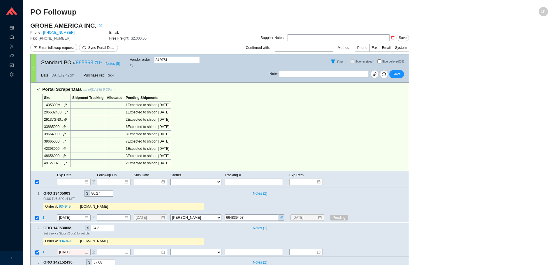
select select "20"
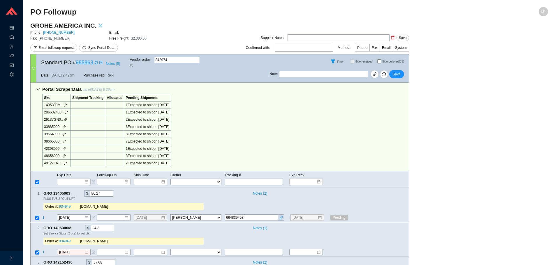
select select "20"
click at [379, 60] on input "Hide delayed (39)" at bounding box center [379, 61] width 4 height 4
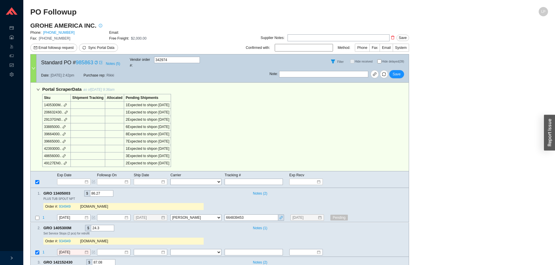
checkbox input "true"
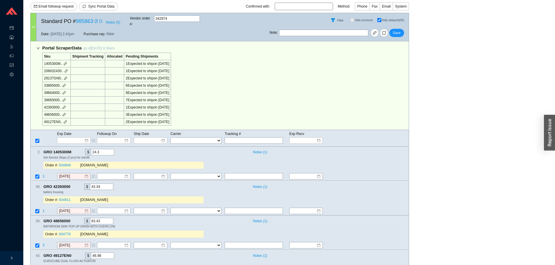
scroll to position [67, 0]
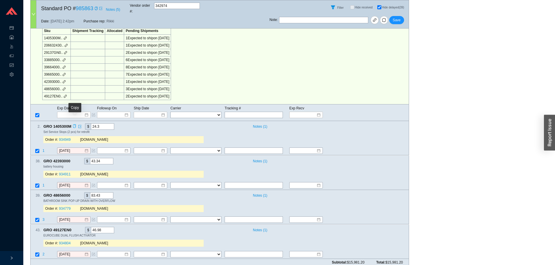
click at [74, 125] on icon "copy" at bounding box center [74, 127] width 3 height 4
click at [237, 84] on div "Portal Scraper Data as of 8/27/25 9:36am Sku Shipment Tracking Allocated Pendin…" at bounding box center [219, 60] width 379 height 89
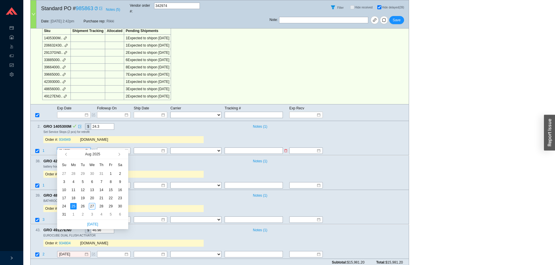
click at [63, 148] on input "8/25/2025" at bounding box center [71, 151] width 25 height 6
type input "9/2/2025"
drag, startPoint x: 80, startPoint y: 217, endPoint x: 81, endPoint y: 211, distance: 6.2
click at [81, 216] on div "2" at bounding box center [83, 215] width 6 height 6
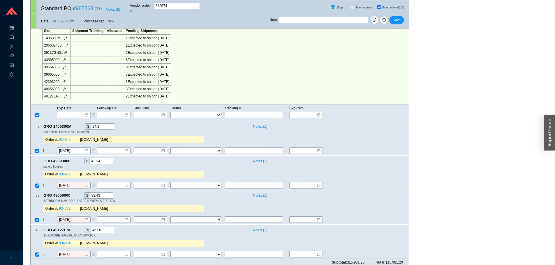
click at [64, 138] on link "934949" at bounding box center [65, 140] width 12 height 4
click at [73, 159] on icon "copy" at bounding box center [73, 161] width 3 height 4
click at [144, 130] on div "Set Service Stops (2 pcs) for retrofit" at bounding box center [223, 132] width 361 height 4
click at [68, 183] on input "8/25/2025" at bounding box center [71, 186] width 25 height 6
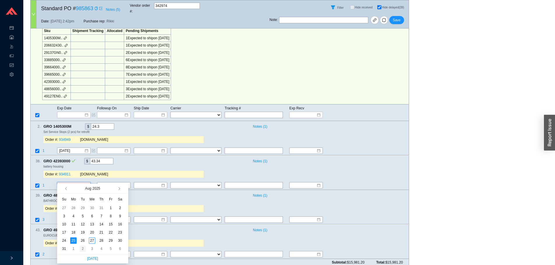
type input "9/2/2025"
click at [82, 252] on div "2" at bounding box center [83, 249] width 6 height 6
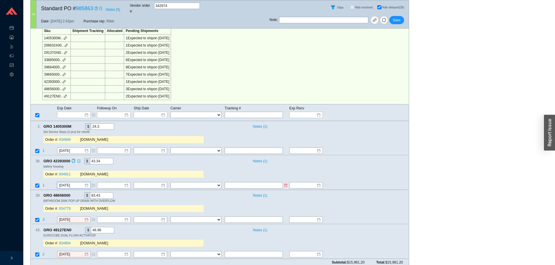
click at [44, 184] on span "1" at bounding box center [44, 186] width 2 height 4
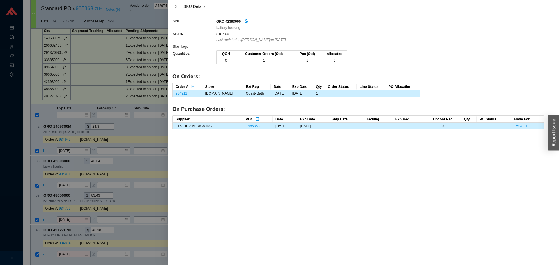
click at [36, 163] on div at bounding box center [279, 132] width 559 height 265
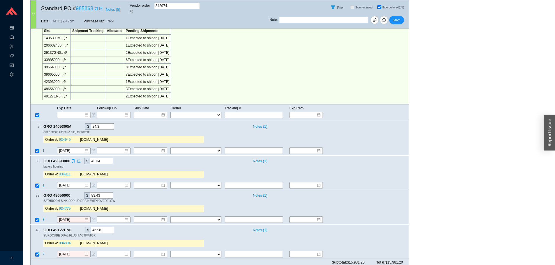
click at [67, 172] on link "934911" at bounding box center [65, 174] width 12 height 4
click at [73, 194] on icon "copy" at bounding box center [73, 196] width 4 height 4
click at [146, 203] on div "Order #: 934779 QualityBath.com" at bounding box center [123, 209] width 160 height 12
click at [42, 217] on td "3" at bounding box center [49, 221] width 15 height 8
click at [43, 218] on span "3" at bounding box center [44, 220] width 3 height 4
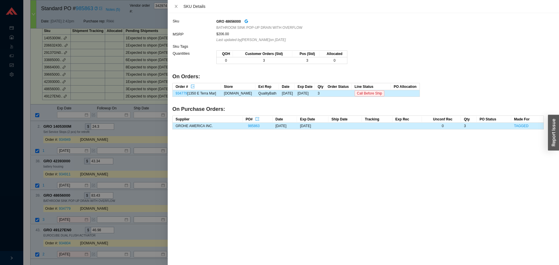
click at [68, 213] on div at bounding box center [279, 132] width 559 height 265
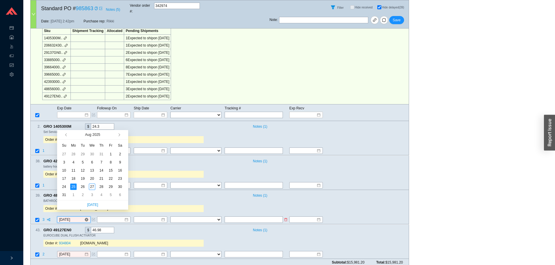
click at [67, 217] on input "8/25/2025" at bounding box center [71, 220] width 25 height 6
type input "9/2/2025"
click at [84, 194] on div "2" at bounding box center [83, 195] width 6 height 6
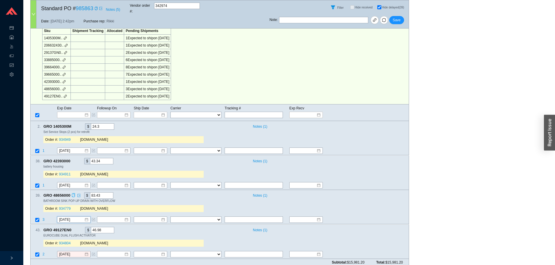
click at [59, 206] on div "Order #: 934779" at bounding box center [62, 209] width 35 height 6
click at [61, 207] on link "934779" at bounding box center [65, 209] width 12 height 4
drag, startPoint x: 74, startPoint y: 226, endPoint x: 149, endPoint y: 198, distance: 80.5
click at [74, 228] on icon "copy" at bounding box center [75, 230] width 4 height 4
click at [151, 199] on div "BATHROOM SINK POP-UP DRAIN WITH OVERFLOW" at bounding box center [223, 201] width 361 height 4
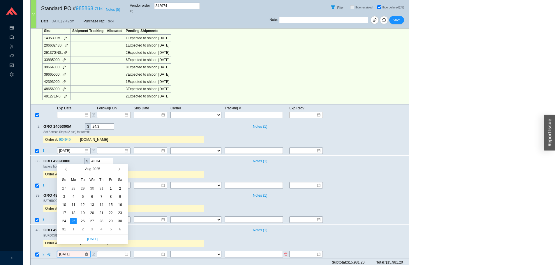
click at [64, 252] on input "8/25/2025" at bounding box center [71, 255] width 25 height 6
type input "9/2/2025"
click at [81, 229] on div "2" at bounding box center [83, 229] width 6 height 6
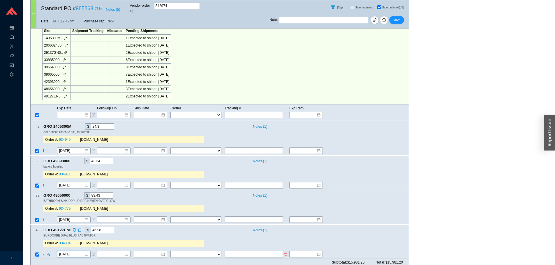
click at [43, 253] on span "2" at bounding box center [44, 255] width 3 height 4
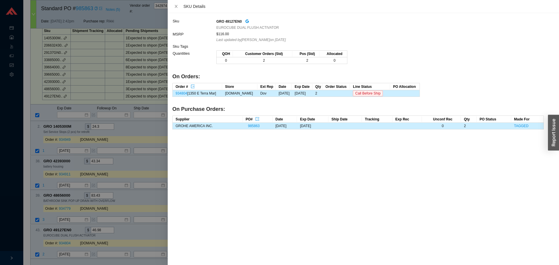
click at [38, 233] on div at bounding box center [279, 132] width 559 height 265
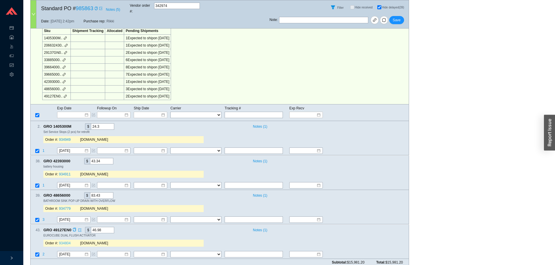
click at [69, 242] on link "934804" at bounding box center [65, 244] width 12 height 4
click at [395, 17] on span "Save" at bounding box center [397, 20] width 8 height 6
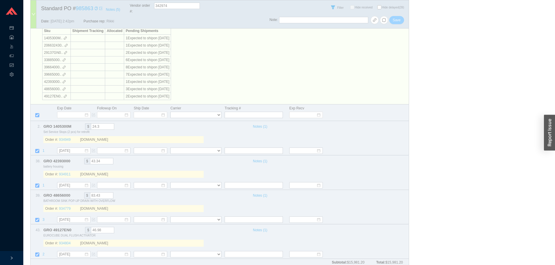
checkbox input "false"
select select "20"
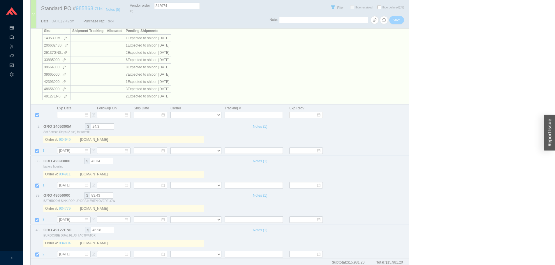
select select "20"
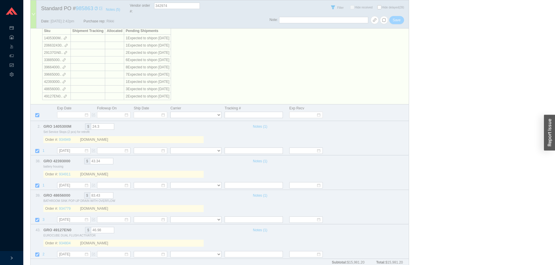
select select "20"
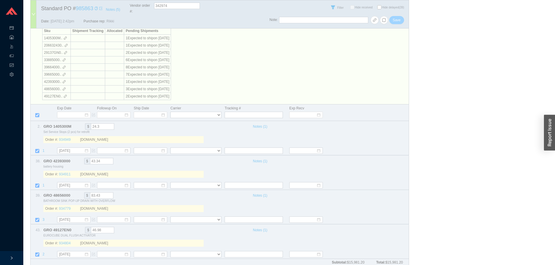
select select "20"
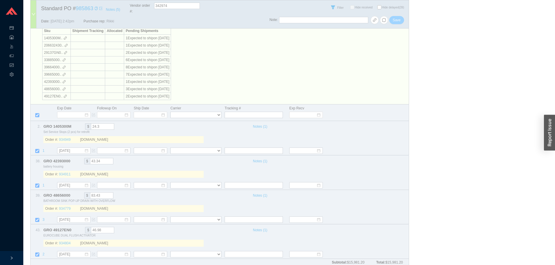
select select "20"
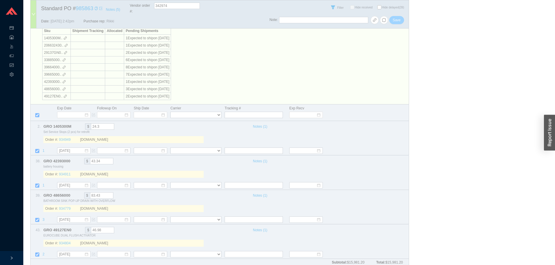
select select "20"
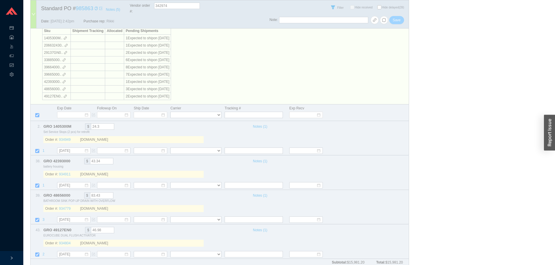
select select "20"
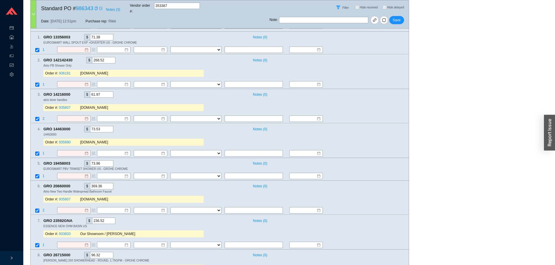
scroll to position [58, 0]
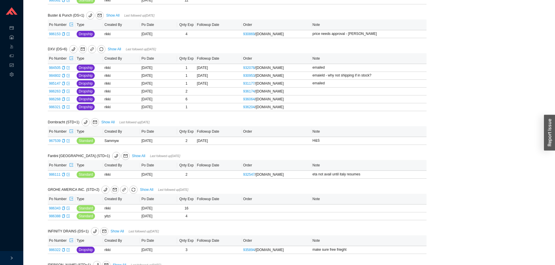
scroll to position [141, 0]
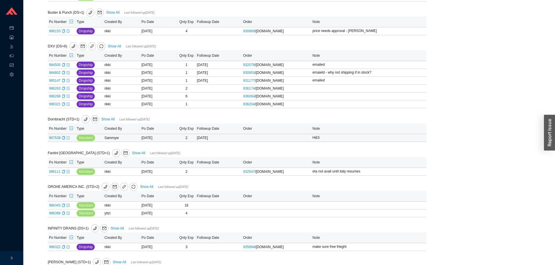
click at [69, 140] on icon "export" at bounding box center [67, 137] width 3 height 3
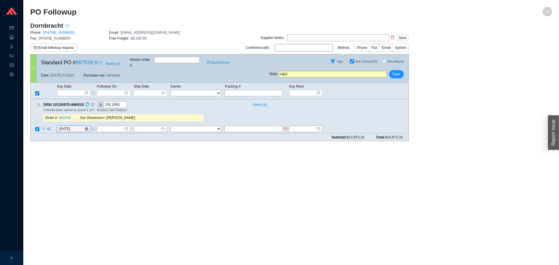
click at [79, 126] on input "8/26/2025" at bounding box center [71, 129] width 25 height 6
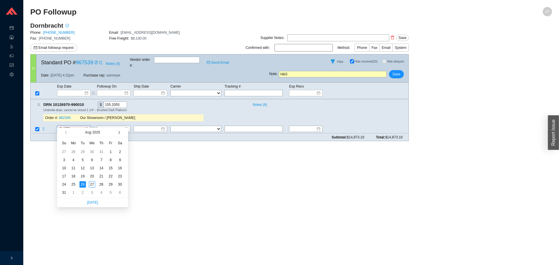
click at [119, 133] on span "button" at bounding box center [118, 132] width 3 height 3
type input "9/30/2025"
click at [82, 185] on div "30" at bounding box center [83, 185] width 6 height 6
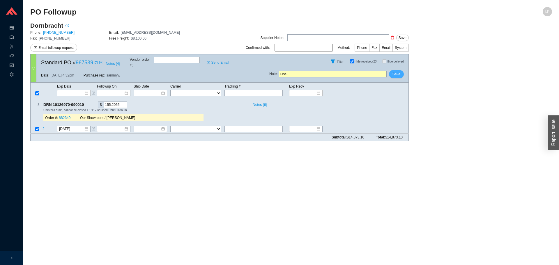
click at [394, 72] on span "Save" at bounding box center [397, 74] width 8 height 6
click at [417, 54] on span "Yes" at bounding box center [418, 54] width 6 height 6
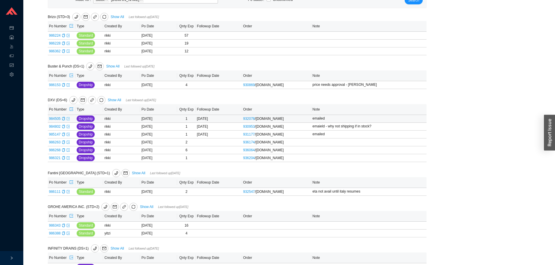
click at [68, 119] on icon "export" at bounding box center [67, 118] width 3 height 3
click at [69, 128] on icon "export" at bounding box center [68, 126] width 3 height 3
click at [70, 135] on td "985147" at bounding box center [62, 135] width 28 height 8
click at [68, 136] on icon "export" at bounding box center [68, 134] width 3 height 3
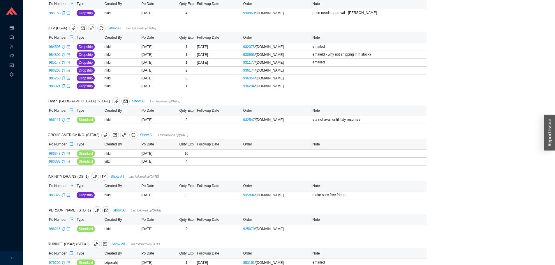
scroll to position [195, 0]
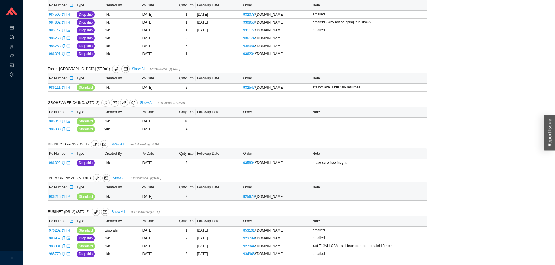
click at [68, 196] on icon "export" at bounding box center [68, 196] width 3 height 3
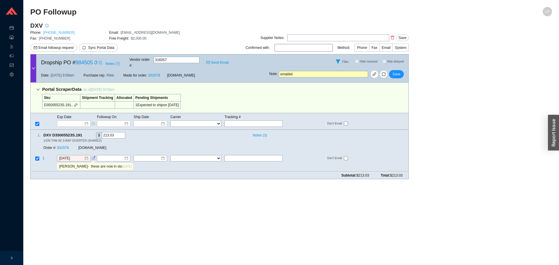
click at [59, 32] on link "[PHONE_NUMBER]" at bounding box center [58, 33] width 31 height 4
click at [86, 132] on div "Copy" at bounding box center [85, 135] width 4 height 6
click at [449, 182] on main "PO Followup LP DXV Phone: [PHONE_NUMBER] Email: [EMAIL_ADDRESS][DOMAIN_NAME] Fa…" at bounding box center [291, 136] width 522 height 258
click at [392, 202] on main "PO Followup LP DXV Phone: [PHONE_NUMBER] Email: [EMAIL_ADDRESS][DOMAIN_NAME] Fa…" at bounding box center [291, 136] width 522 height 258
drag, startPoint x: 485, startPoint y: 130, endPoint x: 306, endPoint y: 89, distance: 183.6
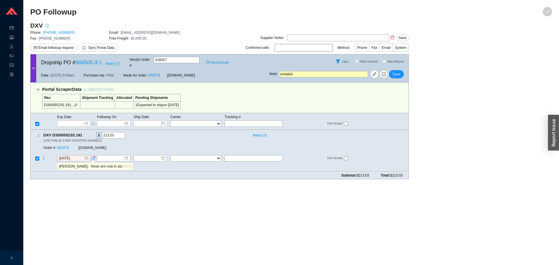
click at [482, 127] on main "DXV Phone: [PHONE_NUMBER] Email: [EMAIL_ADDRESS][DOMAIN_NAME] Fax: [PHONE_NUMBE…" at bounding box center [291, 103] width 522 height 163
click at [316, 203] on main "PO Followup LP DXV Phone: 800-444-7643 Email: orders@lixil.com Fax: 800-225-277…" at bounding box center [291, 136] width 522 height 258
click at [433, 174] on main "DXV Phone: 800-444-7643 Email: orders@lixil.com Fax: 800-225-2778 Free Freight:…" at bounding box center [291, 103] width 522 height 163
drag, startPoint x: 434, startPoint y: 142, endPoint x: 447, endPoint y: 135, distance: 14.4
click at [435, 142] on main "DXV Phone: 800-444-7643 Email: orders@lixil.com Fax: 800-225-2778 Free Freight:…" at bounding box center [291, 103] width 522 height 163
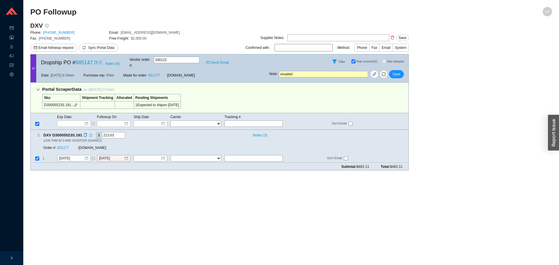
click at [83, 132] on span "DXV D35005523S.191" at bounding box center [65, 135] width 44 height 6
click at [85, 133] on icon "copy" at bounding box center [85, 135] width 4 height 4
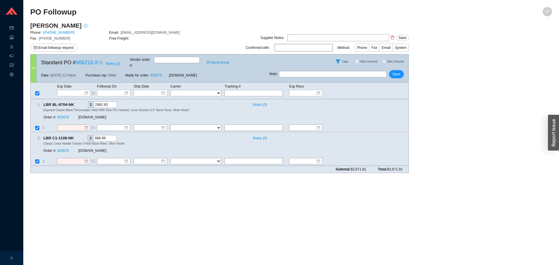
click at [94, 63] on span at bounding box center [95, 63] width 5 height 6
click at [95, 62] on icon "copy" at bounding box center [95, 62] width 3 height 3
drag, startPoint x: 469, startPoint y: 149, endPoint x: 470, endPoint y: 138, distance: 11.7
click at [469, 145] on main "Lefroy Brooks Phone: 718-302-5292 Email: customerservice@lefroybrooksusa.com Fa…" at bounding box center [291, 100] width 522 height 156
click at [439, 156] on main "Lefroy Brooks Phone: 718-302-5292 Email: customerservice@lefroybrooksusa.com Fa…" at bounding box center [291, 100] width 522 height 156
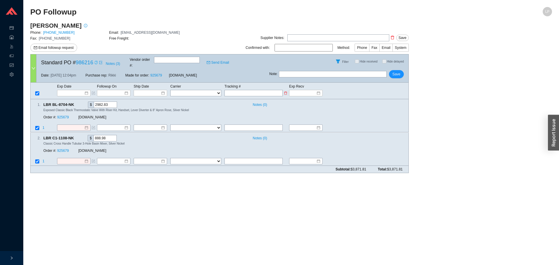
click at [241, 90] on input "text" at bounding box center [254, 93] width 58 height 6
paste input "392578384137"
type input "392578384137"
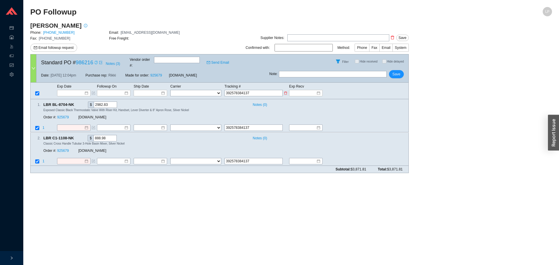
type input "392578384137"
click at [186, 90] on select "FedEx UPS ---------------- 2 Day Transportation INC A&B Freight A. Duie Pyle AA…" at bounding box center [195, 93] width 51 height 6
select select "1"
click at [170, 90] on select "FedEx UPS ---------------- 2 Day Transportation INC A&B Freight A. Duie Pyle AA…" at bounding box center [195, 93] width 51 height 6
select select "1"
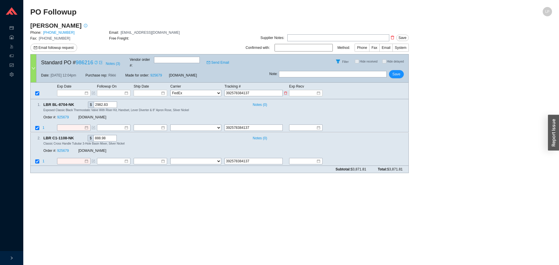
select select "1"
drag, startPoint x: 235, startPoint y: 87, endPoint x: 221, endPoint y: 83, distance: 14.4
click at [224, 90] on tr "FedEx UPS ---------------- 2 Day Transportation INC A&B Freight A. Duie Pyle AA…" at bounding box center [220, 93] width 378 height 7
type input "392578384137"
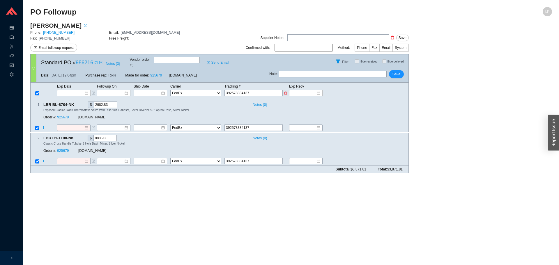
type input "392578384137"
click at [153, 90] on input at bounding box center [148, 93] width 25 height 6
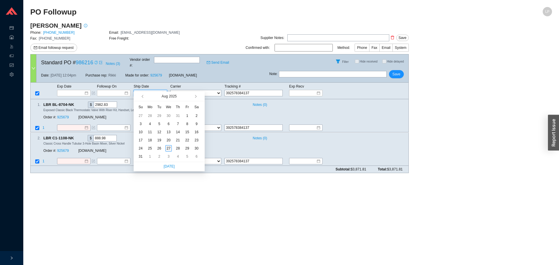
type input "[DATE]"
click at [168, 146] on div "27" at bounding box center [169, 148] width 6 height 6
type input "[DATE]"
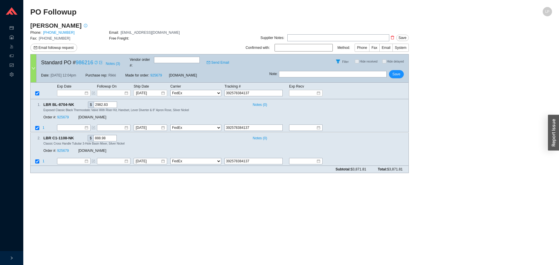
click at [70, 92] on div "Exp Date Followup On Ship Date Carrier Tracking # Exp Recv 8/27/2025 FedEx UPS …" at bounding box center [219, 91] width 379 height 17
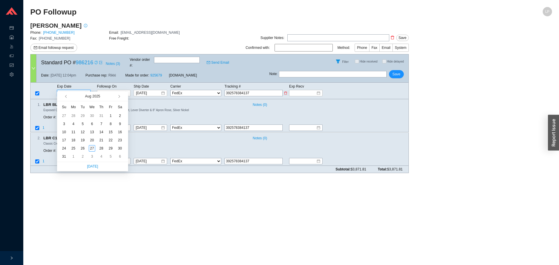
click at [71, 90] on input at bounding box center [71, 93] width 25 height 6
type input "[DATE]"
click at [90, 146] on div "27" at bounding box center [92, 148] width 6 height 6
type input "[DATE]"
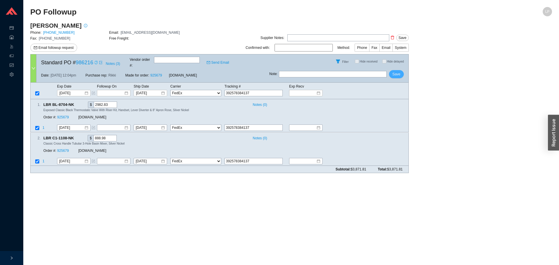
click at [398, 71] on span "Save" at bounding box center [397, 74] width 8 height 6
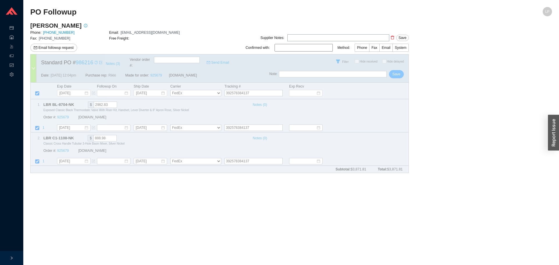
select select "1"
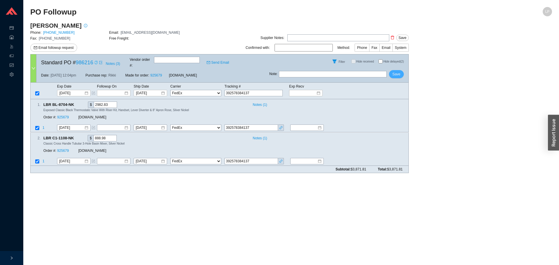
drag, startPoint x: 395, startPoint y: 71, endPoint x: 396, endPoint y: 67, distance: 3.8
click at [395, 71] on span "Save" at bounding box center [397, 74] width 8 height 6
click at [62, 116] on link "925679" at bounding box center [63, 118] width 12 height 4
click at [279, 126] on icon "link" at bounding box center [280, 127] width 3 height 3
click at [400, 71] on span "Save" at bounding box center [397, 74] width 8 height 6
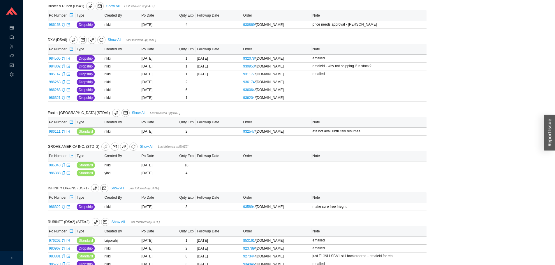
scroll to position [161, 0]
